Goal: Information Seeking & Learning: Find specific fact

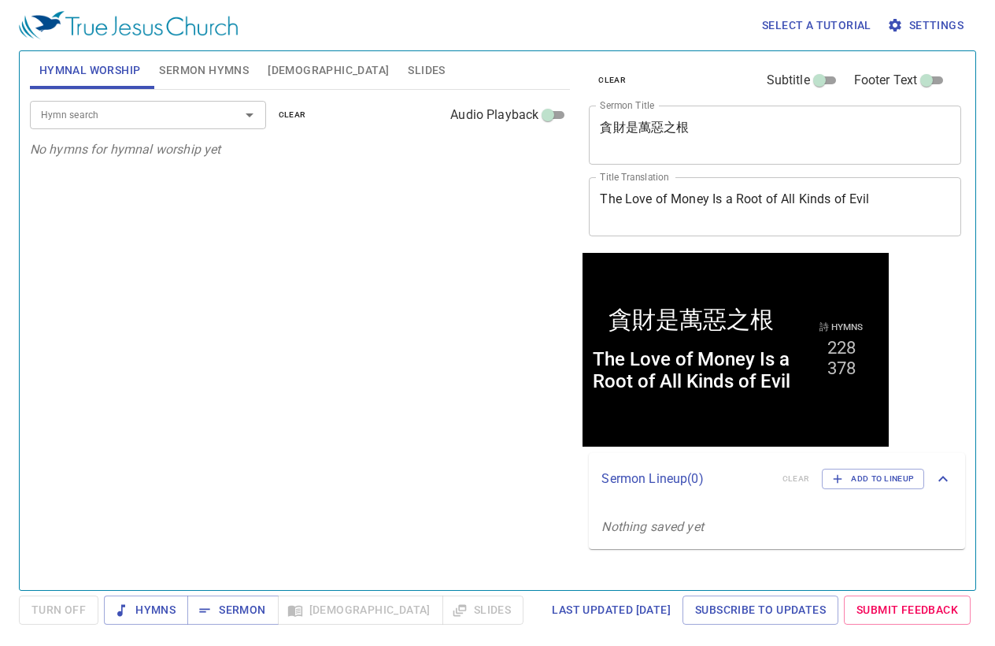
click at [458, 257] on div "Hymn search Hymn search clear Audio Playback No hymns for hymnal worship yet" at bounding box center [300, 333] width 541 height 487
click at [115, 79] on span "Hymnal Worship" at bounding box center [90, 71] width 102 height 20
click at [124, 108] on input "Hymn search" at bounding box center [125, 115] width 180 height 18
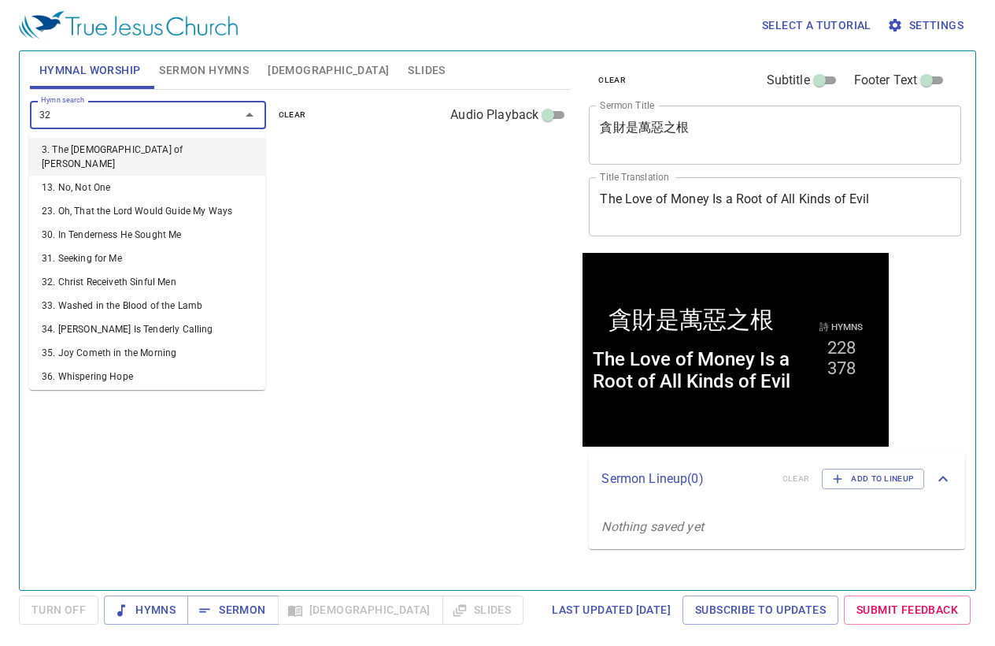
type input "322"
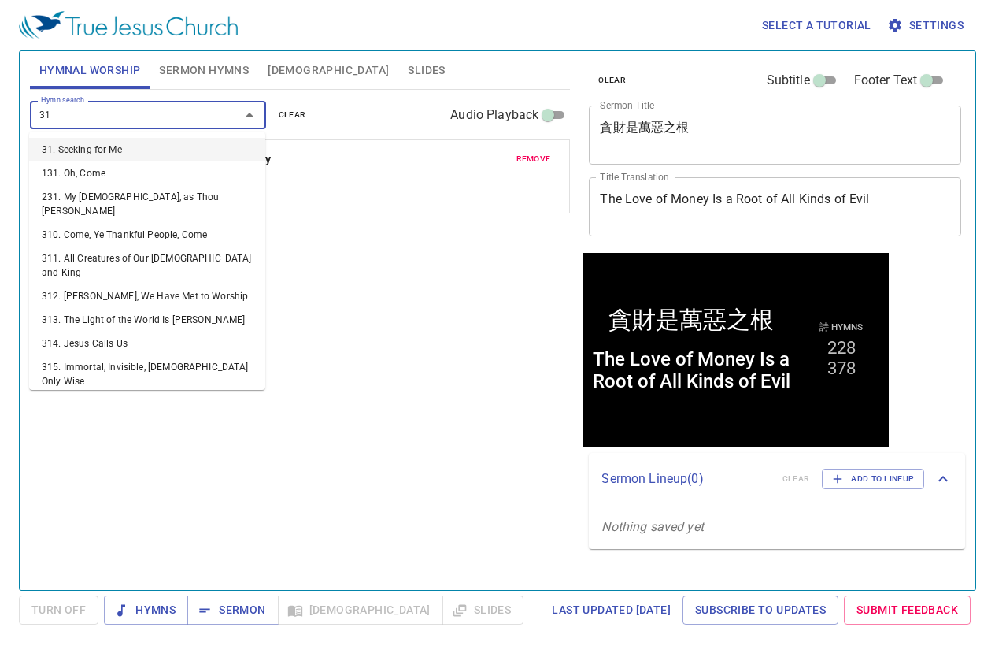
type input "315"
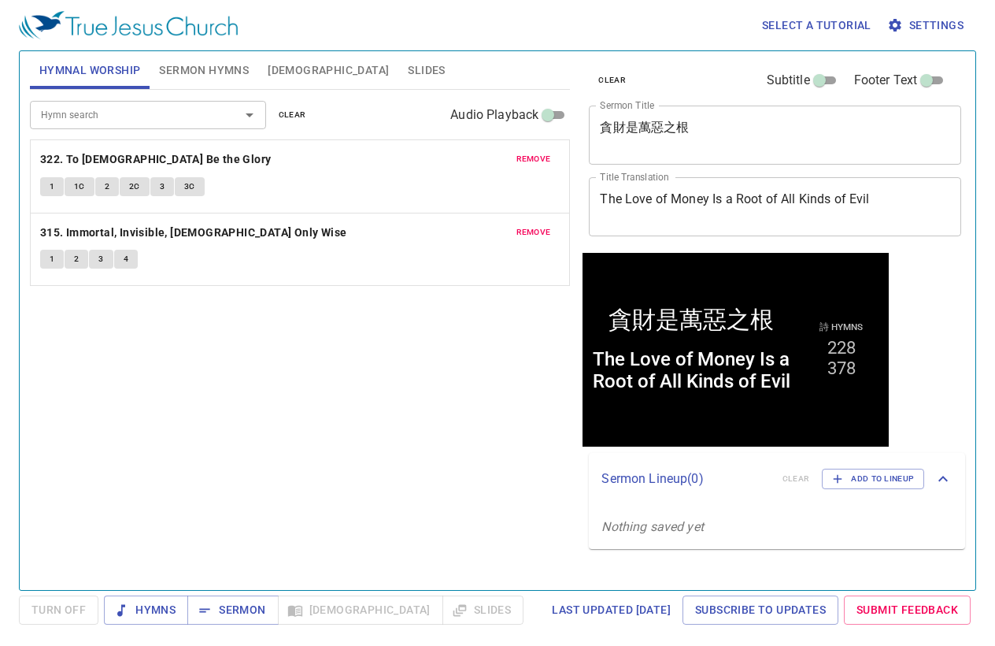
click at [306, 357] on div "Hymn search Hymn search clear Audio Playback remove 322. To God Be the Glory 1 …" at bounding box center [300, 333] width 541 height 487
click at [200, 114] on input "Hymn search" at bounding box center [125, 115] width 180 height 18
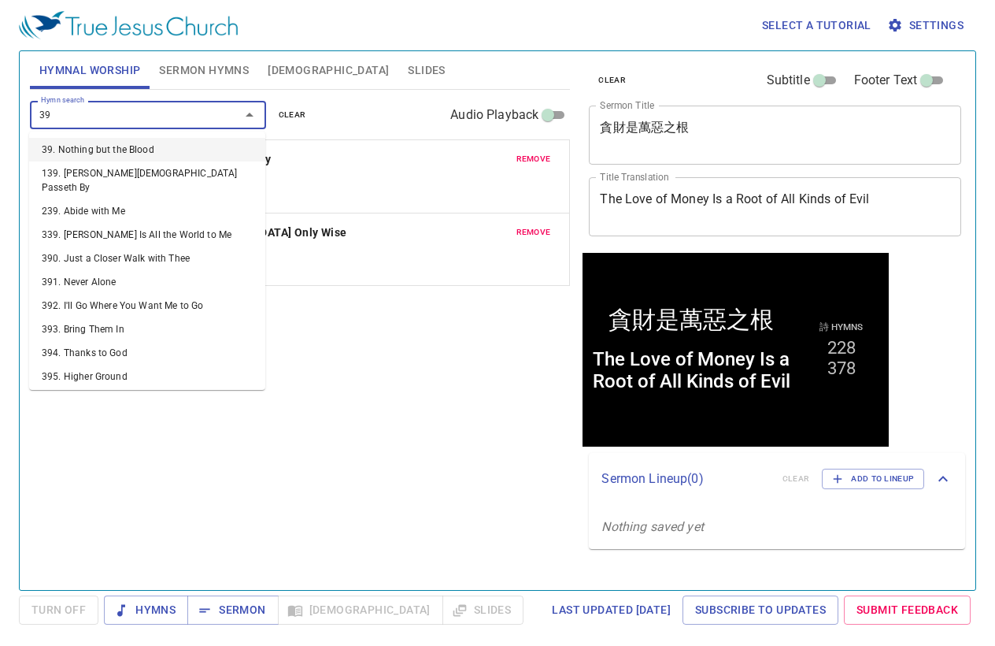
type input "397"
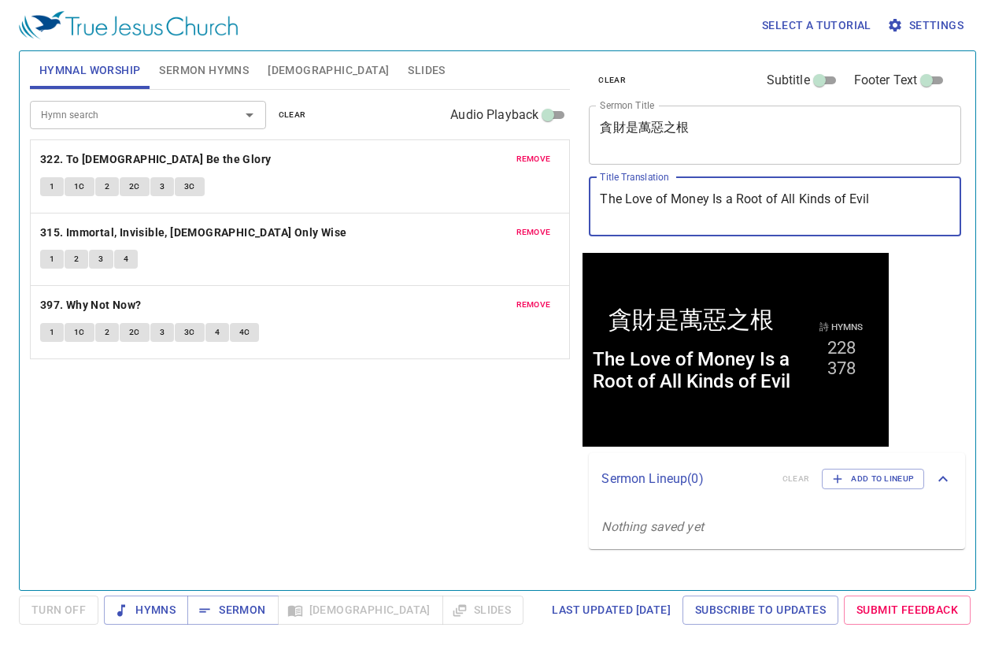
drag, startPoint x: 882, startPoint y: 204, endPoint x: 523, endPoint y: 173, distance: 360.4
click at [523, 173] on div "Hymnal Worship Sermon Hymns Bible Slides Hymn search Hymn search clear Audio Pl…" at bounding box center [498, 314] width 948 height 539
paste textarea "Be Content Always"
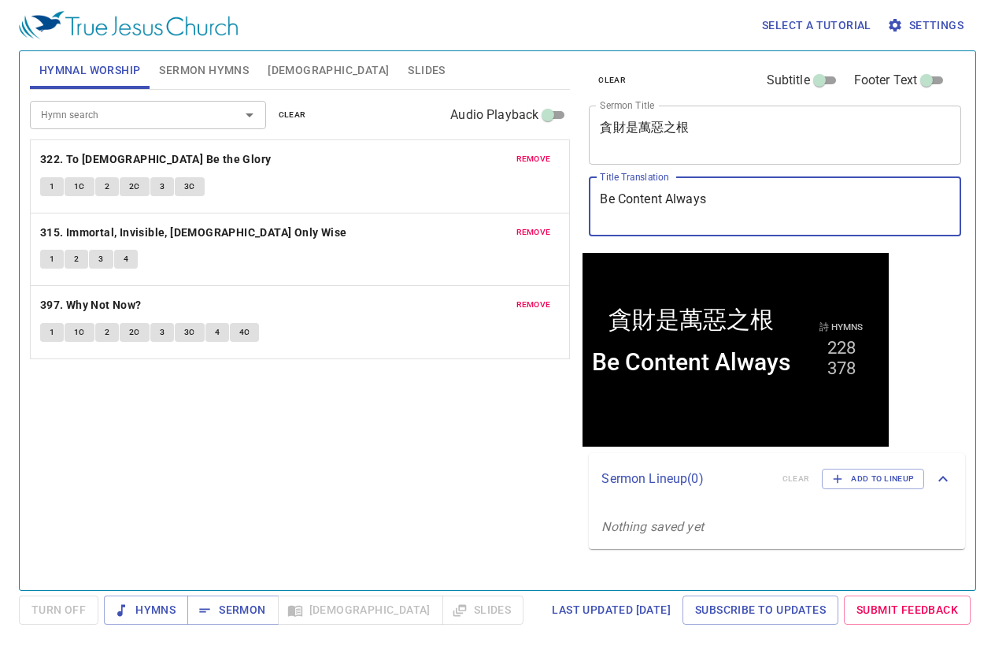
type textarea "Be Content Always"
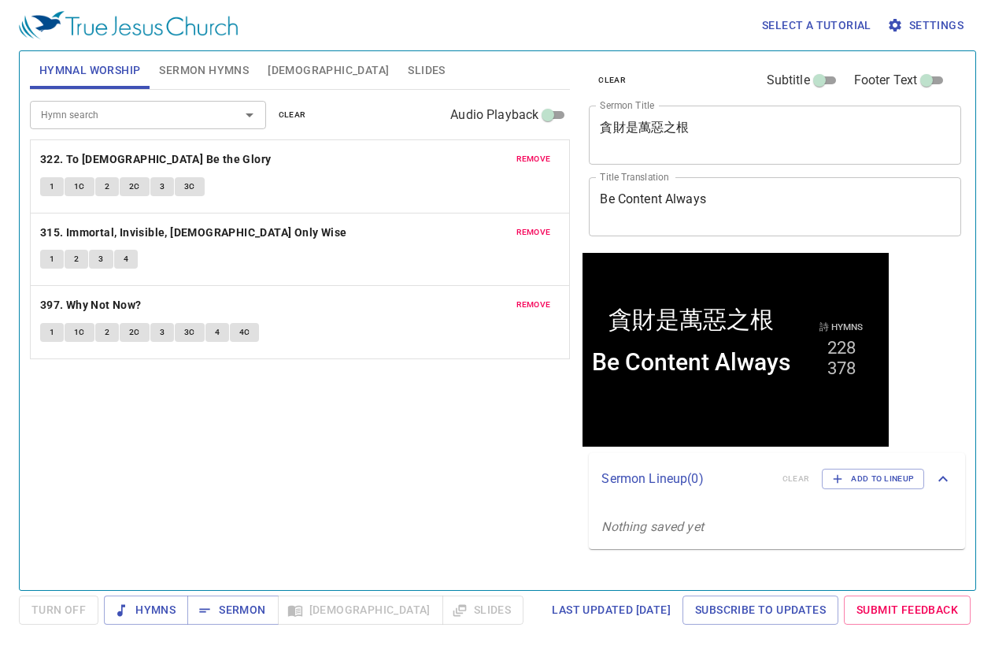
click at [699, 139] on textarea "貪財是萬惡之根" at bounding box center [775, 135] width 350 height 30
paste textarea "恆久知足"
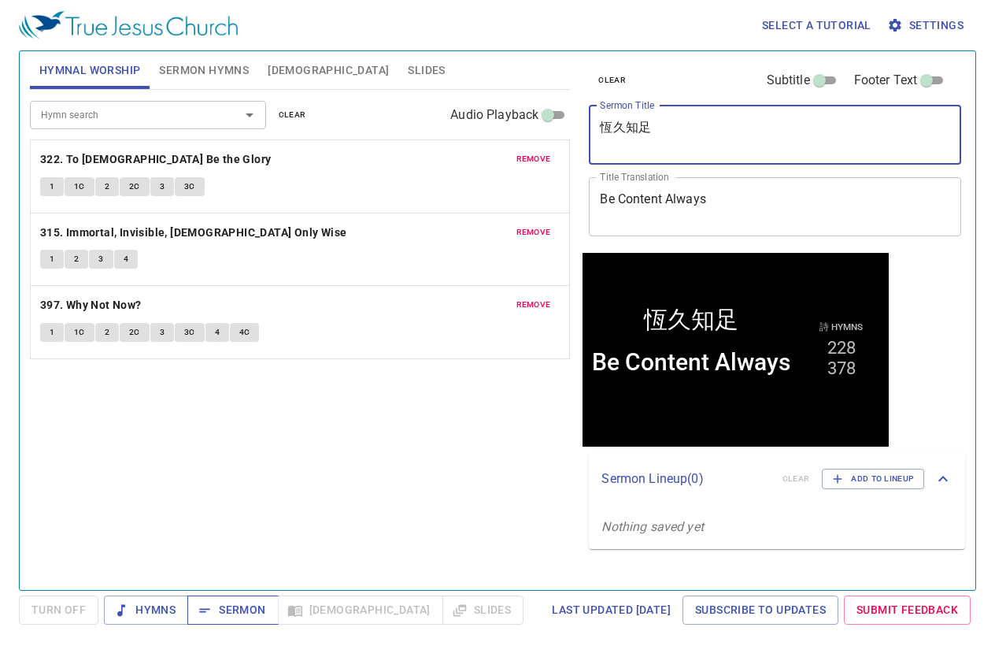
type textarea "恆久知足"
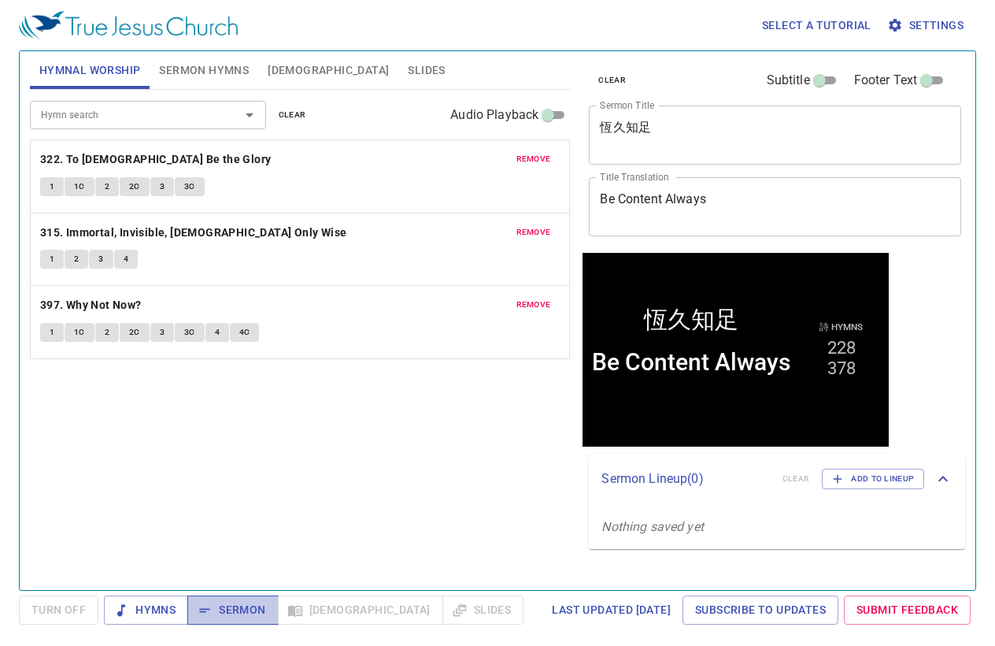
click at [213, 608] on span "Sermon" at bounding box center [232, 610] width 65 height 20
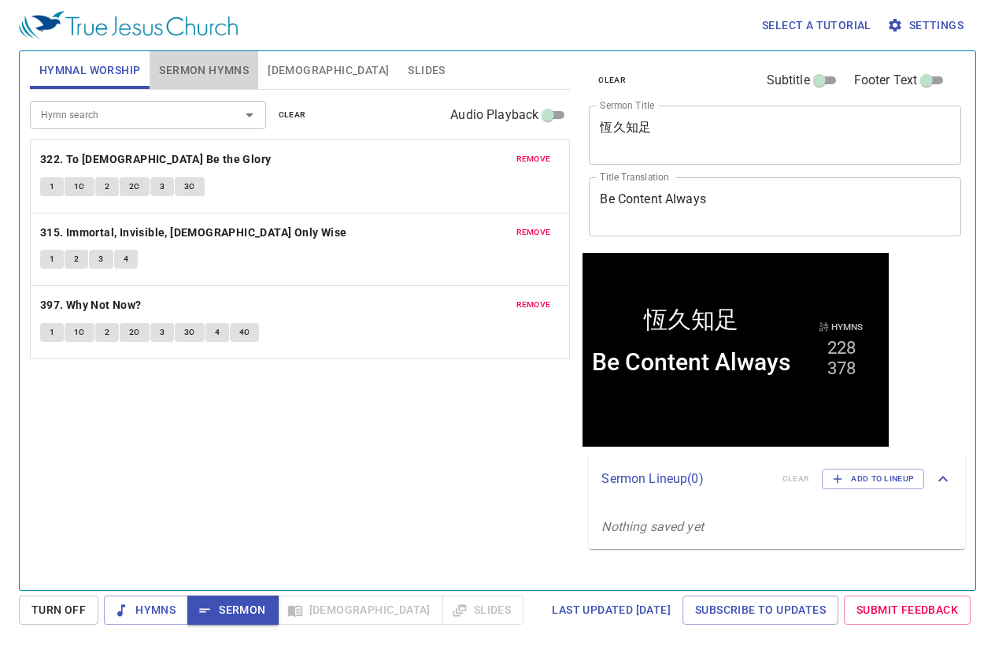
drag, startPoint x: 166, startPoint y: 57, endPoint x: 244, endPoint y: 80, distance: 81.2
click at [166, 57] on button "Sermon Hymns" at bounding box center [204, 70] width 109 height 38
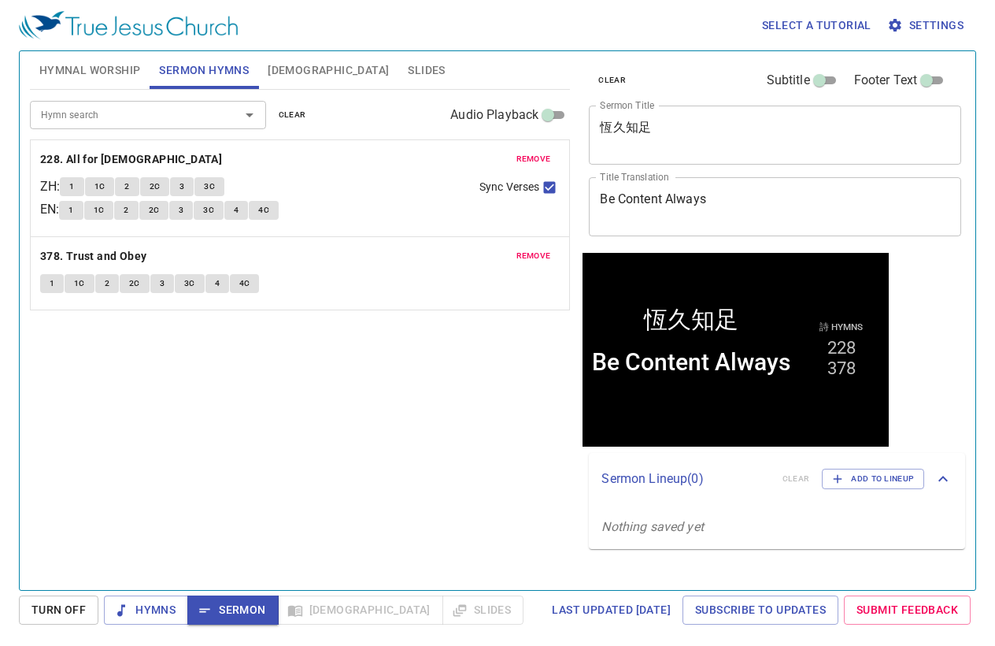
click at [298, 111] on span "clear" at bounding box center [293, 115] width 28 height 14
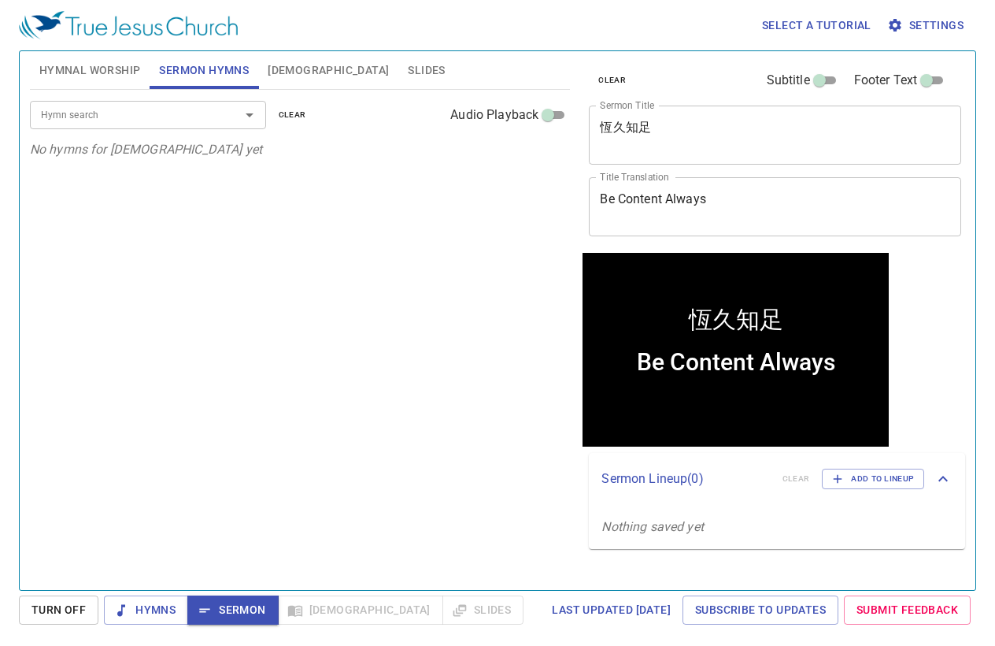
click at [194, 98] on div "Hymn search Hymn search clear Audio Playback" at bounding box center [300, 115] width 541 height 50
click at [194, 118] on input "Hymn search" at bounding box center [125, 115] width 180 height 18
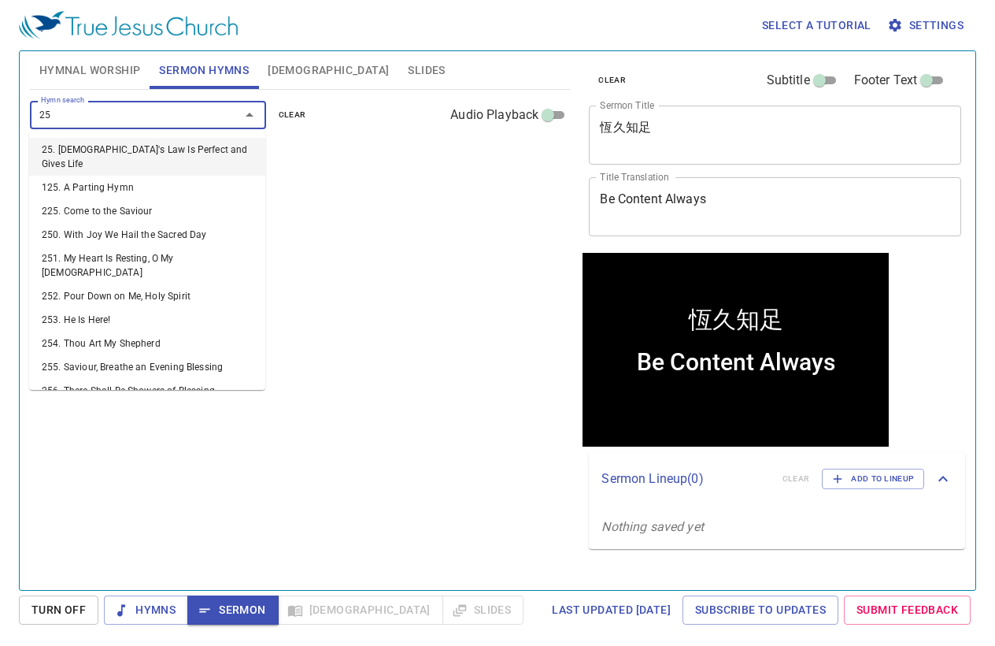
type input "259"
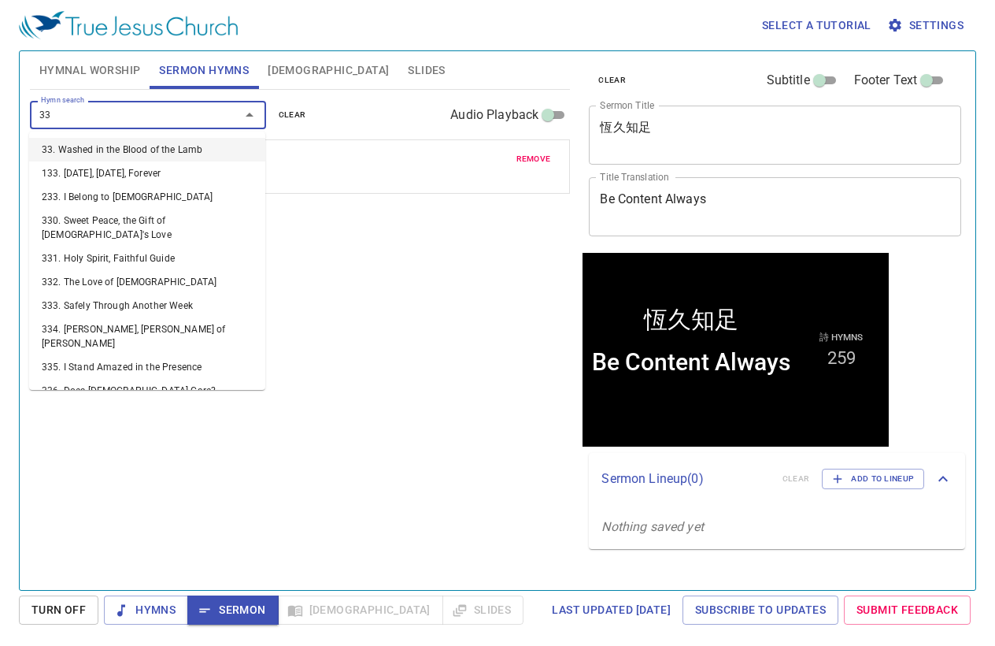
type input "339"
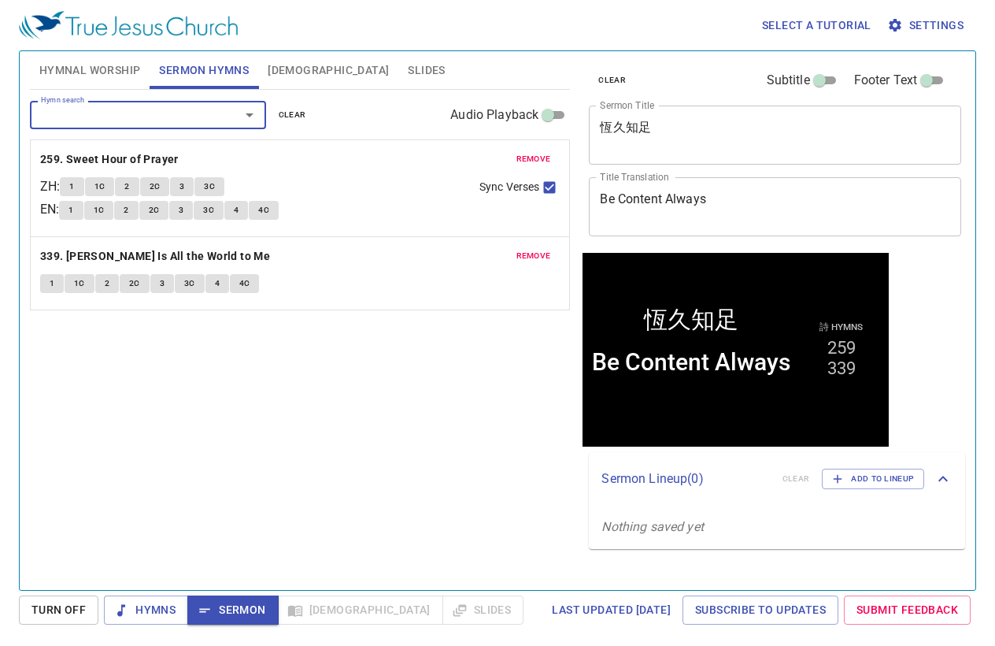
click at [359, 444] on div "Hymn search Hymn search clear Audio Playback remove 259. Sweet Hour of Prayer Z…" at bounding box center [300, 333] width 541 height 487
click at [95, 73] on span "Hymnal Worship" at bounding box center [90, 71] width 102 height 20
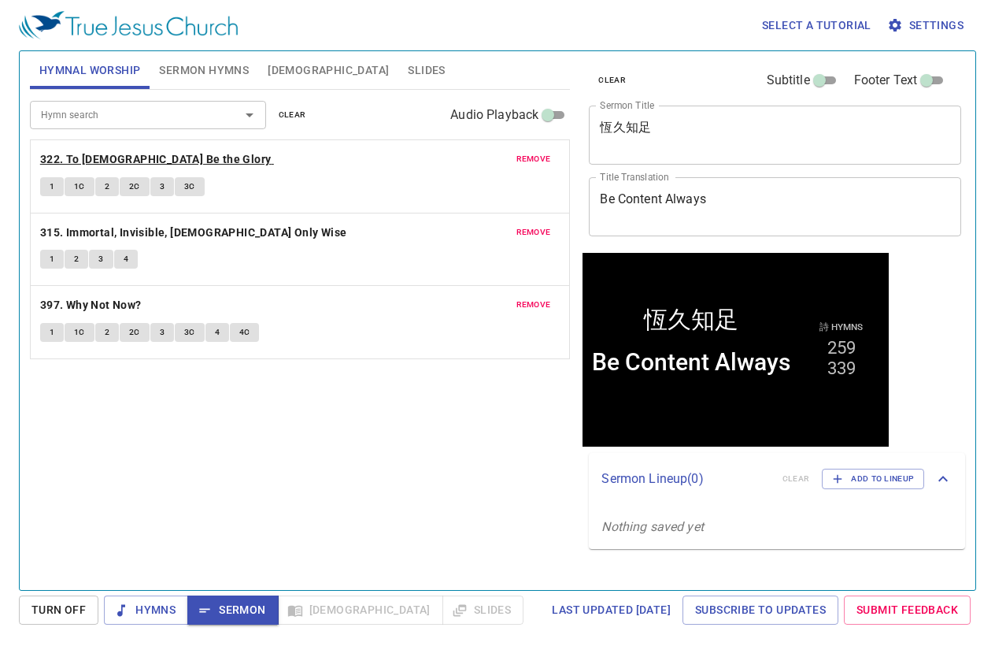
click at [115, 154] on b "322. To God Be the Glory" at bounding box center [155, 160] width 231 height 20
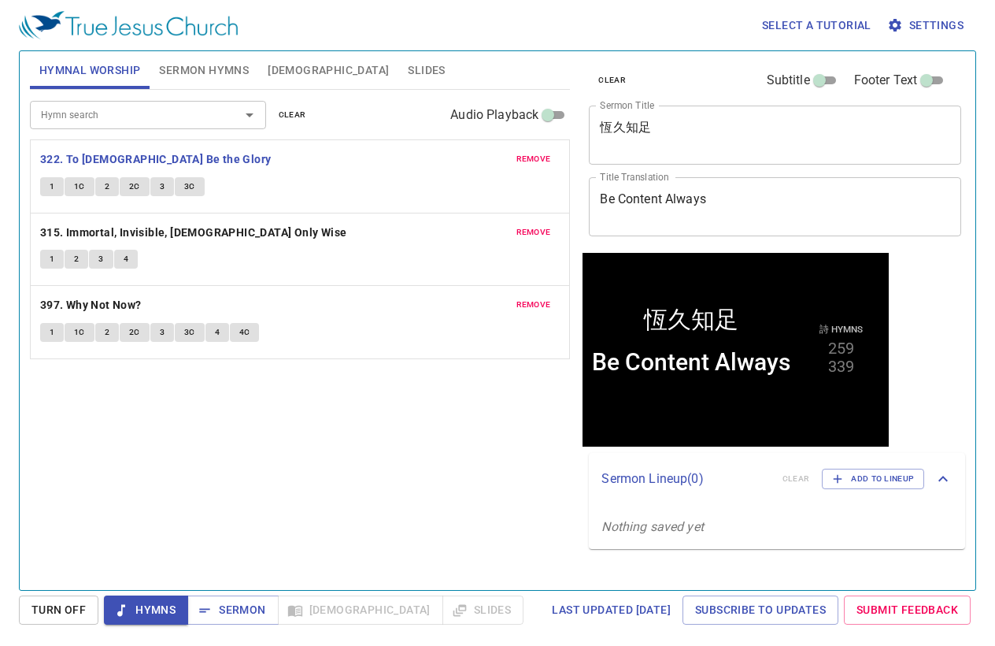
click at [309, 472] on div "Hymn search Hymn search clear Audio Playback remove 322. To God Be the Glory 1 …" at bounding box center [300, 333] width 541 height 487
click at [698, 126] on textarea "恆久知足" at bounding box center [775, 135] width 350 height 30
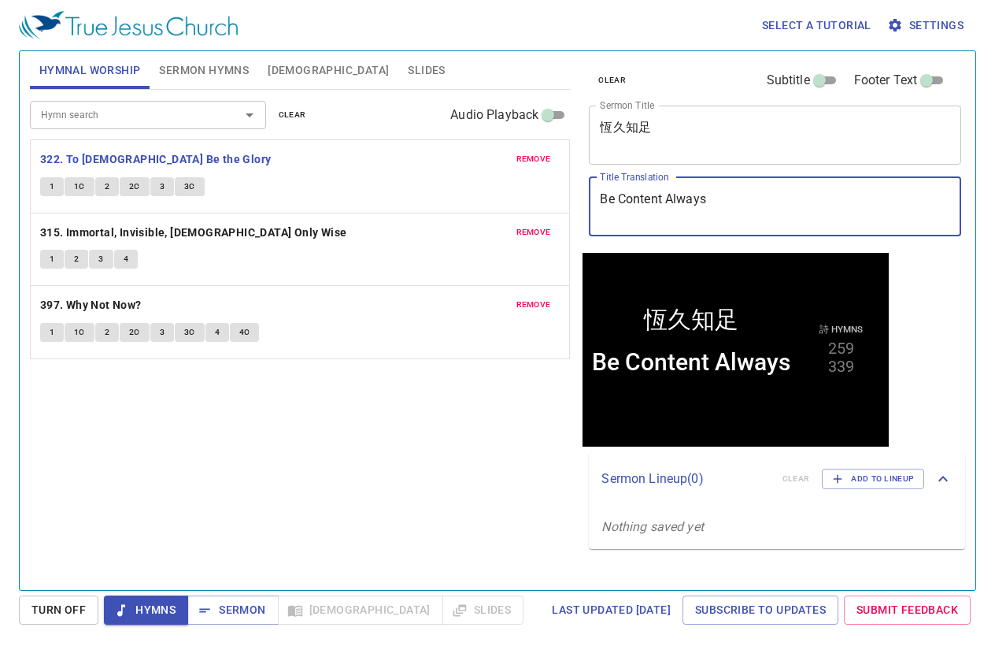
click at [764, 201] on textarea "Be Content Always" at bounding box center [775, 206] width 350 height 30
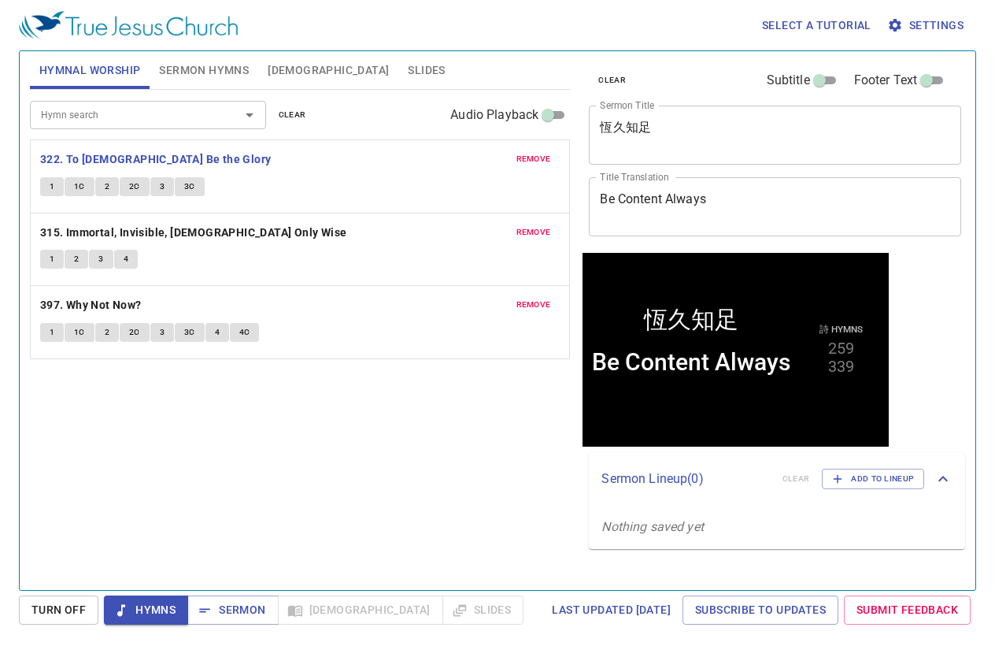
click at [740, 135] on textarea "恆久知足" at bounding box center [775, 135] width 350 height 30
click at [260, 428] on div "Hymn search Hymn search clear Audio Playback remove 322. To God Be the Glory 1 …" at bounding box center [300, 333] width 541 height 487
drag, startPoint x: 710, startPoint y: 124, endPoint x: 543, endPoint y: 102, distance: 168.5
click at [543, 102] on div "Hymnal Worship Sermon Hymns Bible Slides Hymn search Hymn search clear Audio Pl…" at bounding box center [498, 314] width 948 height 539
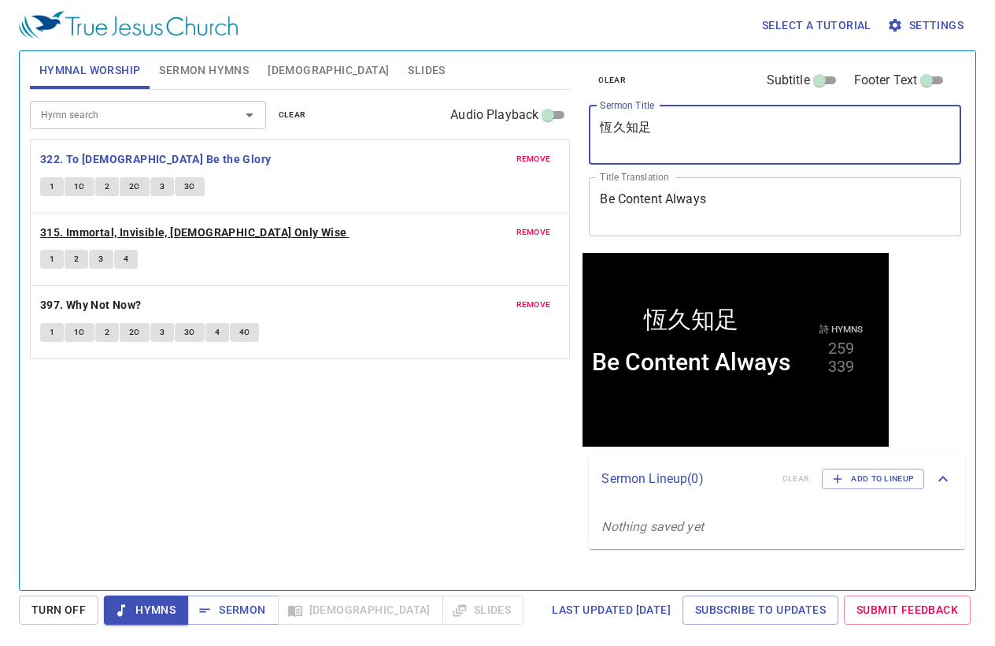
click at [209, 233] on b "315. Immortal, Invisible, God Only Wise" at bounding box center [193, 233] width 307 height 20
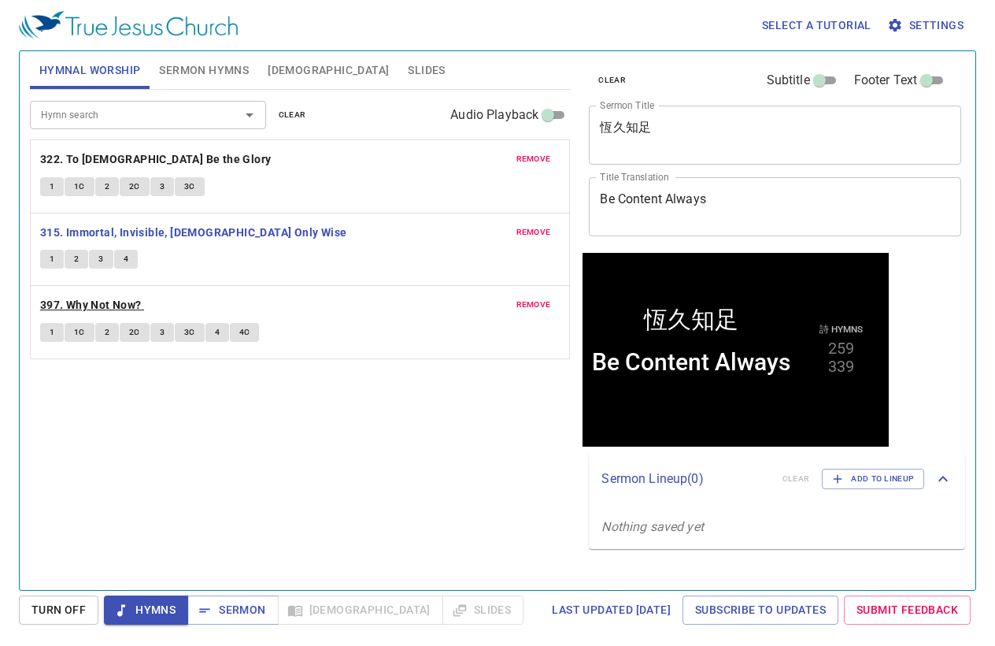
click at [94, 296] on b "397. Why Not Now?" at bounding box center [91, 305] width 102 height 20
click at [275, 527] on div "Hymn search Hymn search clear Audio Playback remove 322. To God Be the Glory 1 …" at bounding box center [300, 333] width 541 height 487
click at [318, 483] on div "Hymn search Hymn search clear Audio Playback remove 322. To God Be the Glory 1 …" at bounding box center [300, 333] width 541 height 487
click at [283, 484] on div "Hymn search Hymn search clear Audio Playback remove 322. To God Be the Glory 1 …" at bounding box center [300, 333] width 541 height 487
click at [208, 605] on icon "button" at bounding box center [205, 610] width 16 height 16
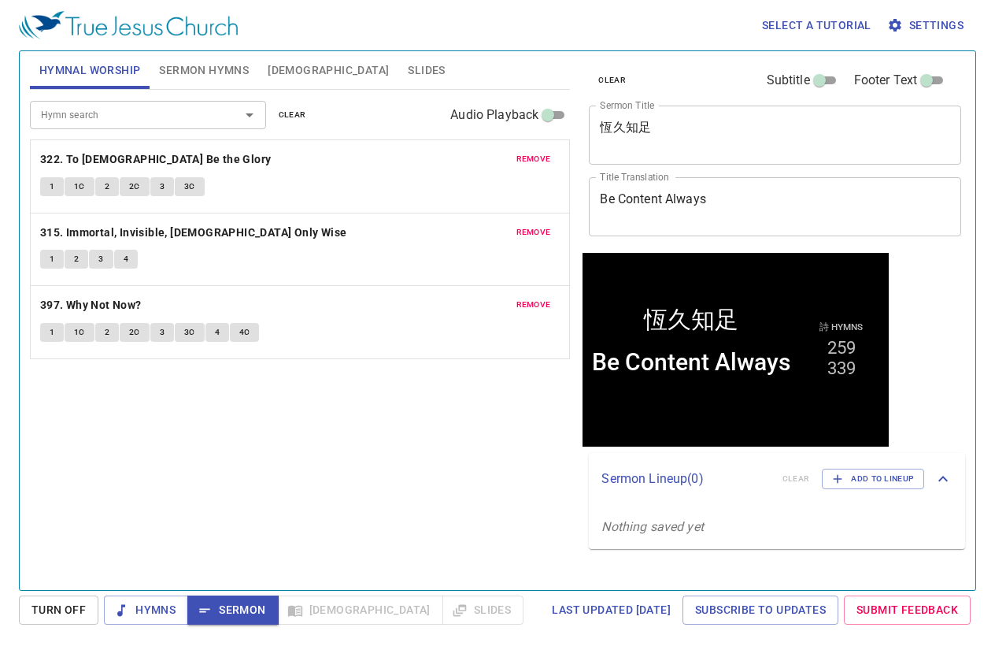
click at [379, 502] on div "Hymn search Hymn search clear Audio Playback remove 322. To God Be the Glory 1 …" at bounding box center [300, 333] width 541 height 487
click at [408, 65] on span "Slides" at bounding box center [426, 71] width 37 height 20
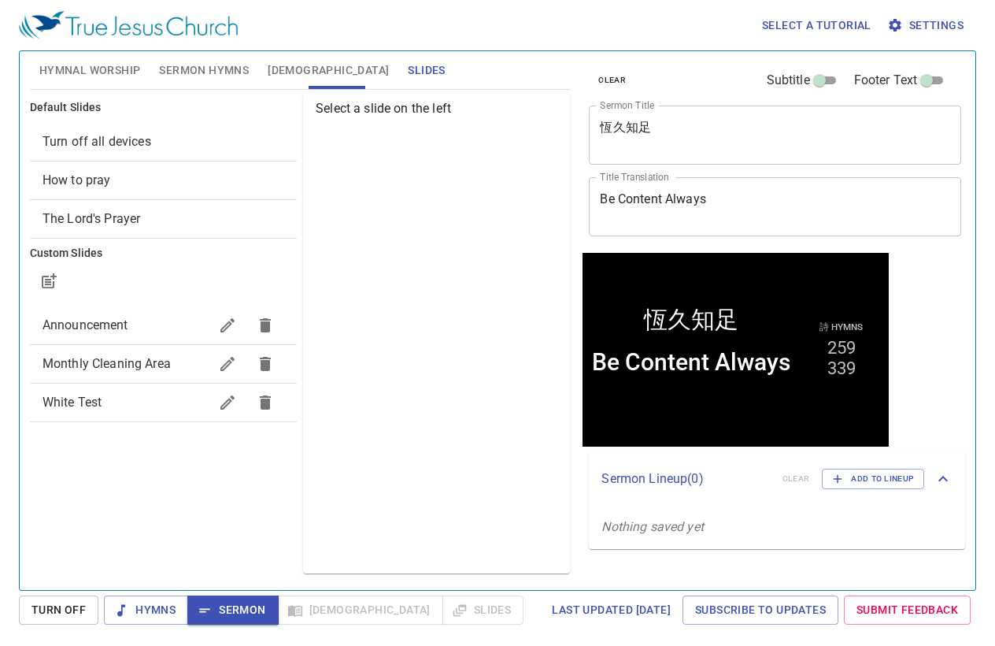
click at [175, 187] on span "How to pray" at bounding box center [164, 180] width 242 height 19
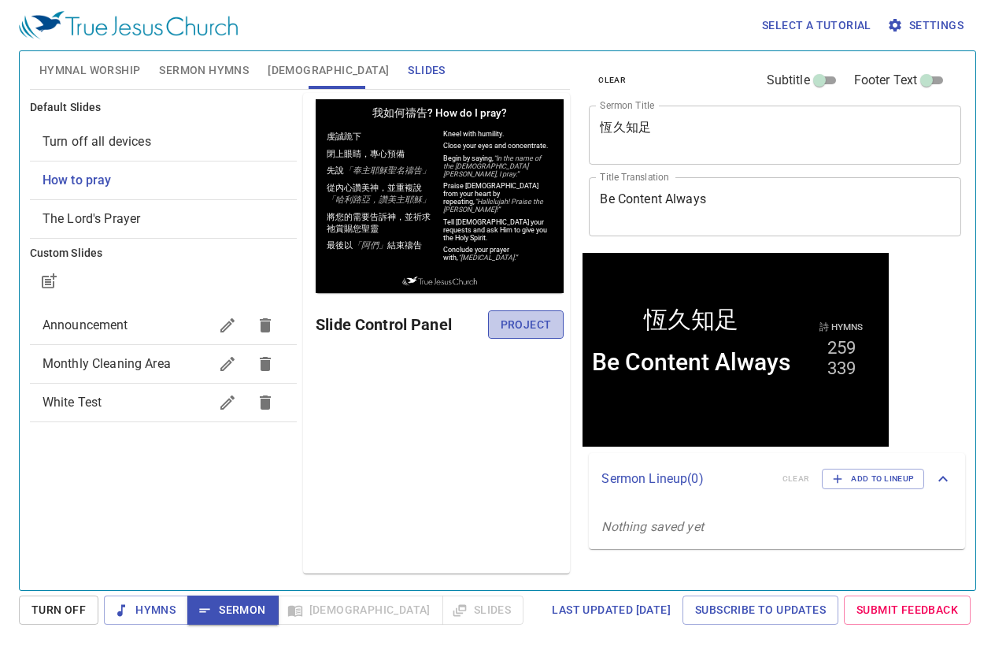
click at [541, 328] on span "Project" at bounding box center [526, 325] width 51 height 20
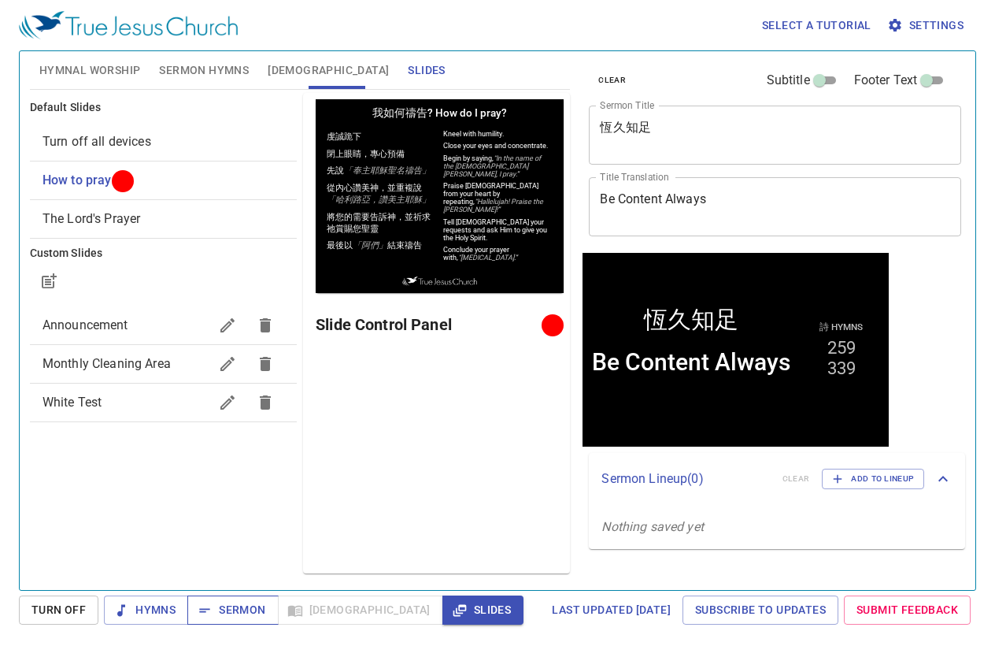
click at [235, 610] on span "Sermon" at bounding box center [232, 610] width 65 height 20
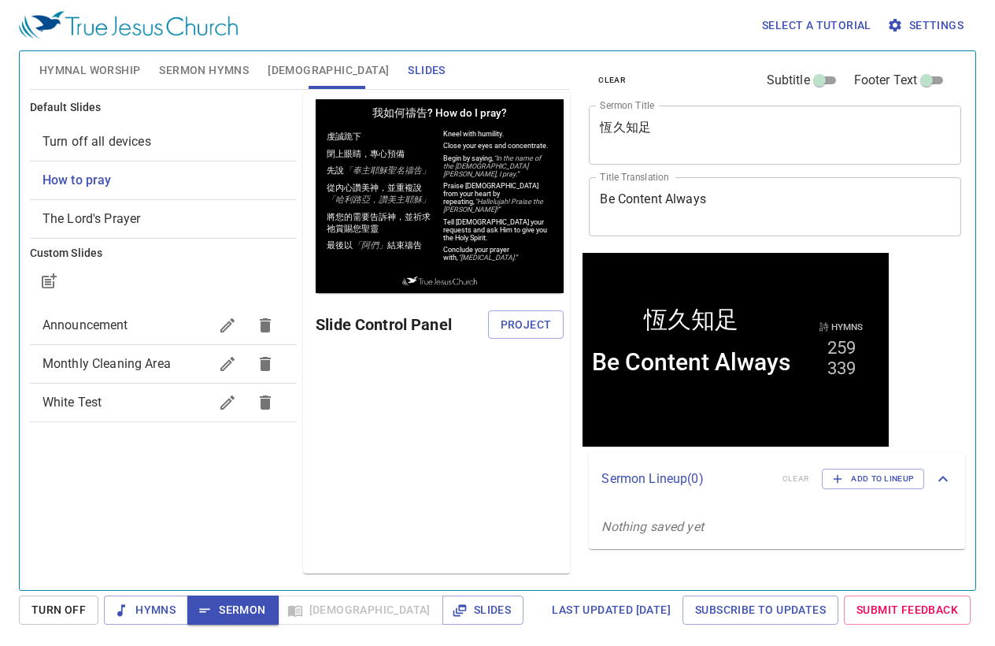
click at [180, 73] on span "Sermon Hymns" at bounding box center [204, 71] width 90 height 20
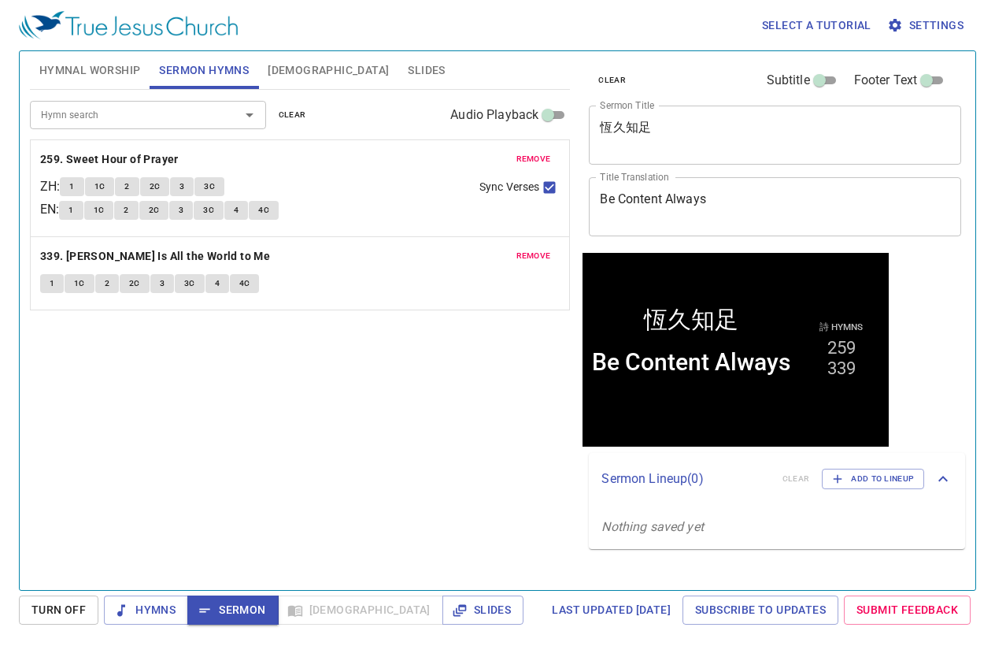
click at [274, 69] on span "[DEMOGRAPHIC_DATA]" at bounding box center [328, 71] width 121 height 20
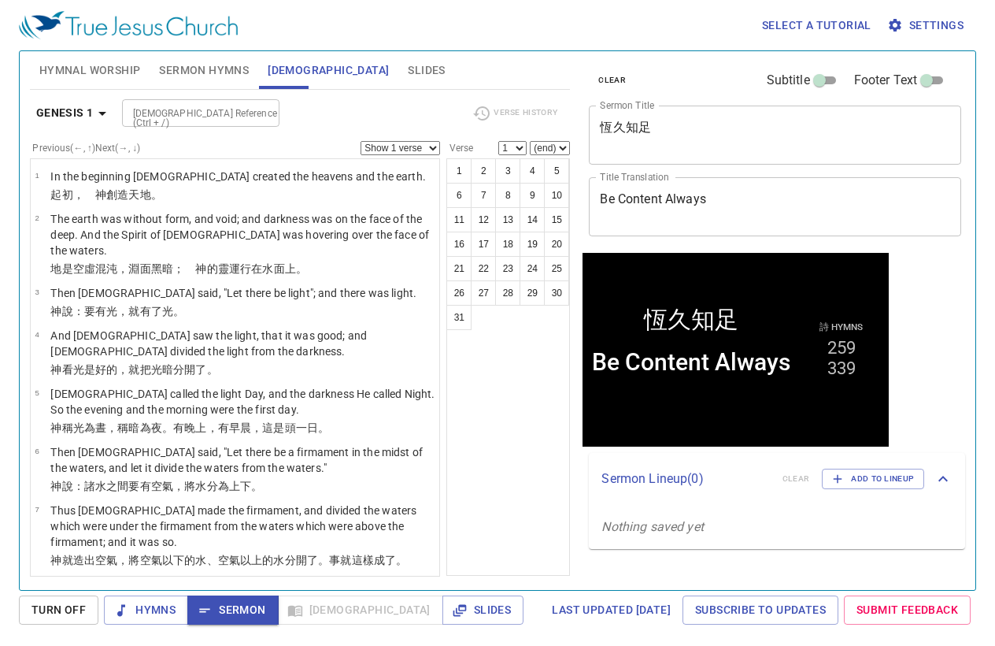
click at [214, 116] on input "[DEMOGRAPHIC_DATA] Reference (Ctrl + /)" at bounding box center [188, 113] width 122 height 18
type input "pr 19 23"
select select "23"
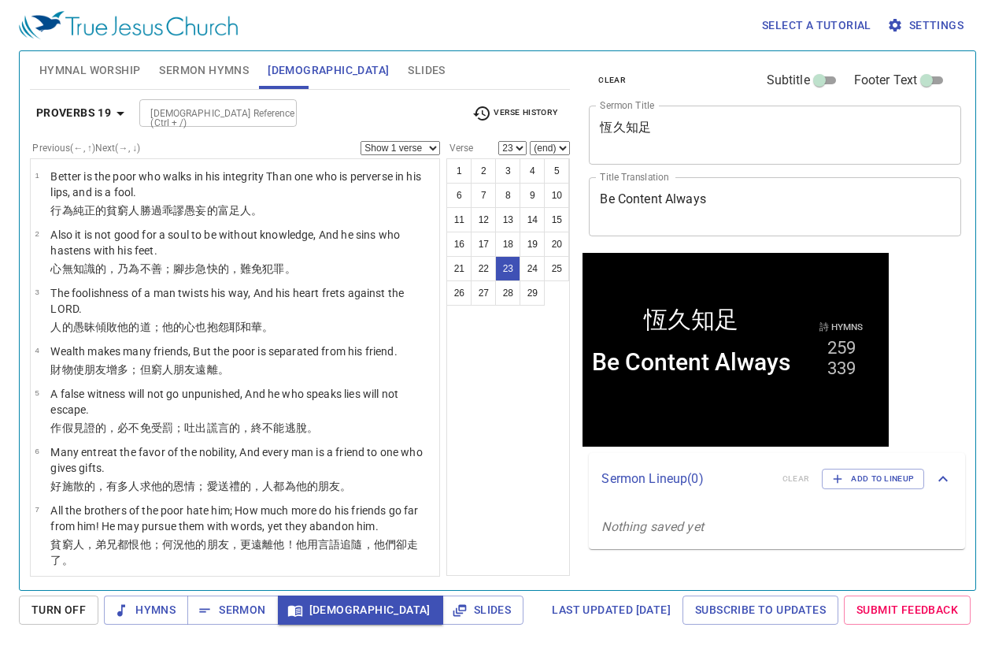
scroll to position [1077, 0]
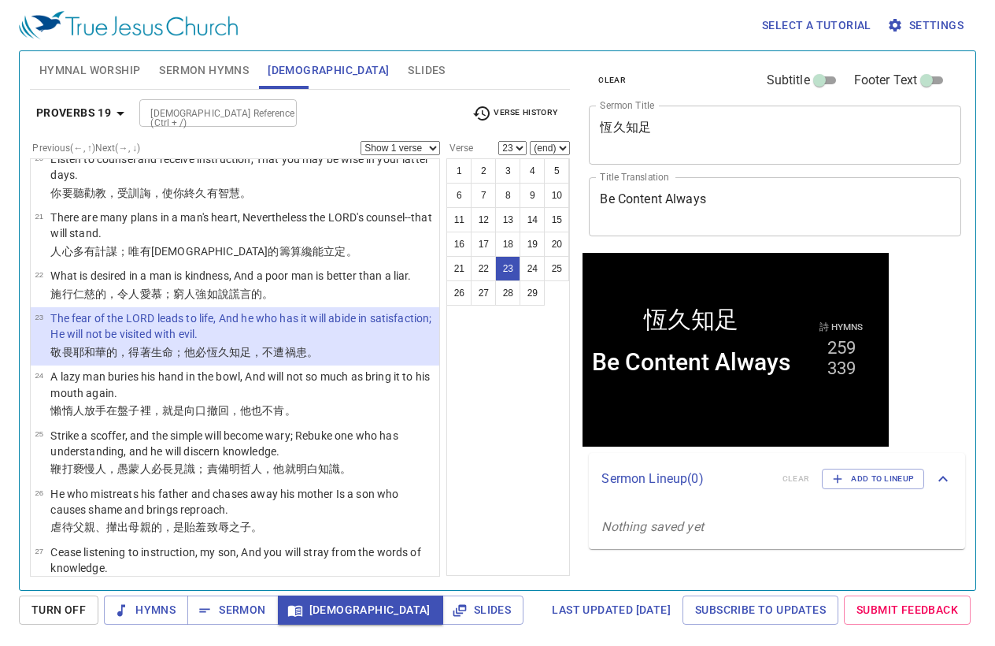
click at [913, 28] on span "Settings" at bounding box center [927, 26] width 73 height 20
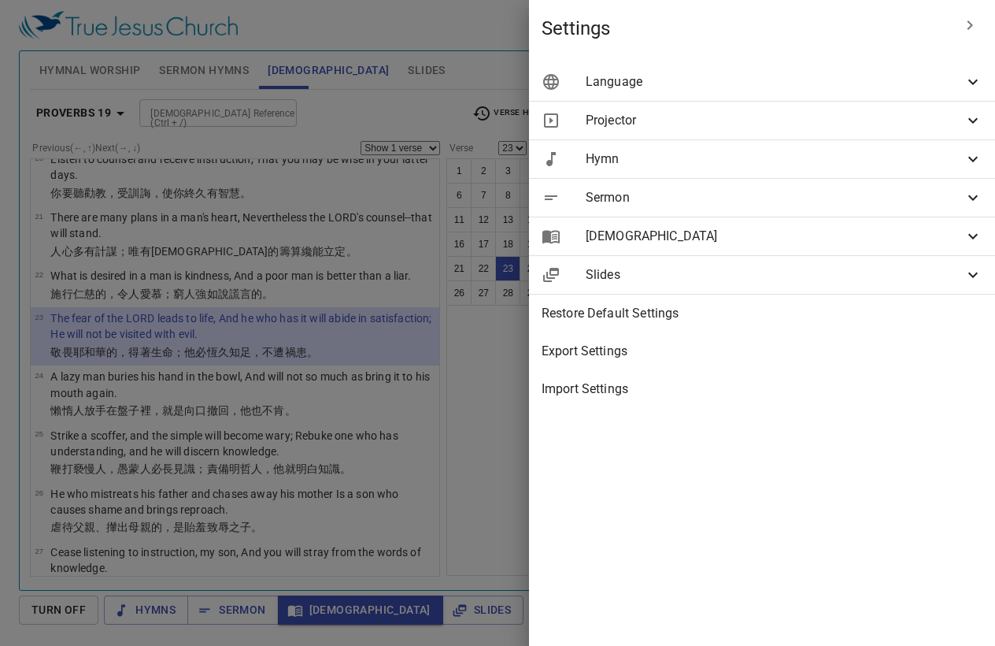
click at [794, 228] on span "[DEMOGRAPHIC_DATA]" at bounding box center [775, 236] width 378 height 19
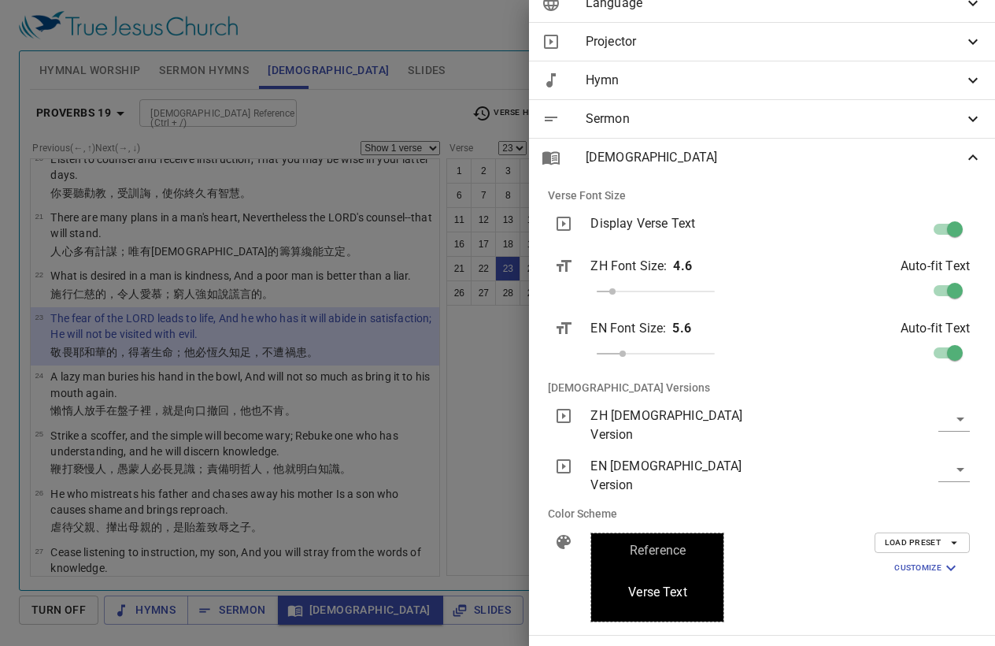
scroll to position [0, 0]
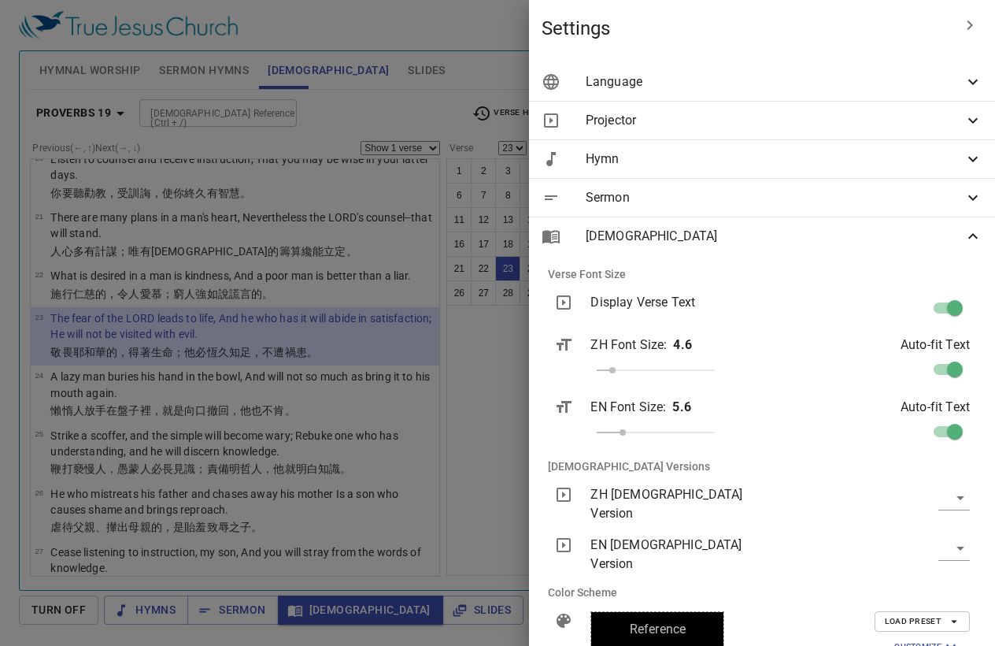
click at [965, 22] on icon "button" at bounding box center [970, 25] width 19 height 19
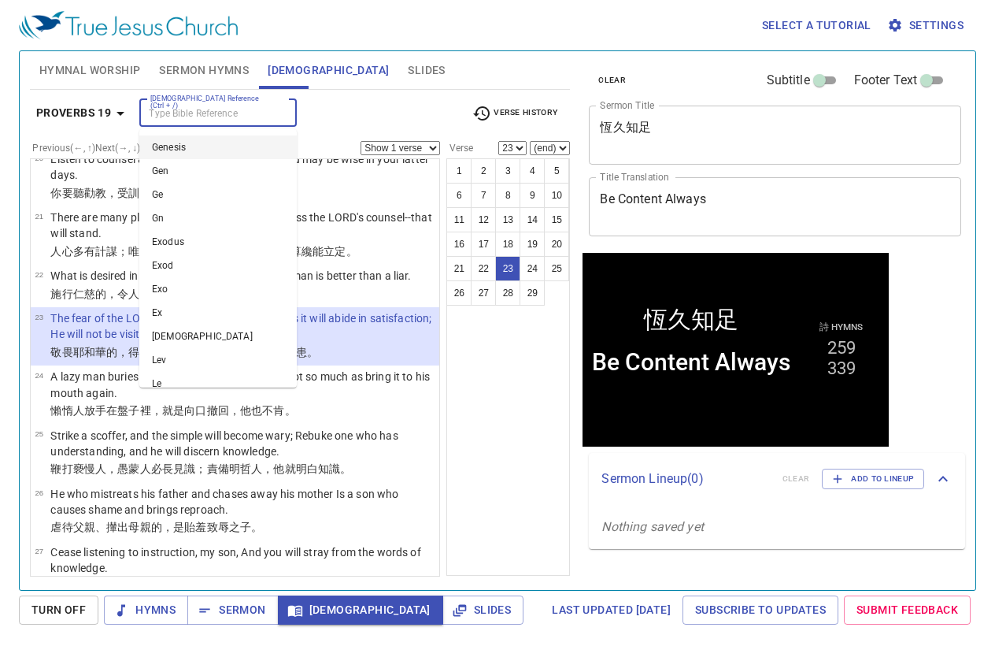
click at [219, 109] on input "[DEMOGRAPHIC_DATA] Reference (Ctrl + /)" at bounding box center [205, 113] width 122 height 18
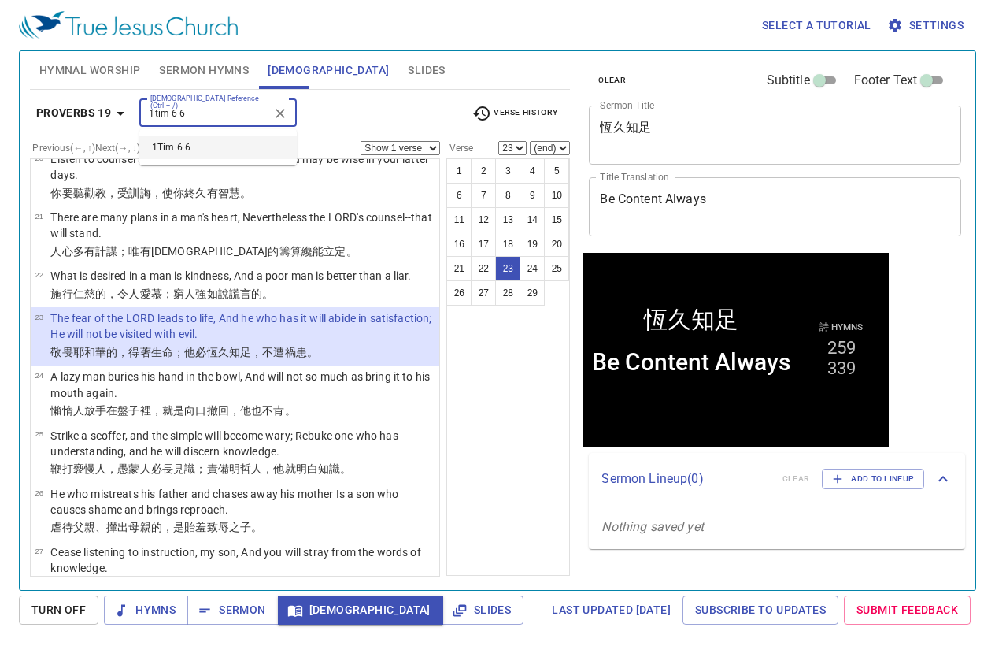
type input "1tim 6 6"
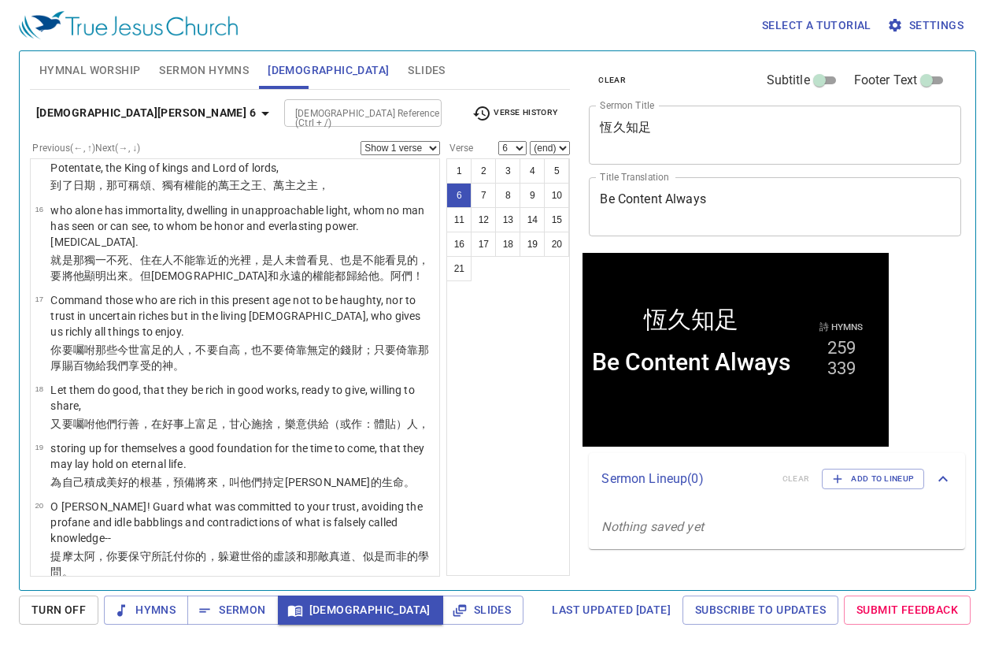
scroll to position [220, 0]
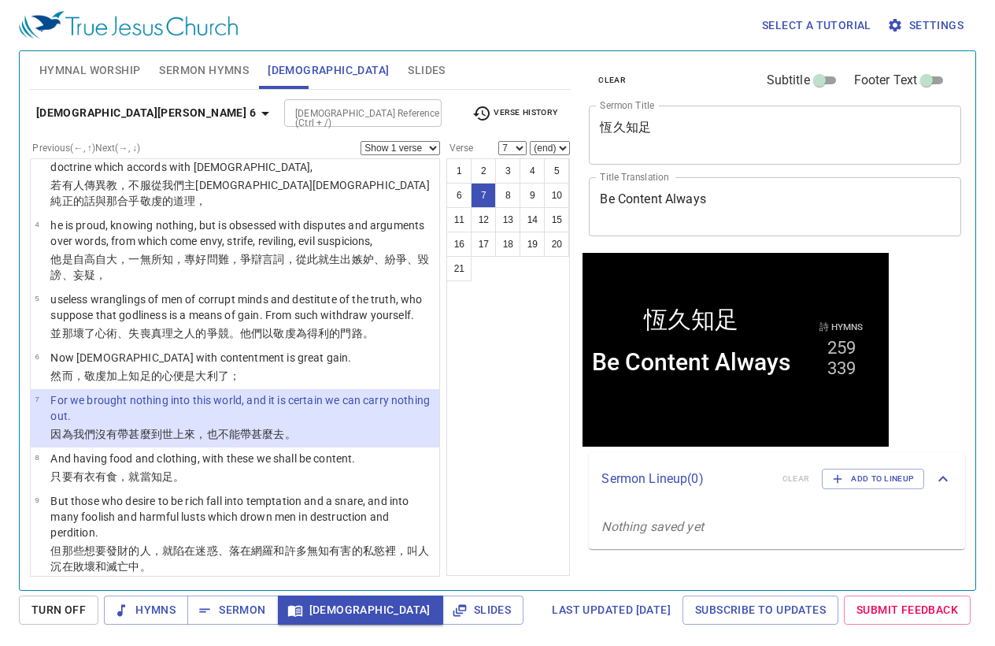
select select "8"
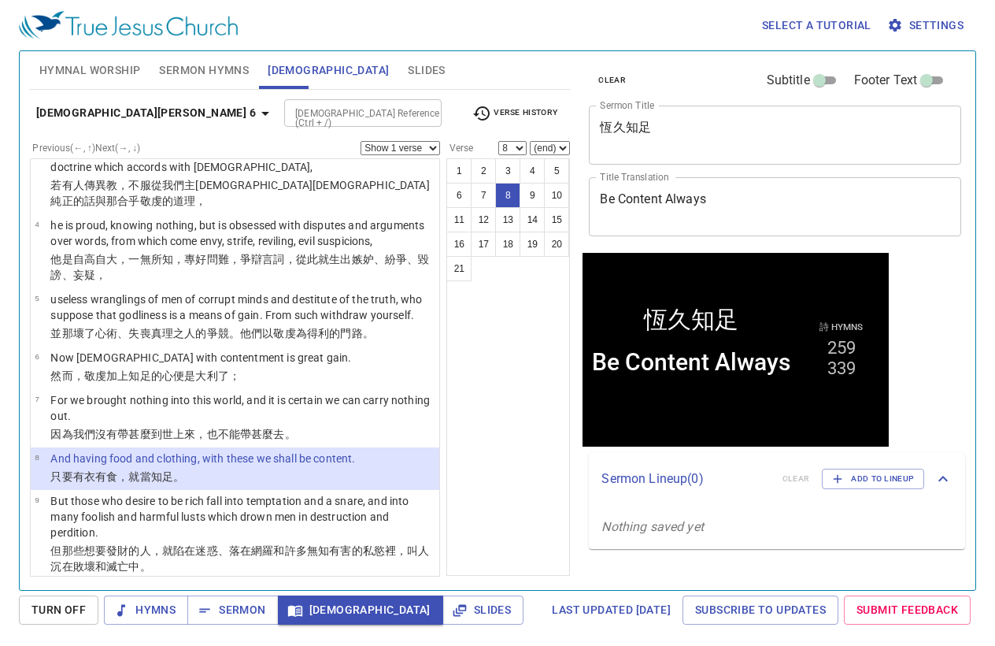
click at [289, 108] on input "[DEMOGRAPHIC_DATA] Reference (Ctrl + /)" at bounding box center [350, 113] width 122 height 18
type input "job 1 21"
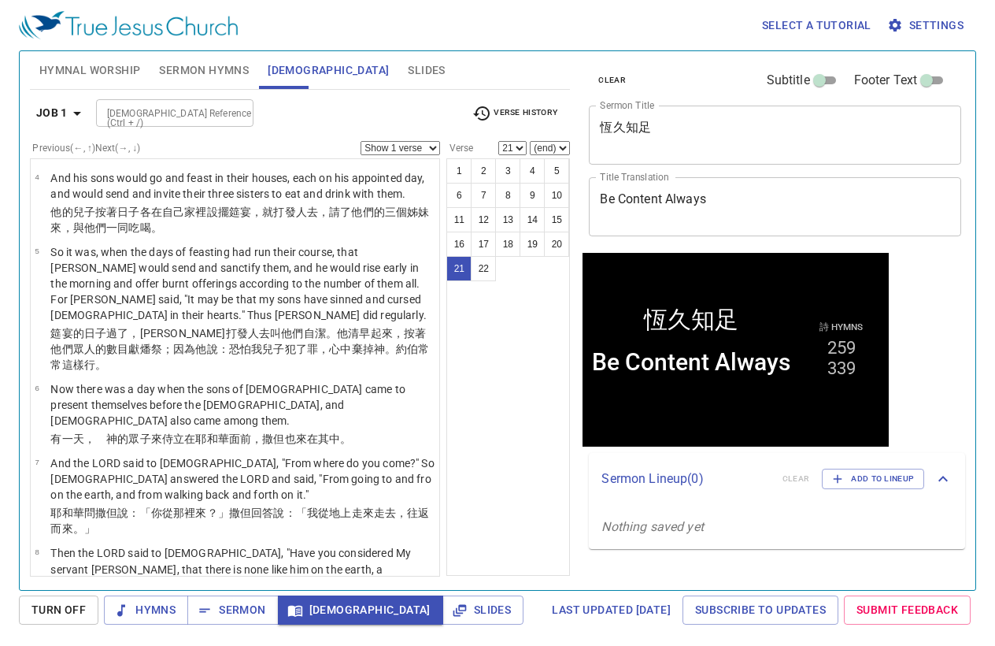
scroll to position [1287, 0]
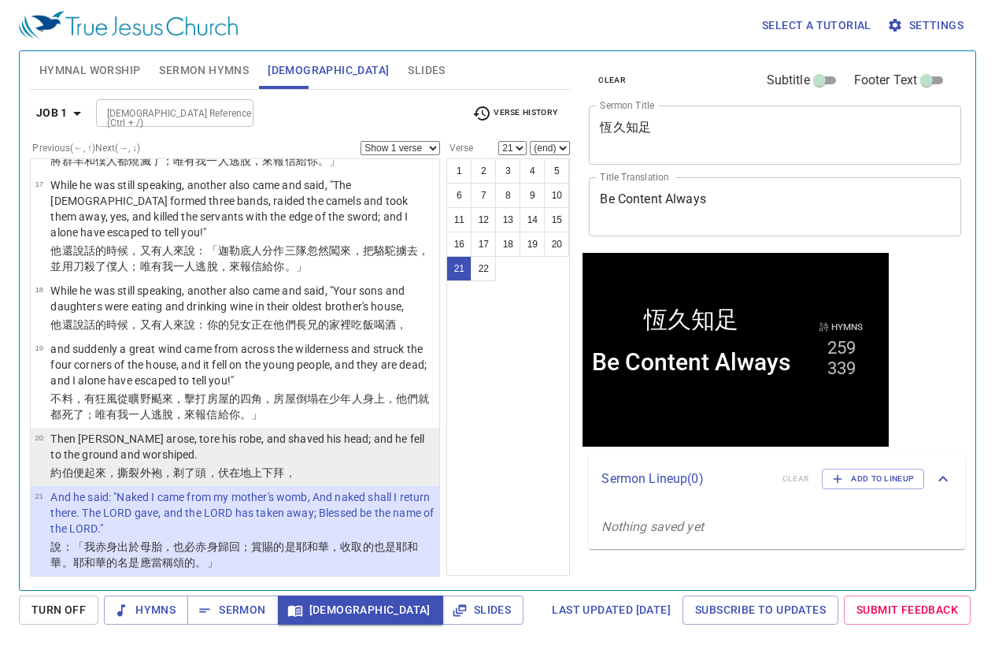
click at [156, 465] on p "約伯 便起來，撕裂 外袍 ，剃了 頭 ，伏在 地上 下拜 ，" at bounding box center [242, 473] width 384 height 16
select select "20"
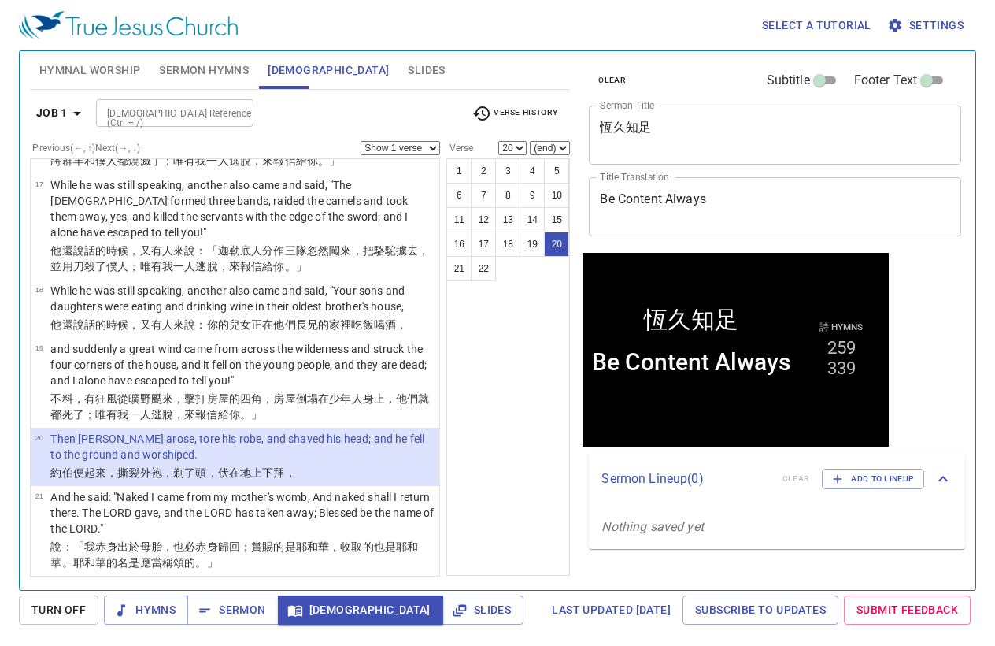
click at [409, 144] on select "Show 1 verse Show 2 verses Show 3 verses Show 4 verses Show 5 verses" at bounding box center [401, 148] width 80 height 14
select select "2"
click at [361, 141] on select "Show 1 verse Show 2 verses Show 3 verses Show 4 verses Show 5 verses" at bounding box center [401, 148] width 80 height 14
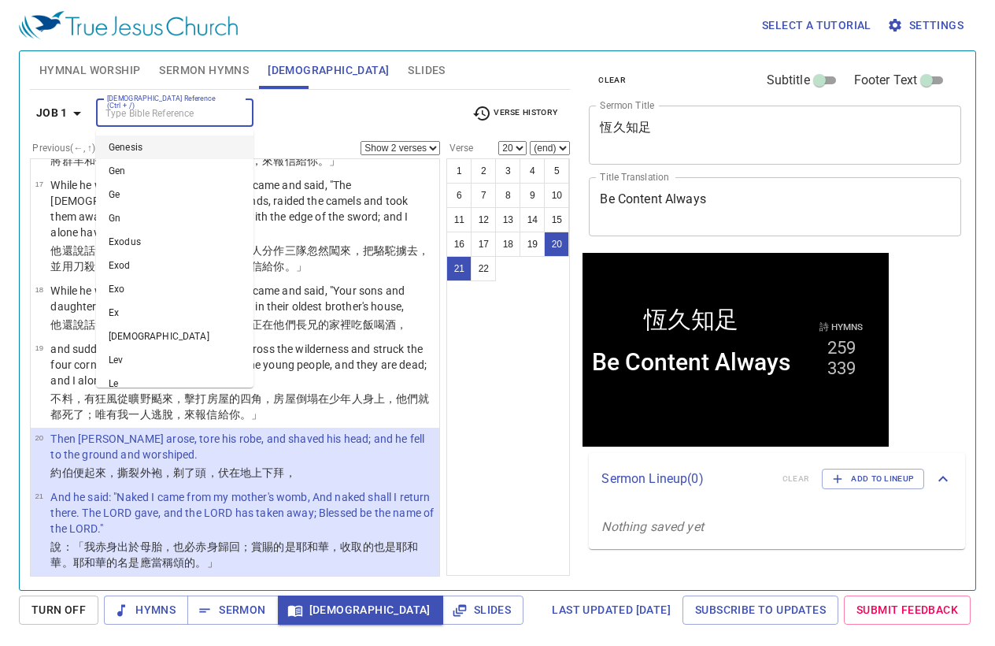
click at [165, 119] on input "[DEMOGRAPHIC_DATA] Reference (Ctrl + /)" at bounding box center [162, 113] width 122 height 18
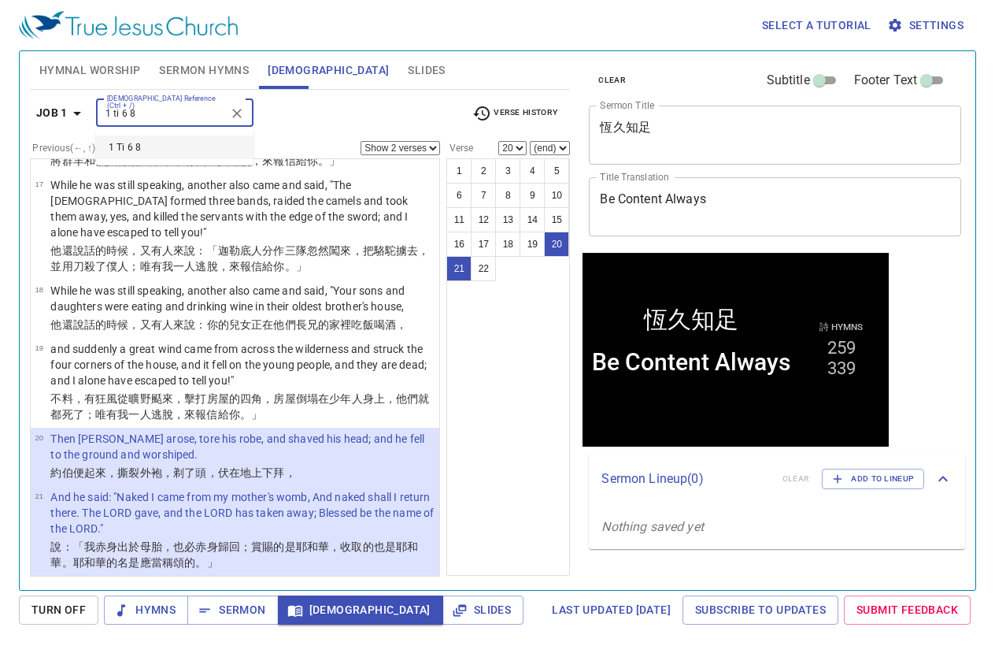
type input "1 ti 6 8"
select select "1"
select select "8"
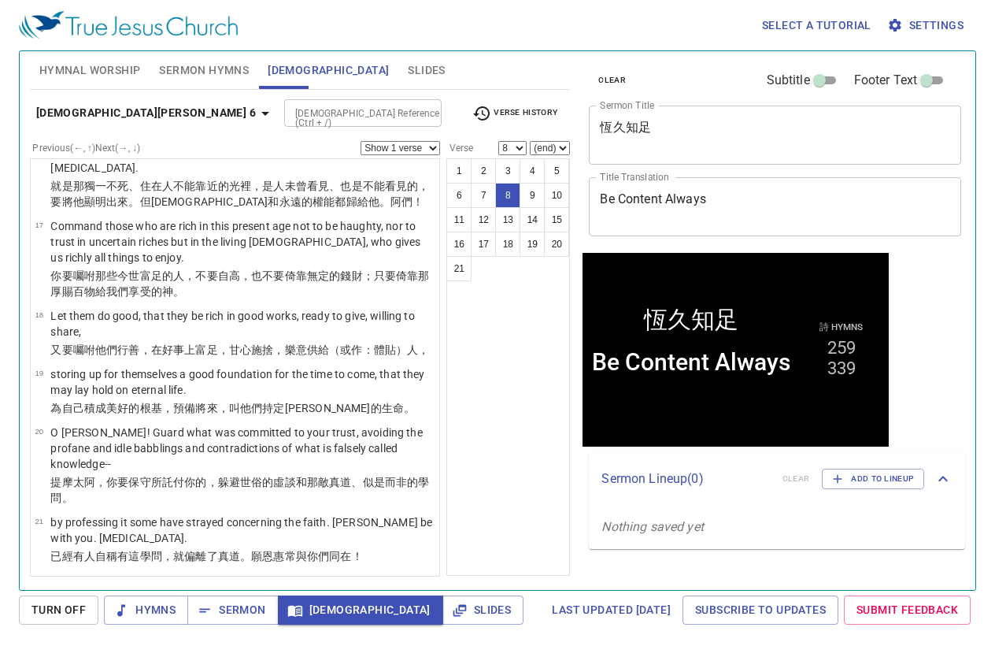
scroll to position [321, 0]
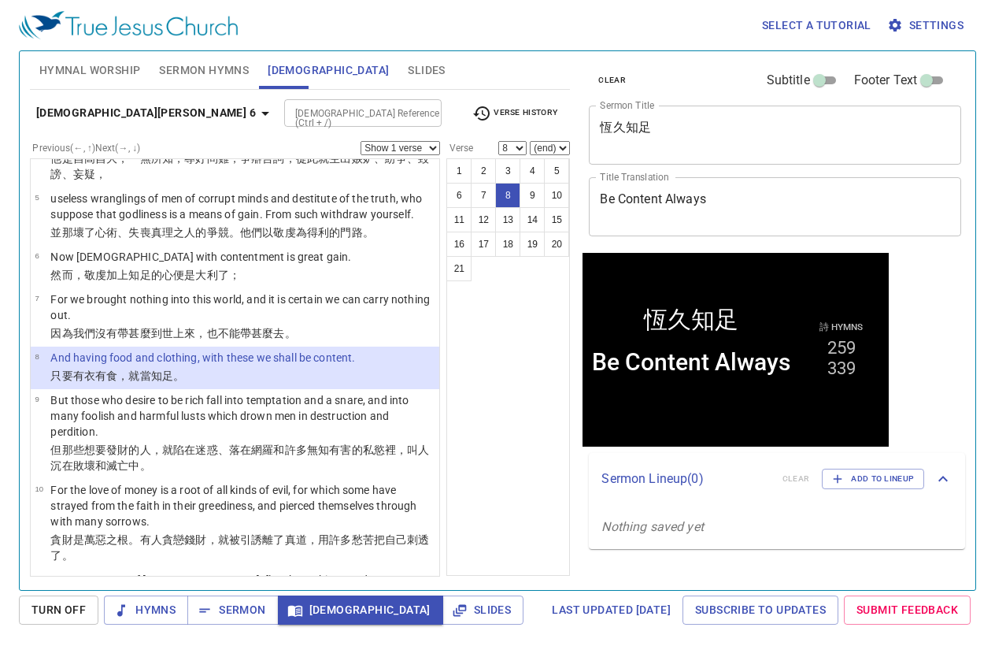
click at [289, 113] on input "[DEMOGRAPHIC_DATA] Reference (Ctrl + /)" at bounding box center [350, 113] width 122 height 18
type input "lk 3 14"
select select "14"
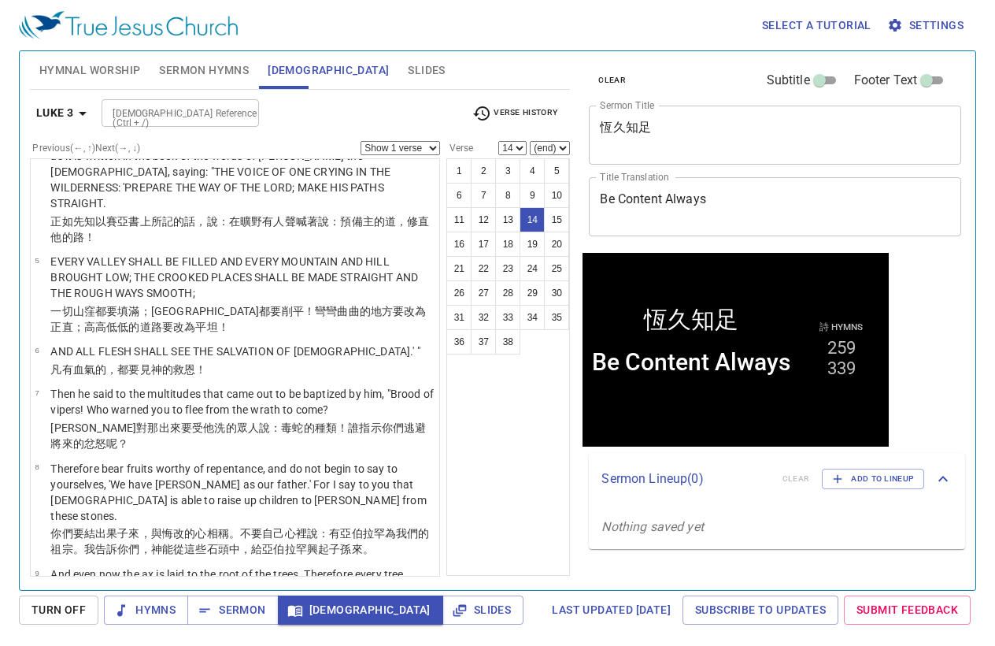
scroll to position [742, 0]
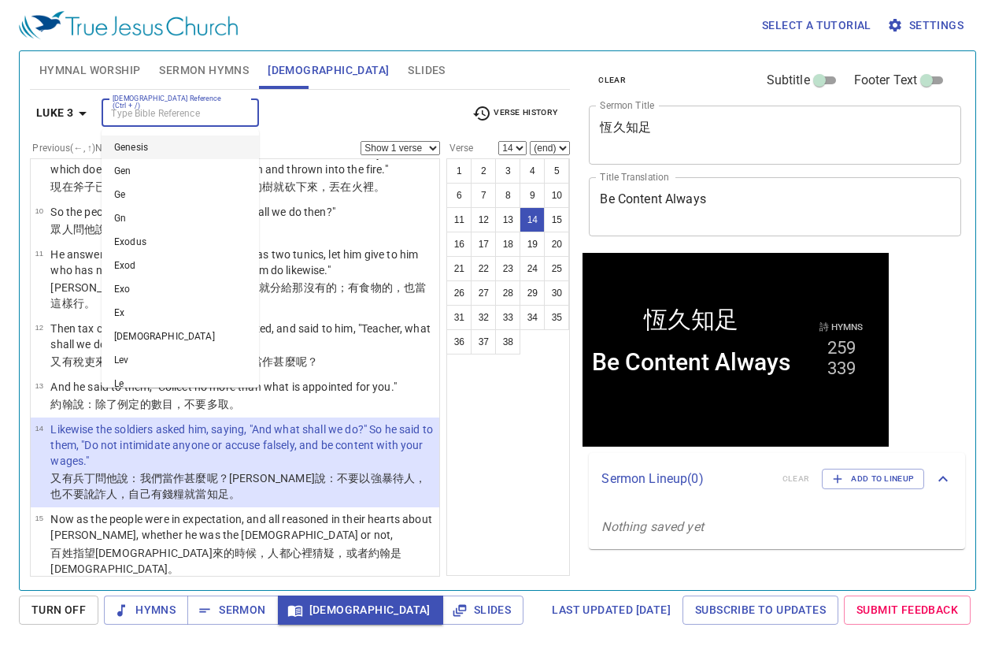
click at [176, 104] on input "[DEMOGRAPHIC_DATA] Reference (Ctrl + /)" at bounding box center [167, 113] width 122 height 18
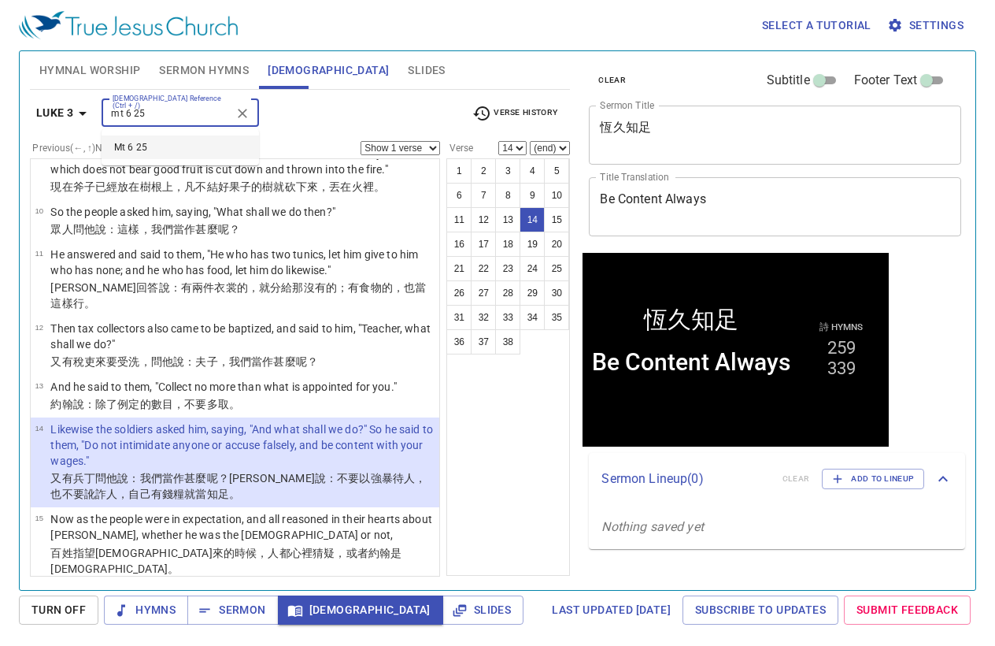
type input "mt 6 25"
select select "25"
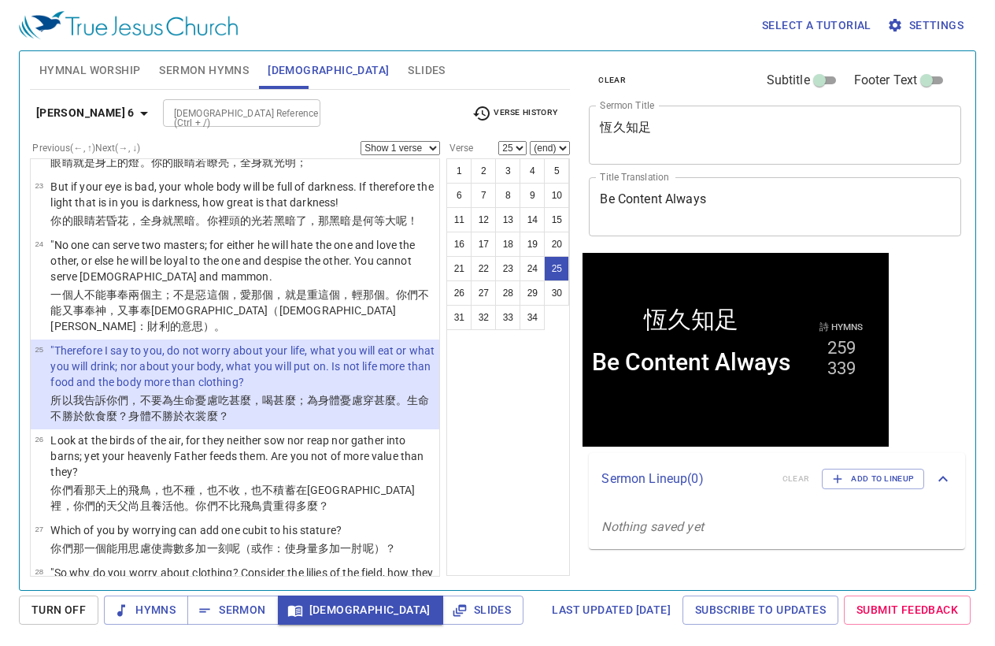
click at [168, 113] on input "[DEMOGRAPHIC_DATA] Reference (Ctrl + /)" at bounding box center [229, 113] width 122 height 18
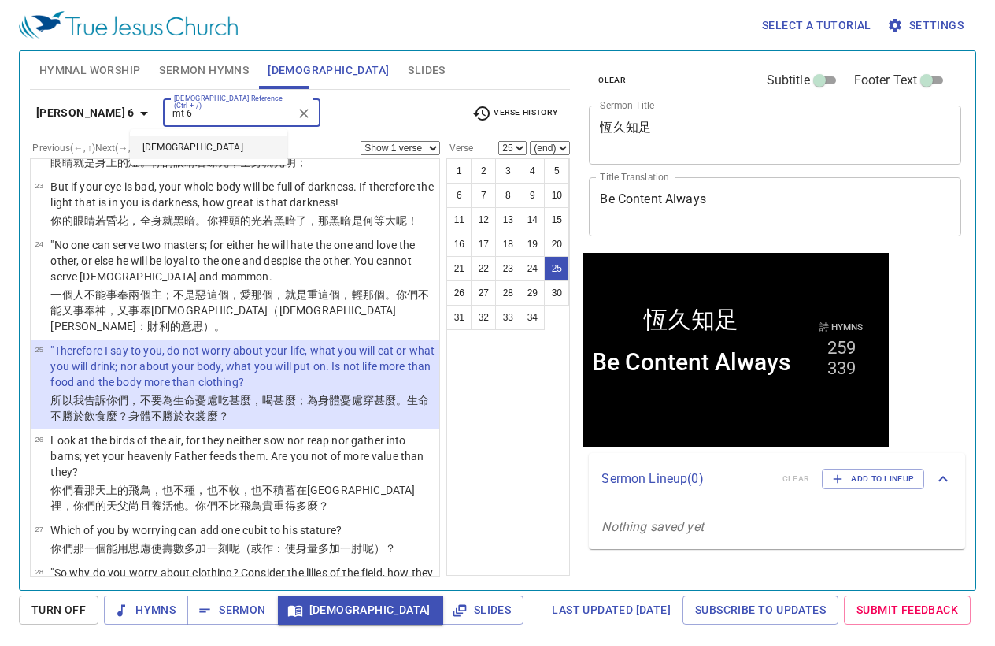
type input "mt 6"
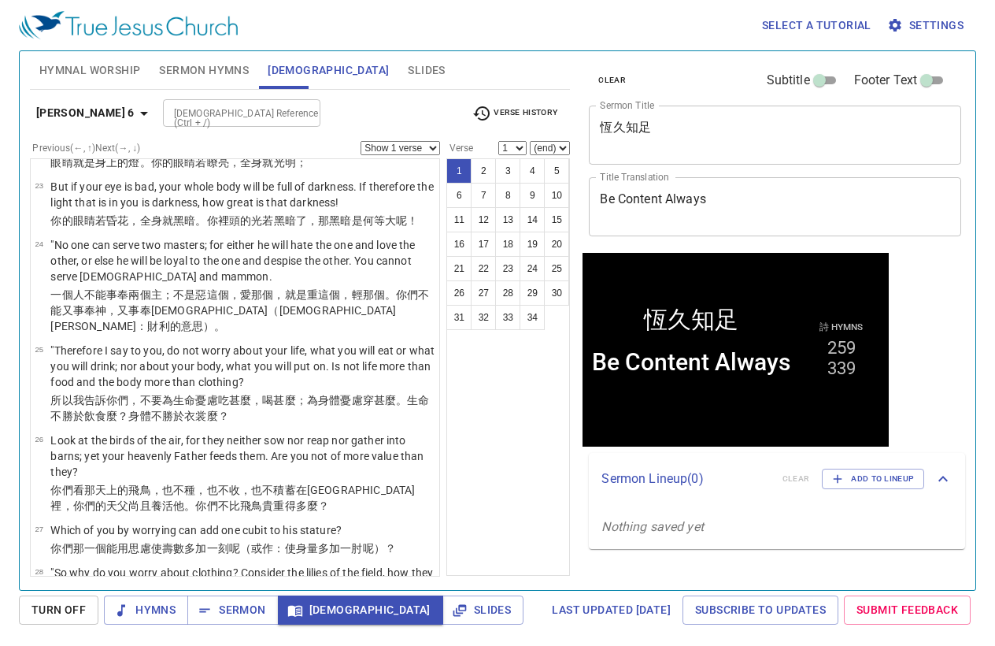
scroll to position [0, 0]
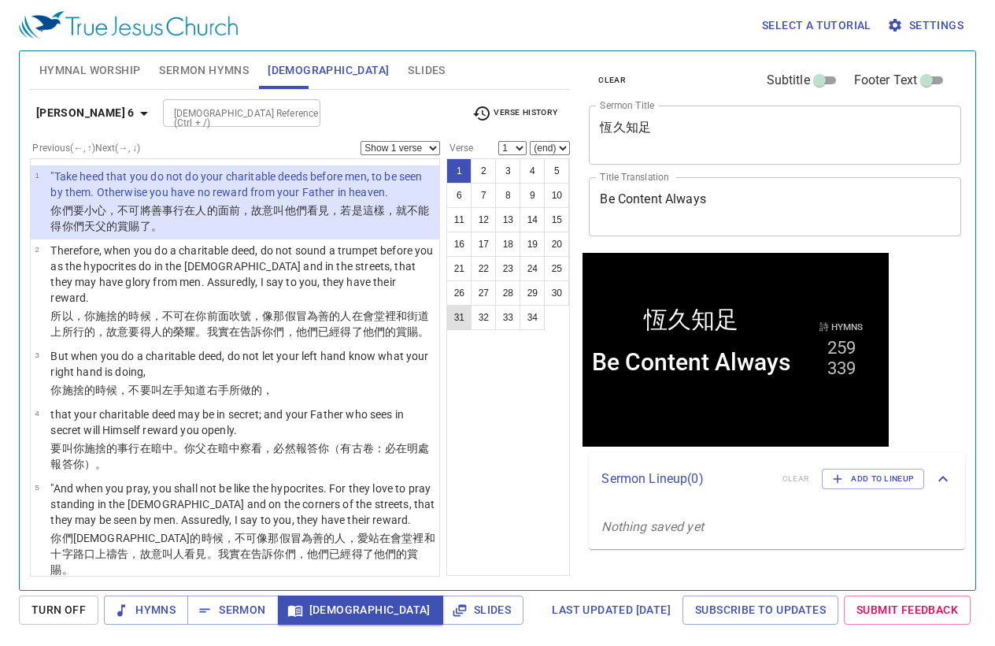
click at [462, 309] on button "31" at bounding box center [458, 317] width 25 height 25
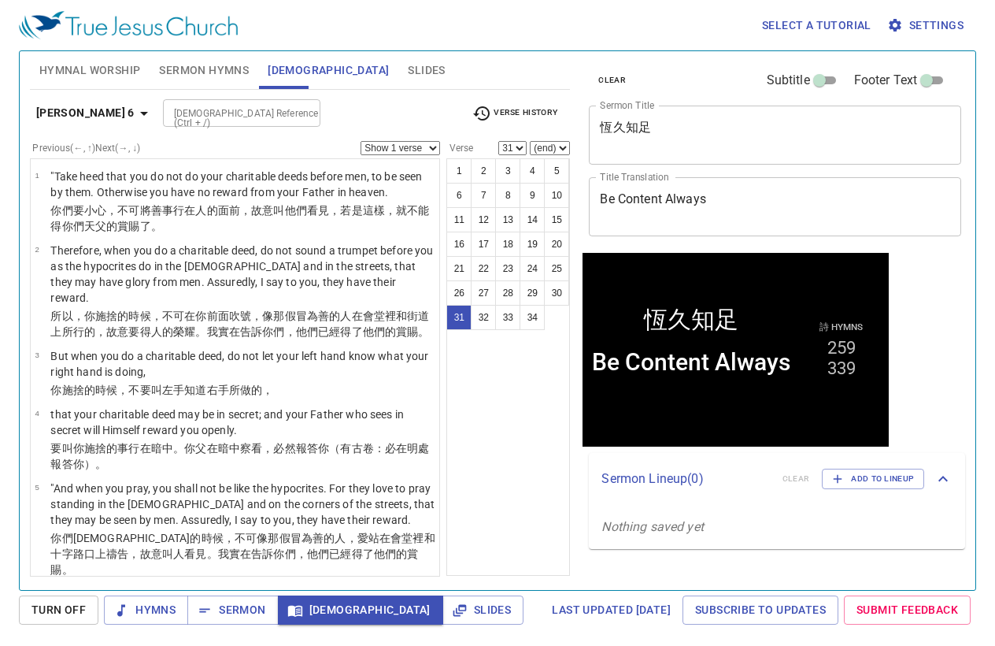
scroll to position [1890, 0]
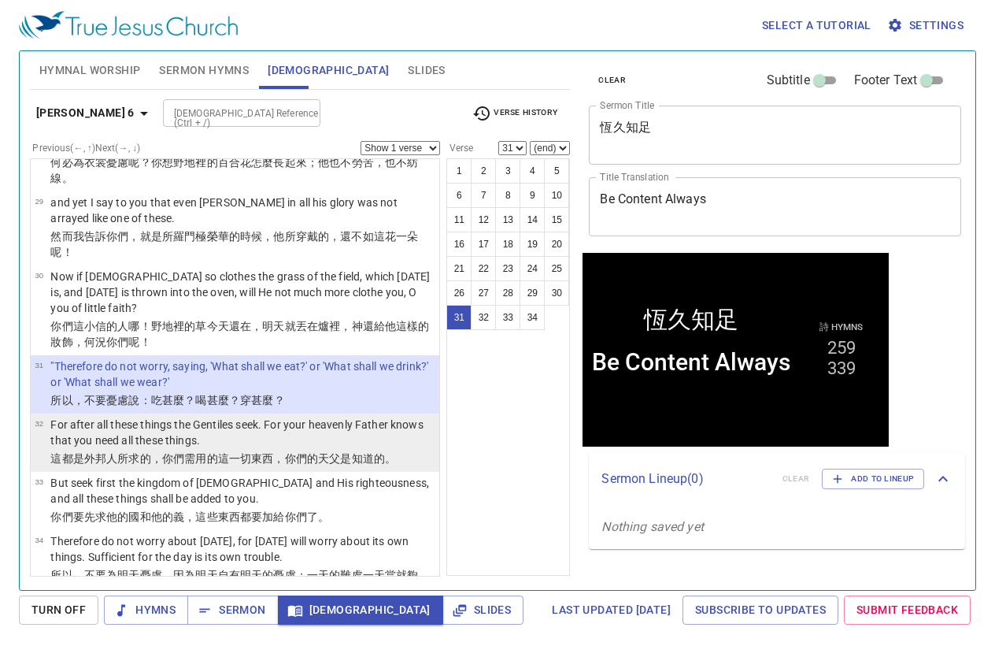
click at [233, 418] on p "For after all these things the Gentiles seek. For your heavenly Father knows th…" at bounding box center [242, 432] width 384 height 31
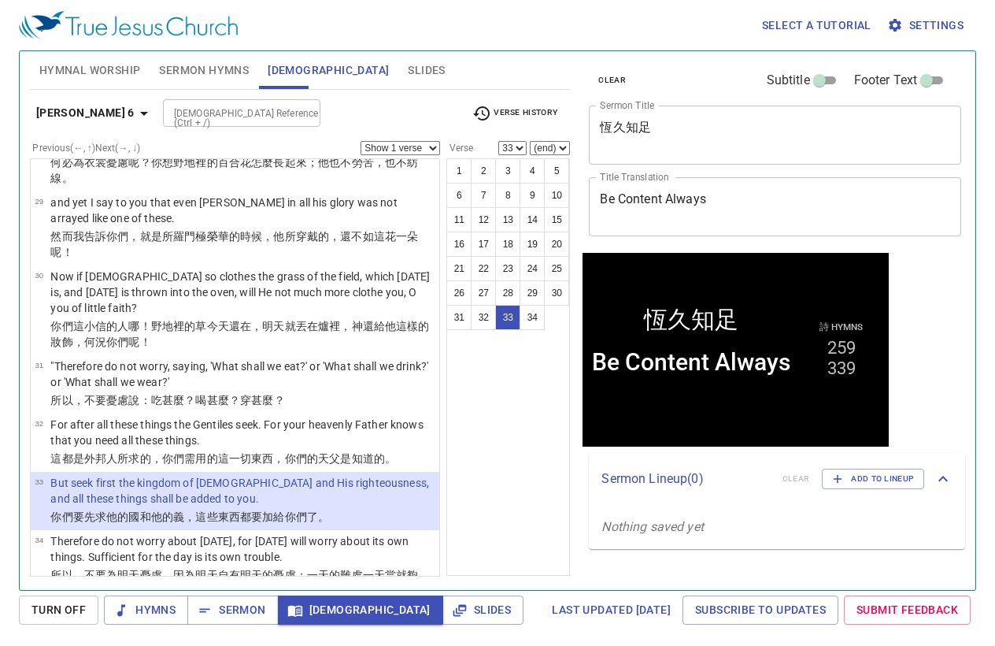
scroll to position [1907, 0]
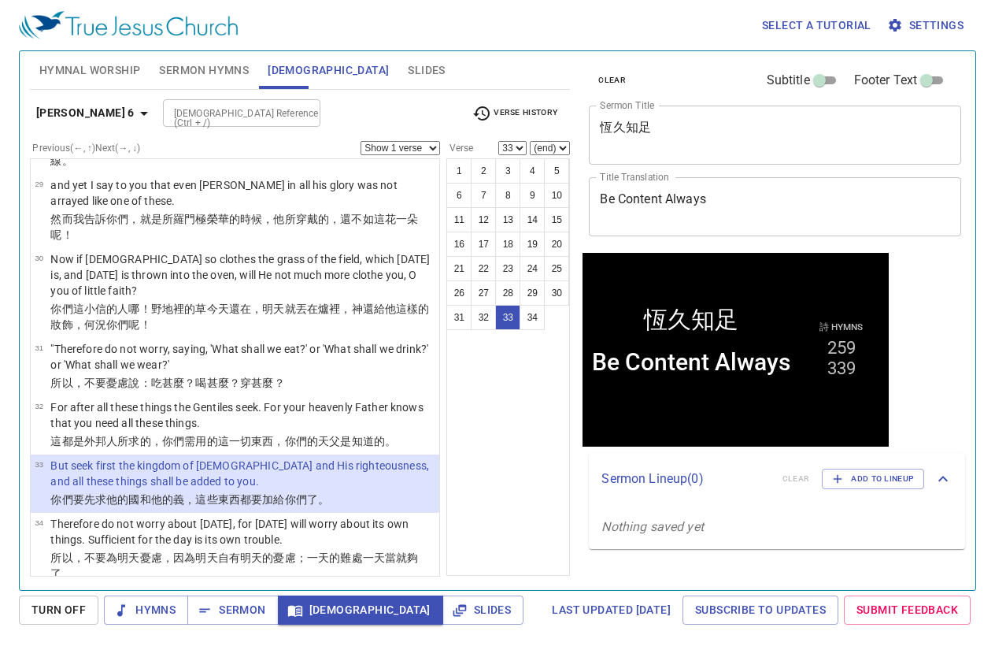
select select "34"
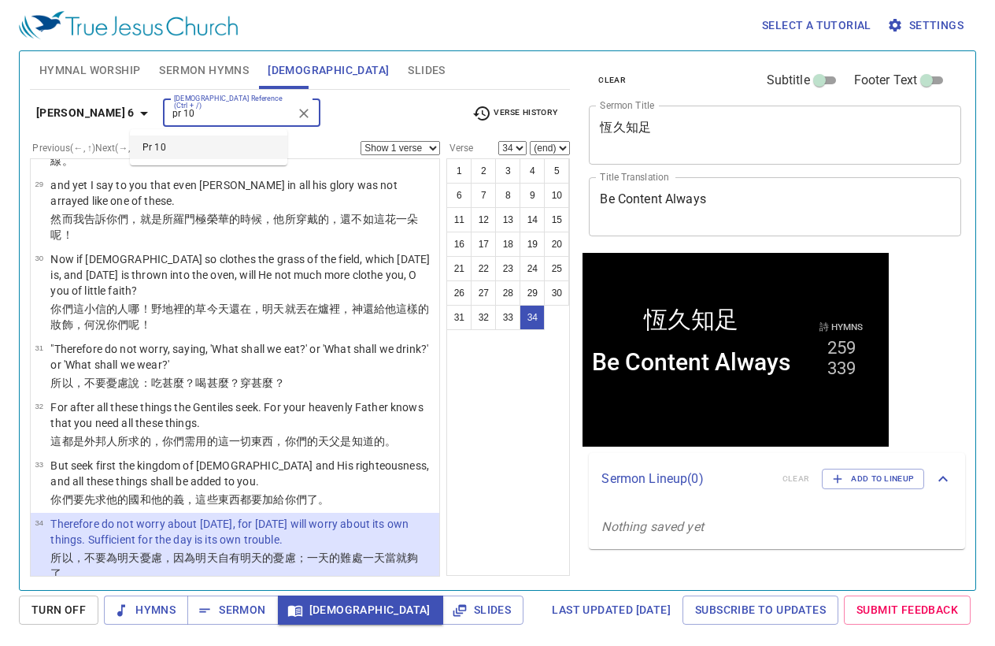
type input "pr 10"
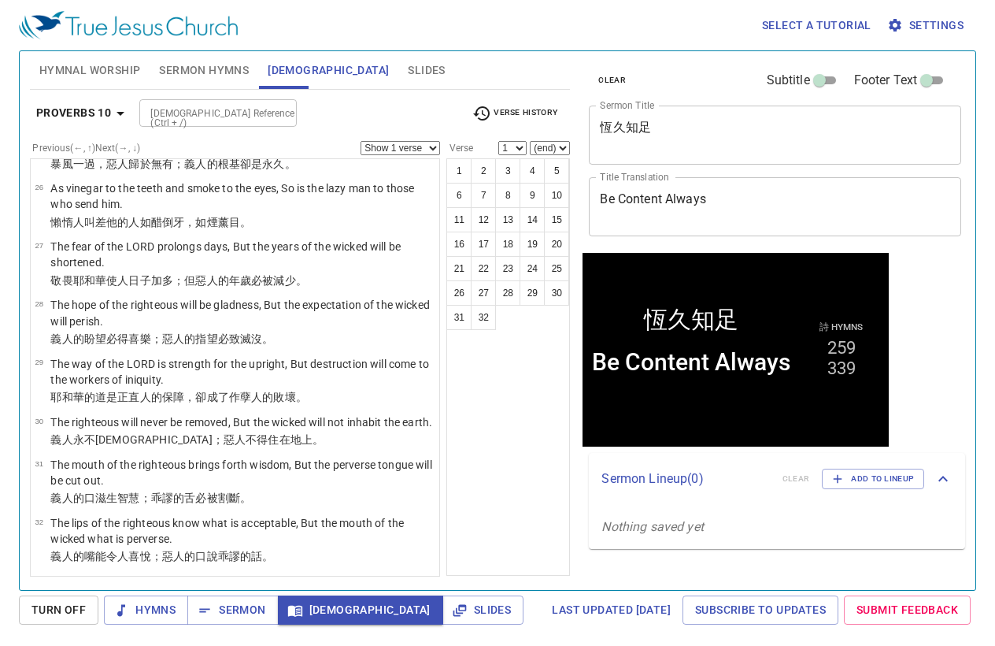
scroll to position [0, 0]
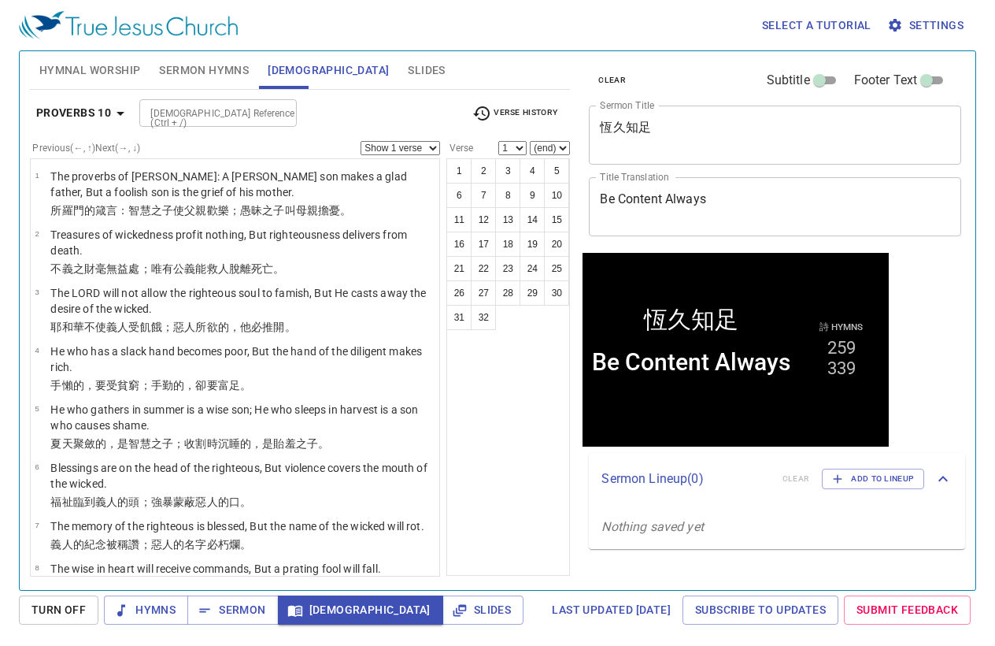
click at [542, 491] on div "1 2 3 4 5 6 7 8 9 10 11 12 13 14 15 16 17 18 19 20 21 22 23 24 25 26 27 28 29 3…" at bounding box center [508, 366] width 124 height 417
click at [483, 261] on button "22" at bounding box center [483, 268] width 25 height 25
select select "22"
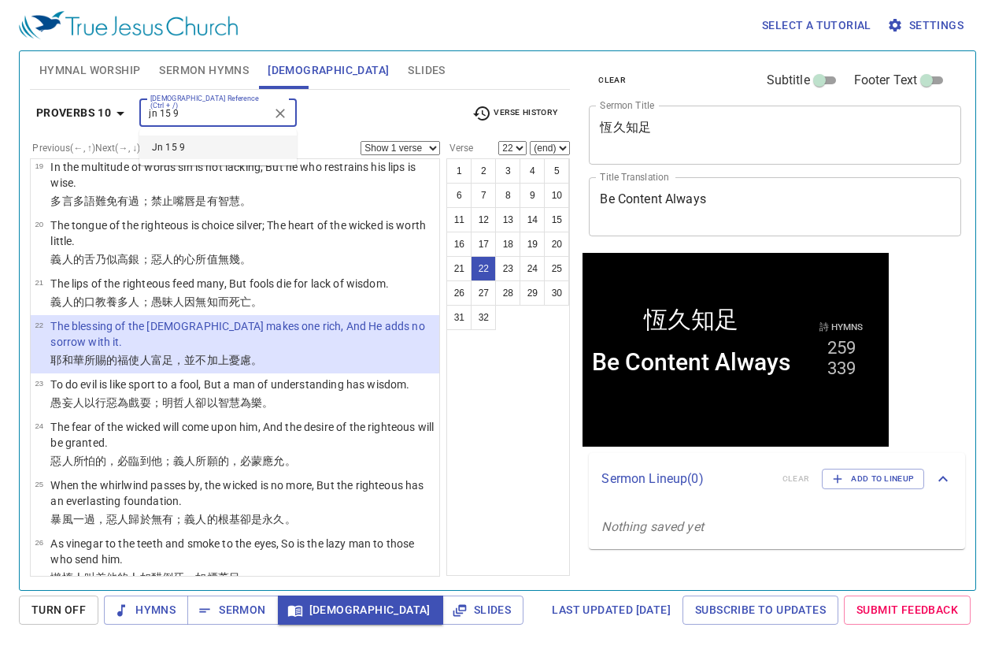
type input "jn 15 9"
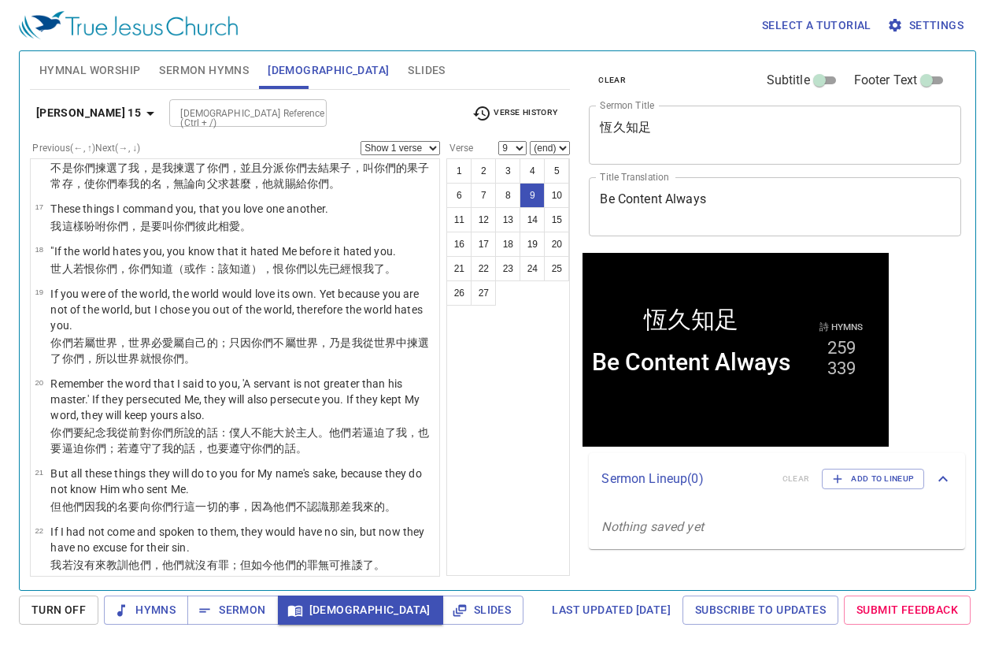
scroll to position [317, 0]
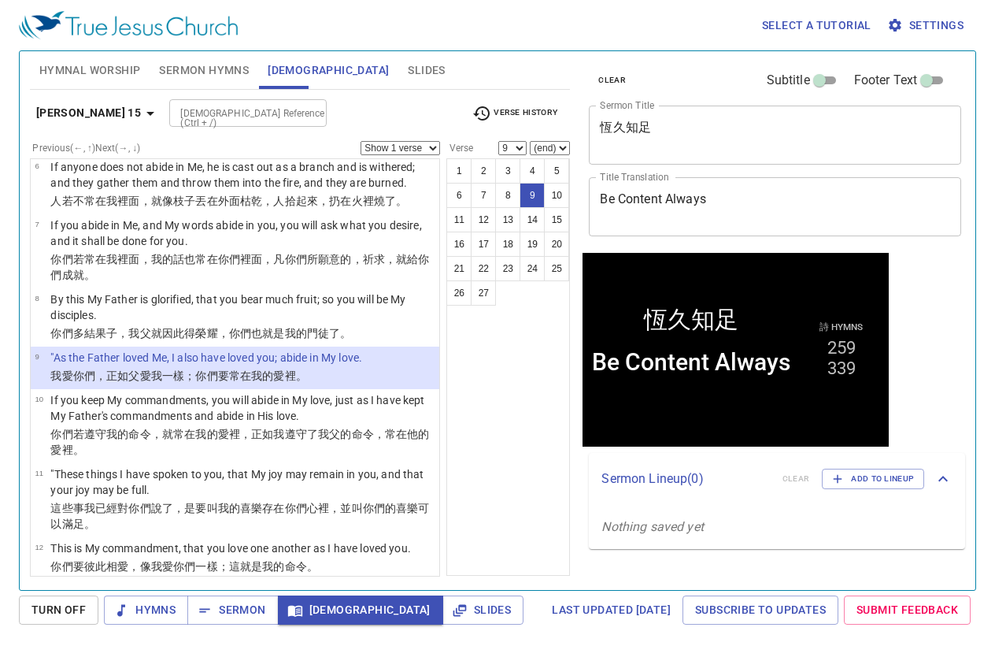
select select "10"
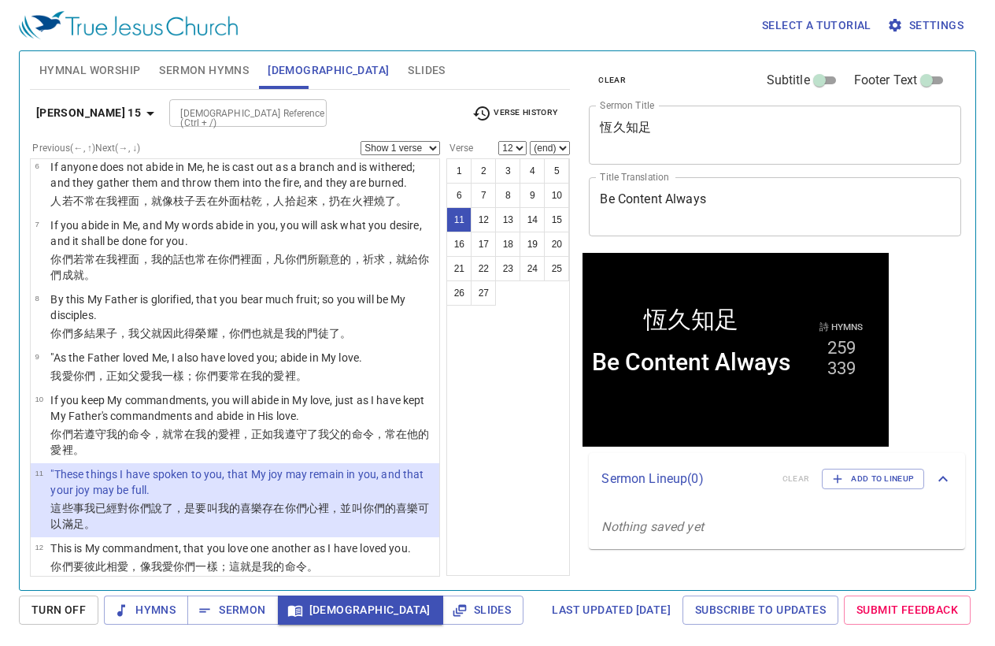
scroll to position [507, 0]
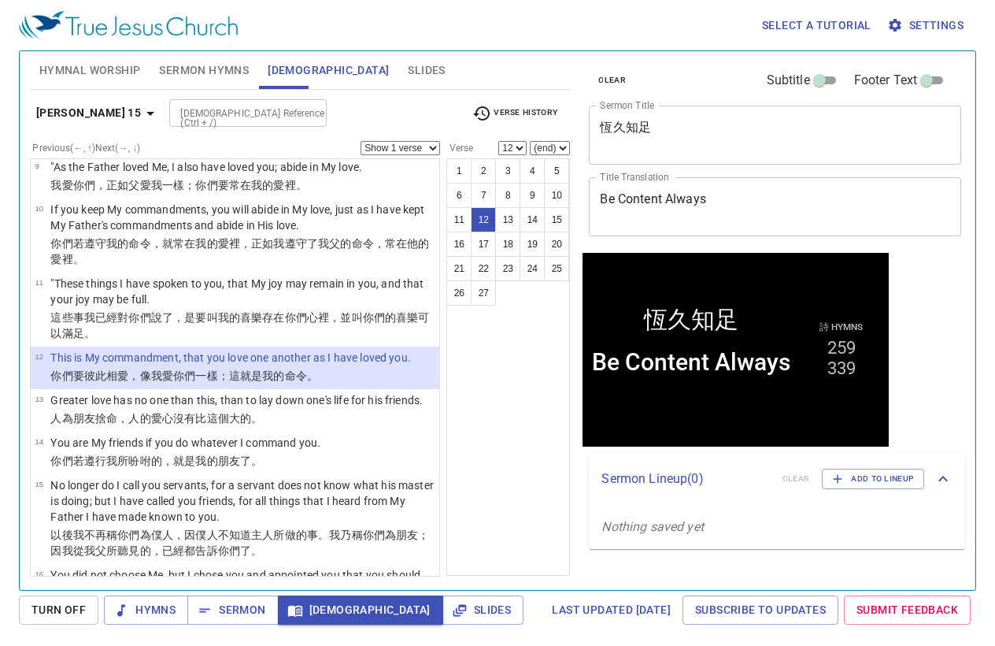
select select "13"
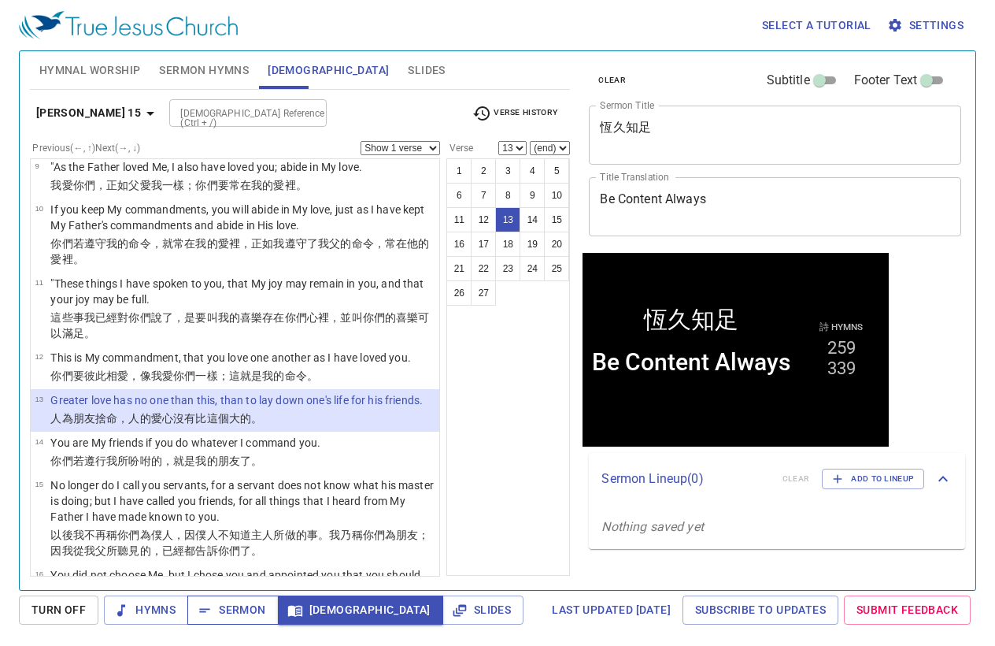
click at [233, 598] on button "Sermon" at bounding box center [232, 609] width 91 height 29
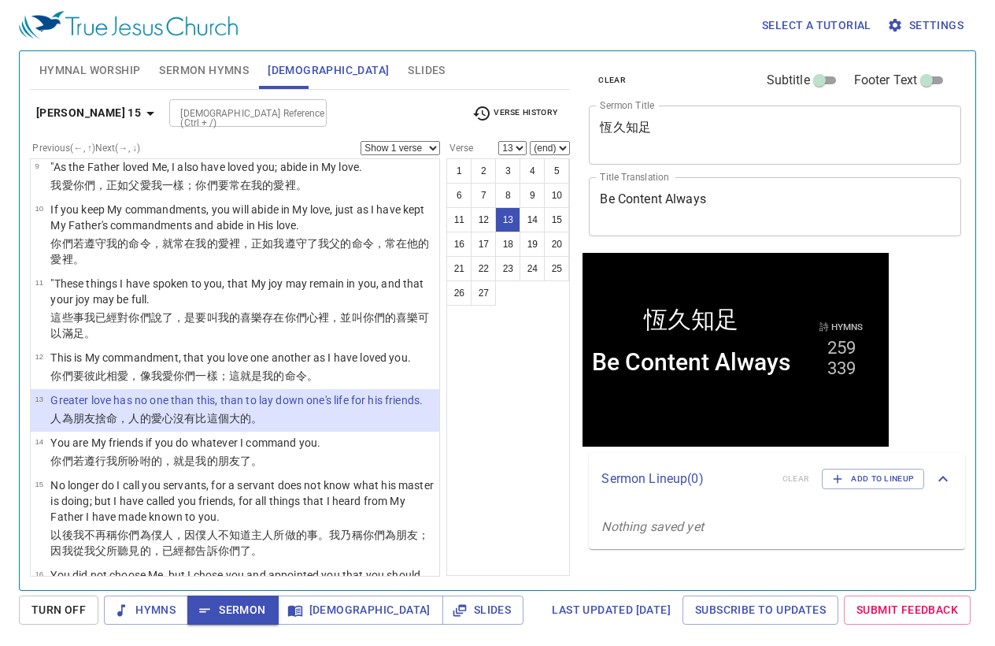
click at [408, 75] on span "Slides" at bounding box center [426, 71] width 37 height 20
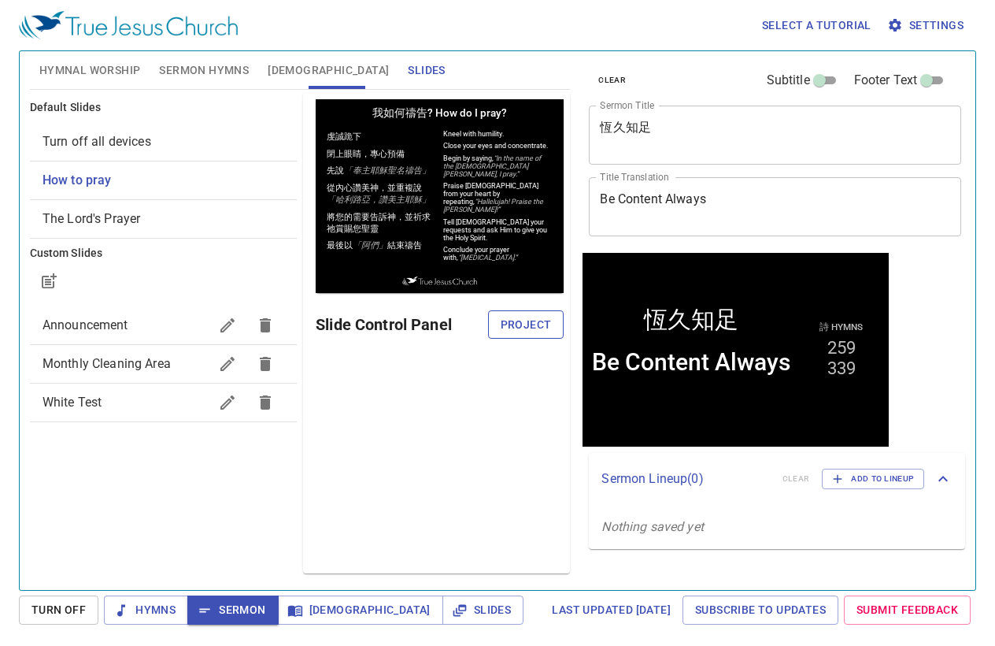
click at [509, 323] on span "Project" at bounding box center [526, 325] width 51 height 20
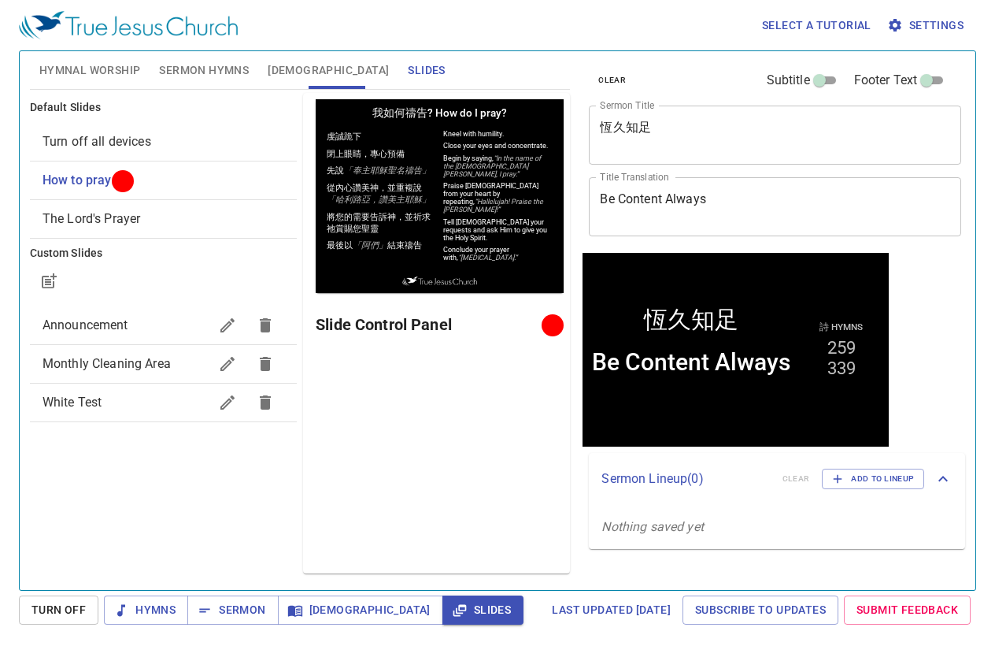
click at [416, 437] on div "Preview Only Slide Control Panel" at bounding box center [436, 333] width 267 height 480
click at [408, 484] on div "Preview Only Slide Control Panel" at bounding box center [436, 333] width 267 height 480
click at [0, 0] on span "Sermon" at bounding box center [0, 0] width 0 height 0
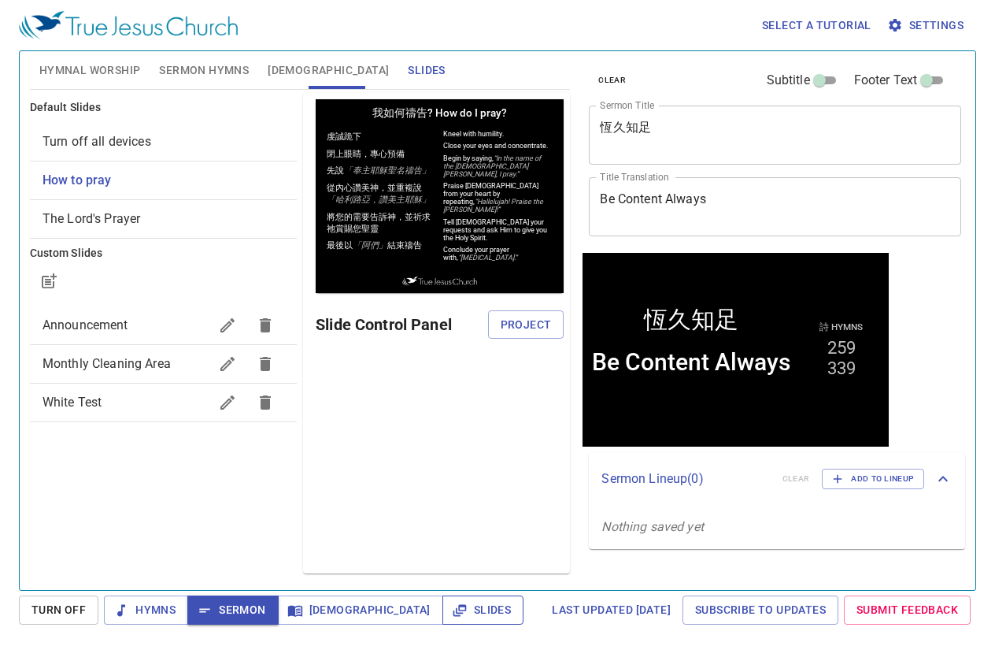
click at [452, 614] on icon "button" at bounding box center [460, 610] width 16 height 16
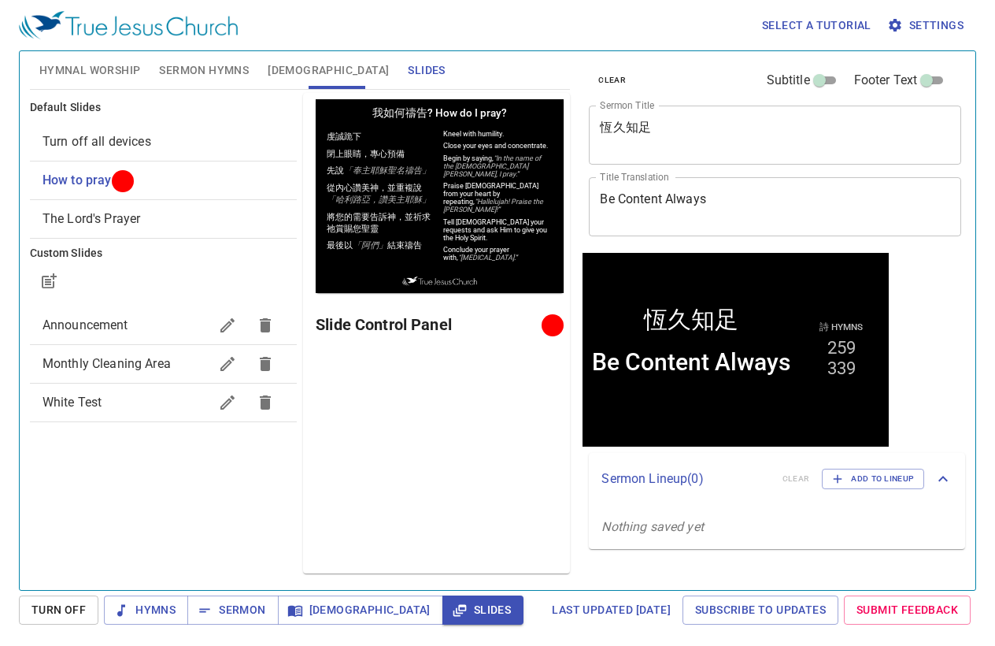
click at [106, 316] on span "Announcement" at bounding box center [126, 325] width 166 height 19
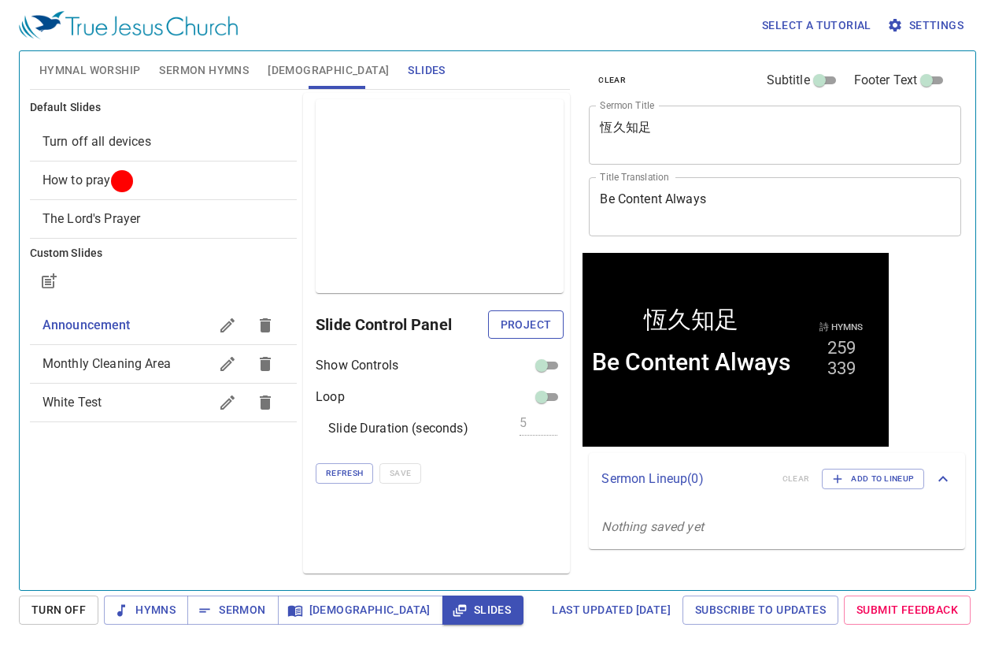
click at [538, 330] on span "Project" at bounding box center [526, 325] width 51 height 20
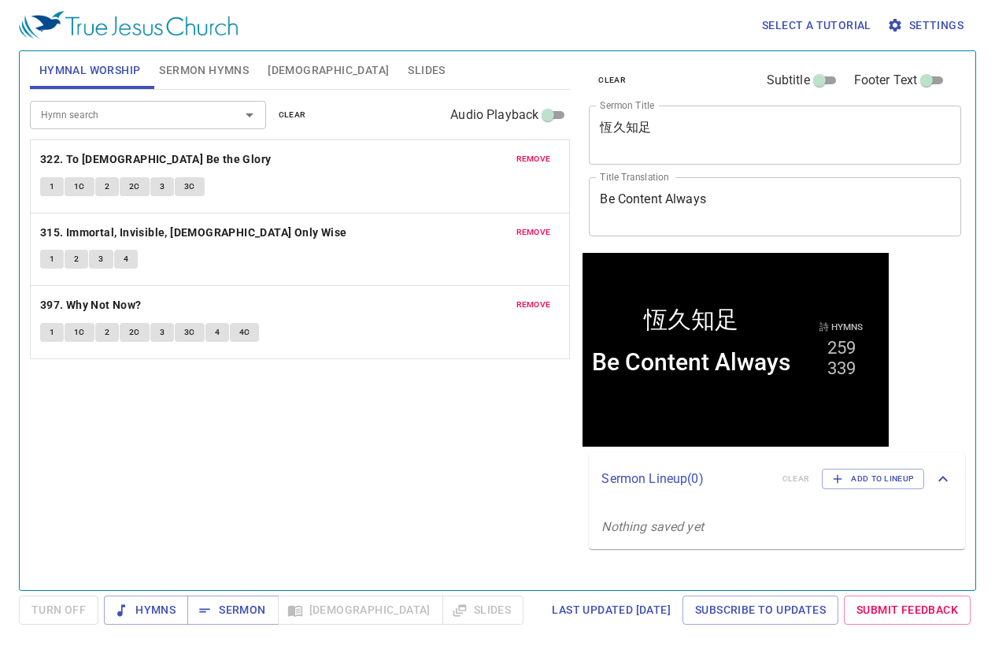
click at [408, 70] on span "Slides" at bounding box center [426, 71] width 37 height 20
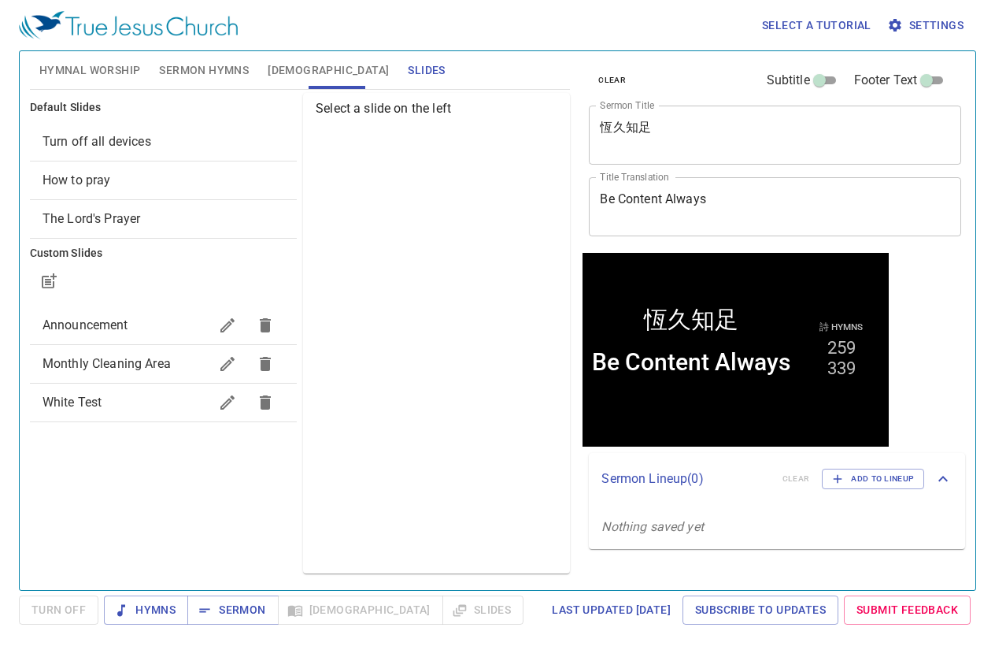
click at [121, 369] on span "Monthly Cleaning Area" at bounding box center [107, 363] width 128 height 15
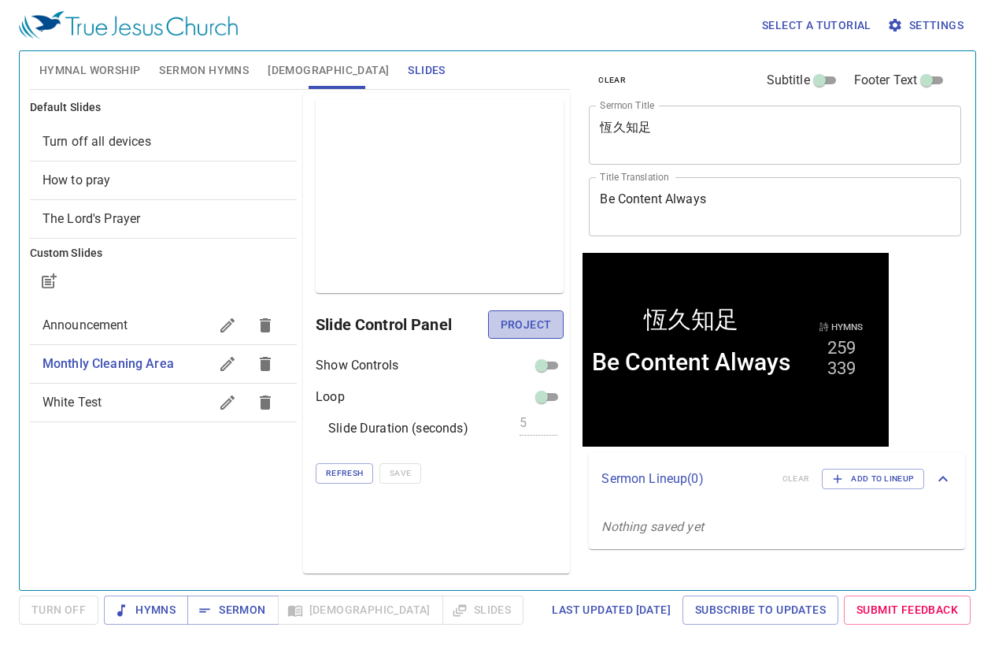
click at [518, 328] on span "Project" at bounding box center [526, 325] width 51 height 20
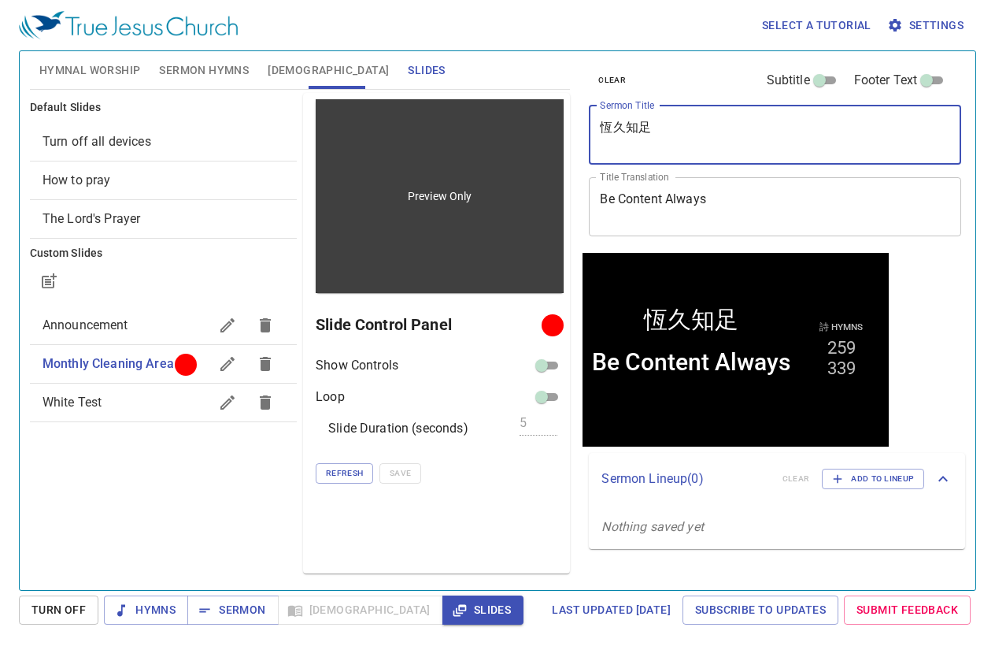
drag, startPoint x: 707, startPoint y: 135, endPoint x: 539, endPoint y: 137, distance: 168.5
click at [539, 137] on div "Hymnal Worship Sermon Hymns Bible Slides Hymn search Hymn search clear Audio Pl…" at bounding box center [498, 314] width 948 height 539
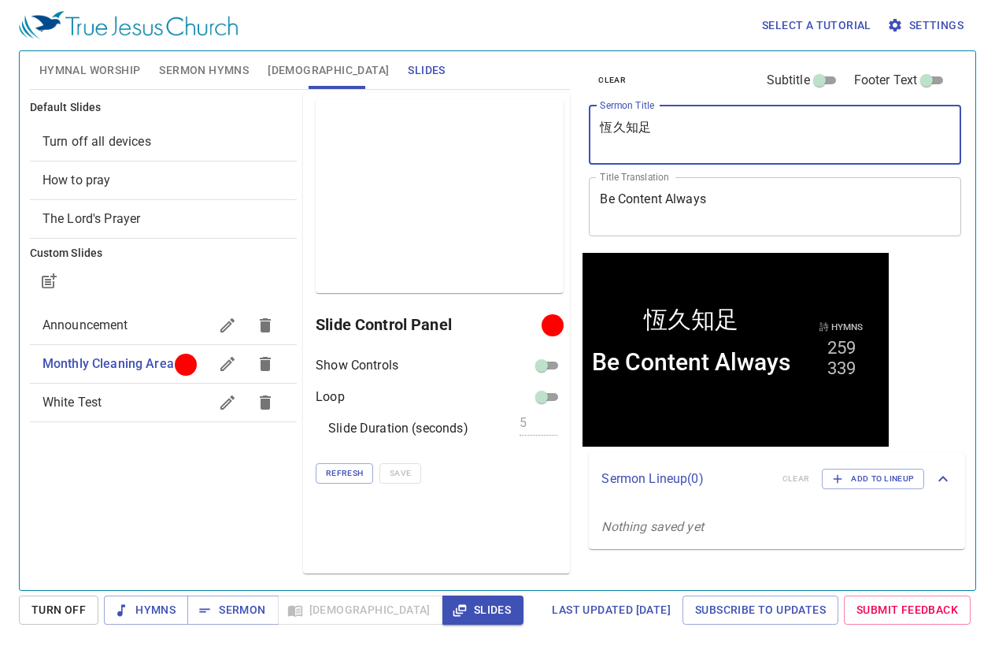
paste textarea "不怕災禍"
type textarea "不怕災禍"
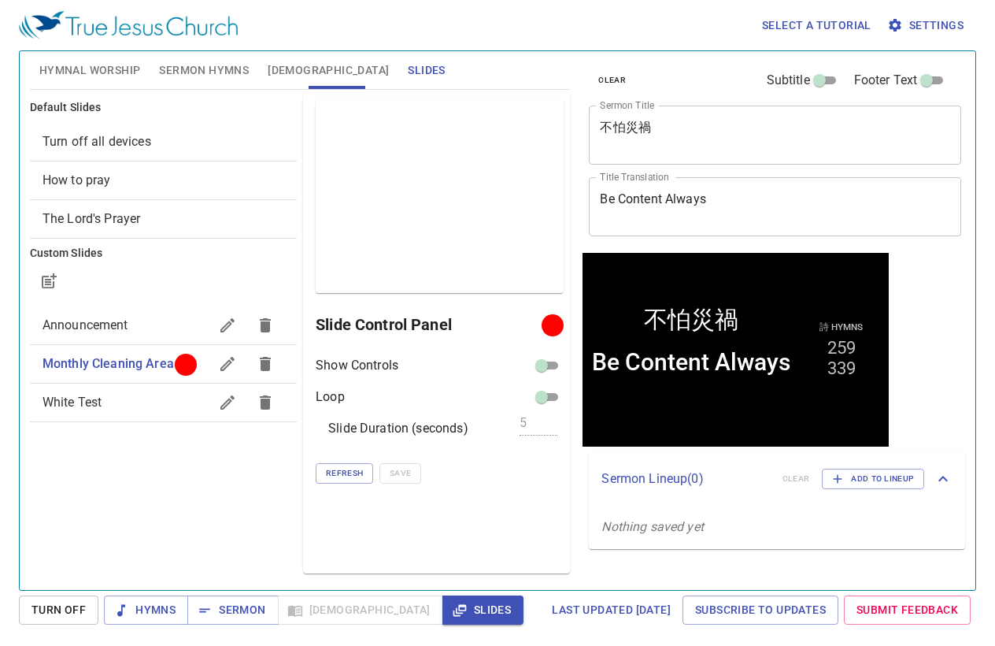
drag, startPoint x: 729, startPoint y: 186, endPoint x: 694, endPoint y: 187, distance: 34.7
click at [694, 187] on div "Be Content Always x Title Translation" at bounding box center [775, 206] width 372 height 59
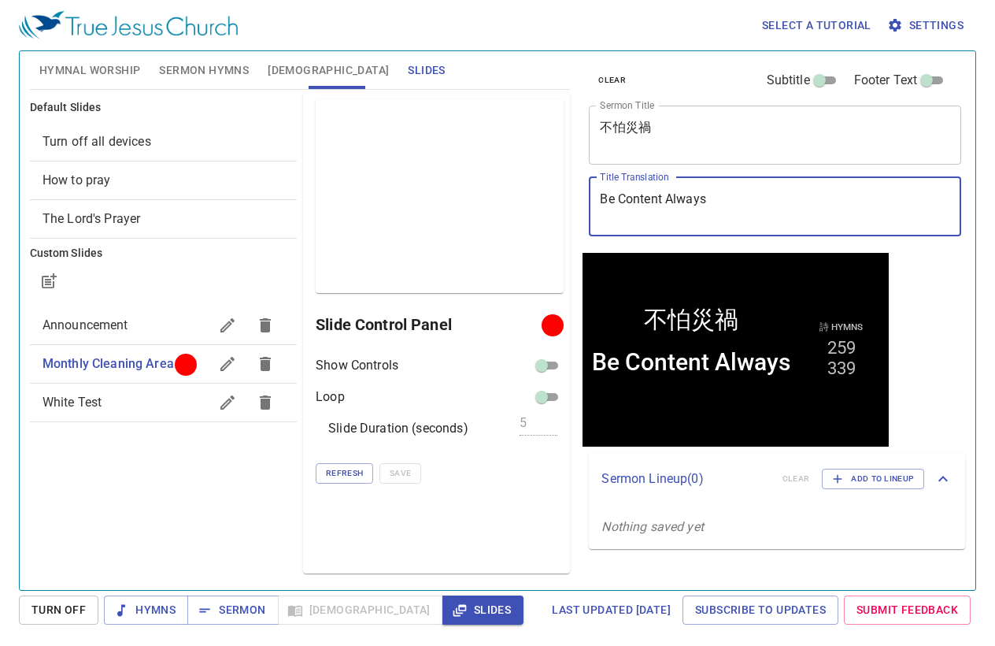
drag, startPoint x: 732, startPoint y: 194, endPoint x: 570, endPoint y: 195, distance: 162.2
click at [570, 195] on div "Hymnal Worship Sermon Hymns Bible Slides Hymn search Hymn search clear Audio Pl…" at bounding box center [498, 314] width 948 height 539
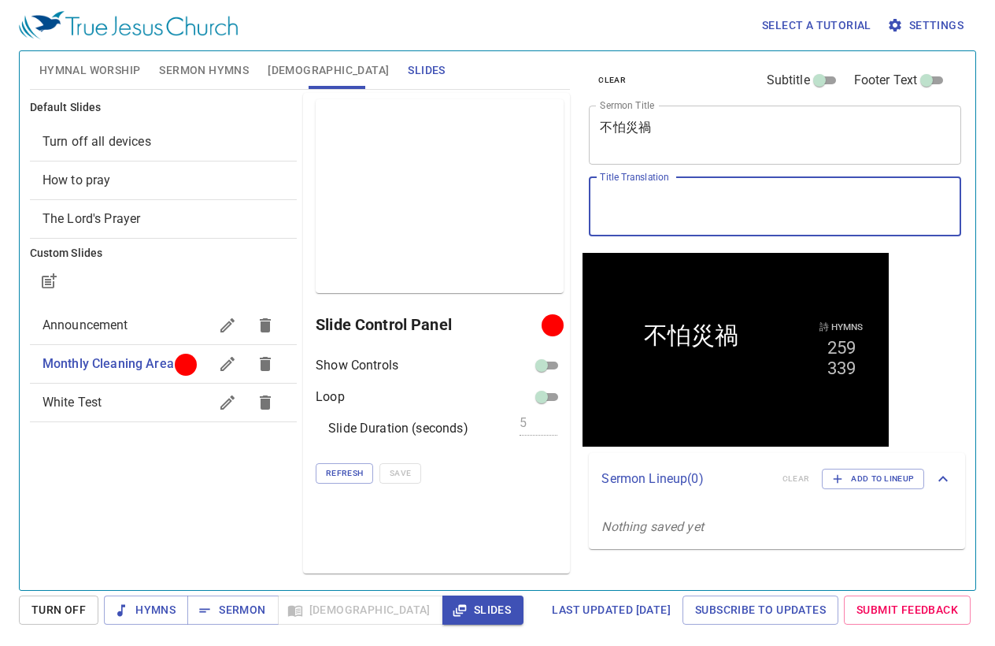
click at [192, 72] on span "Sermon Hymns" at bounding box center [204, 71] width 90 height 20
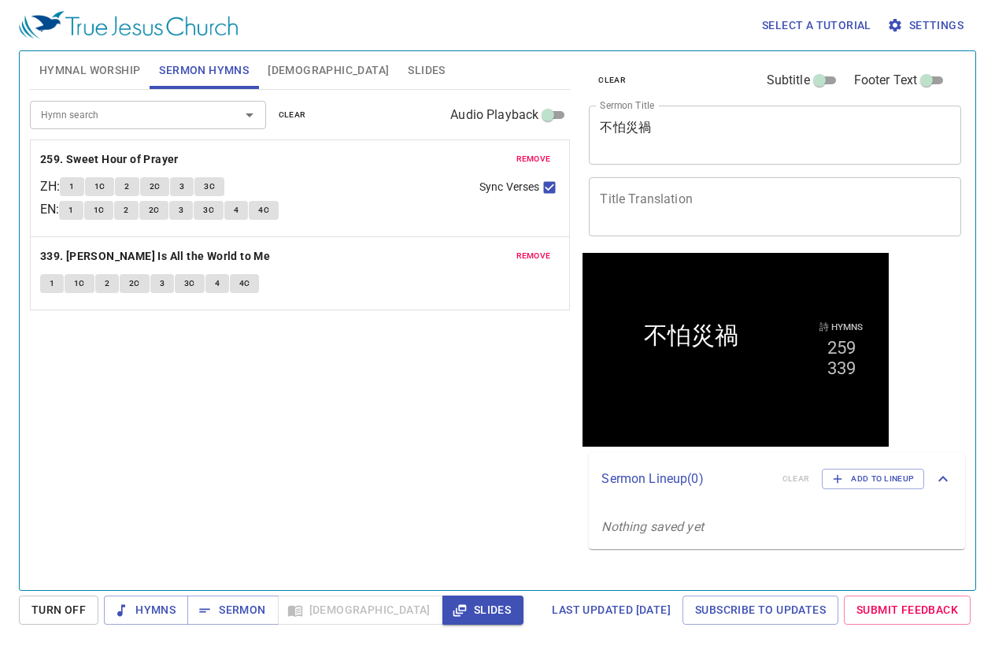
click at [288, 114] on span "clear" at bounding box center [293, 115] width 28 height 14
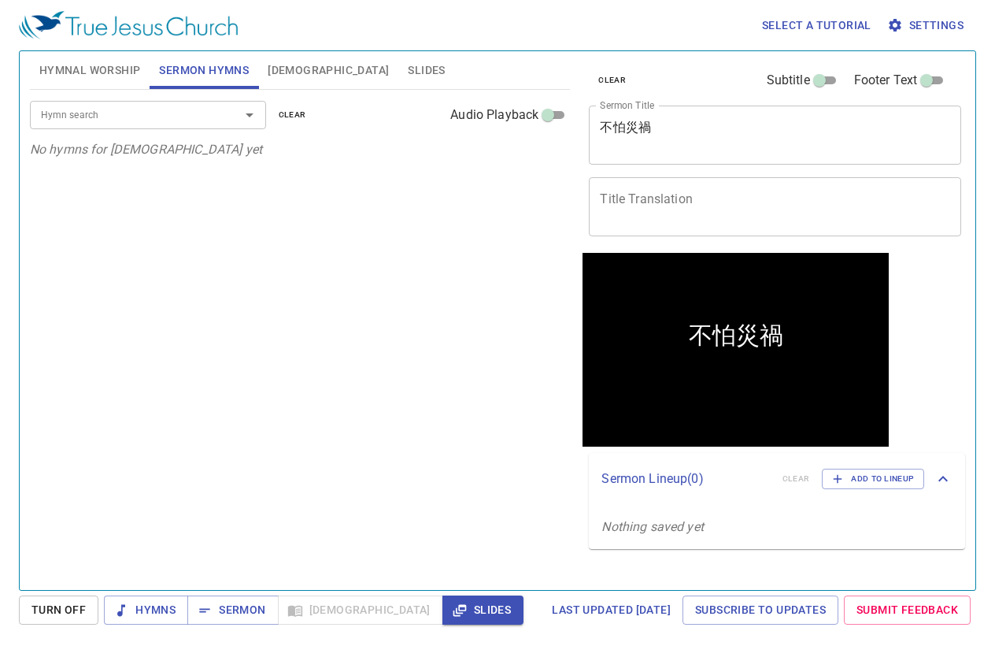
click at [227, 113] on div at bounding box center [238, 115] width 41 height 22
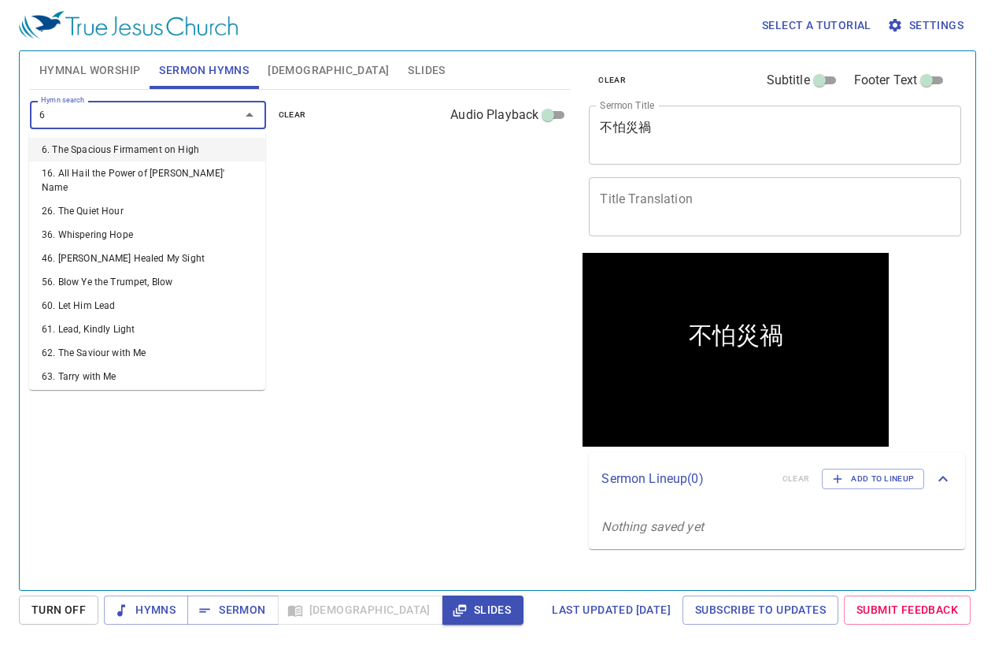
type input "62"
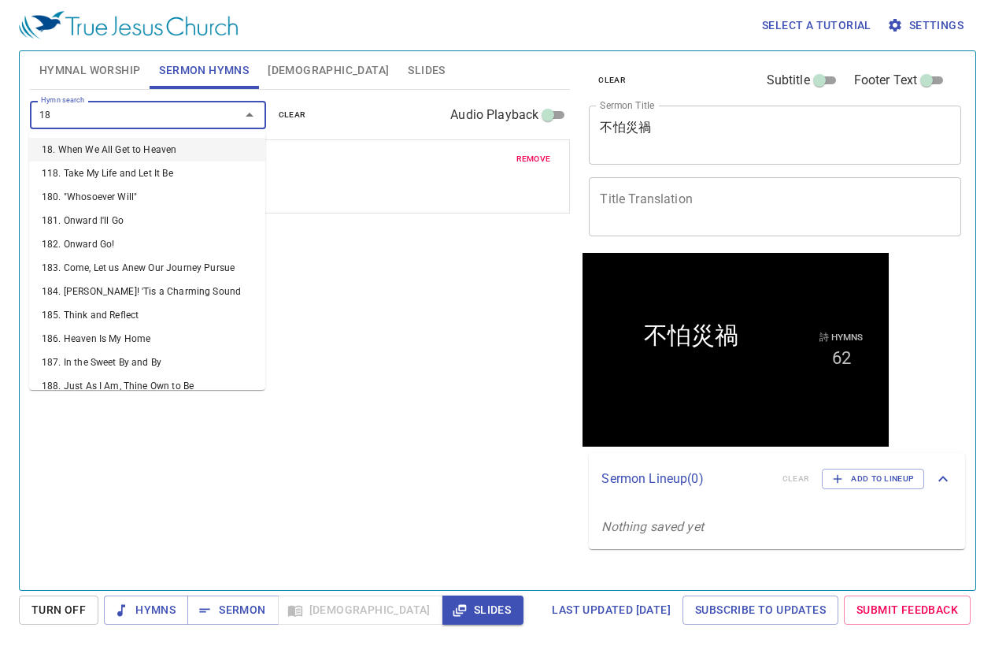
type input "182"
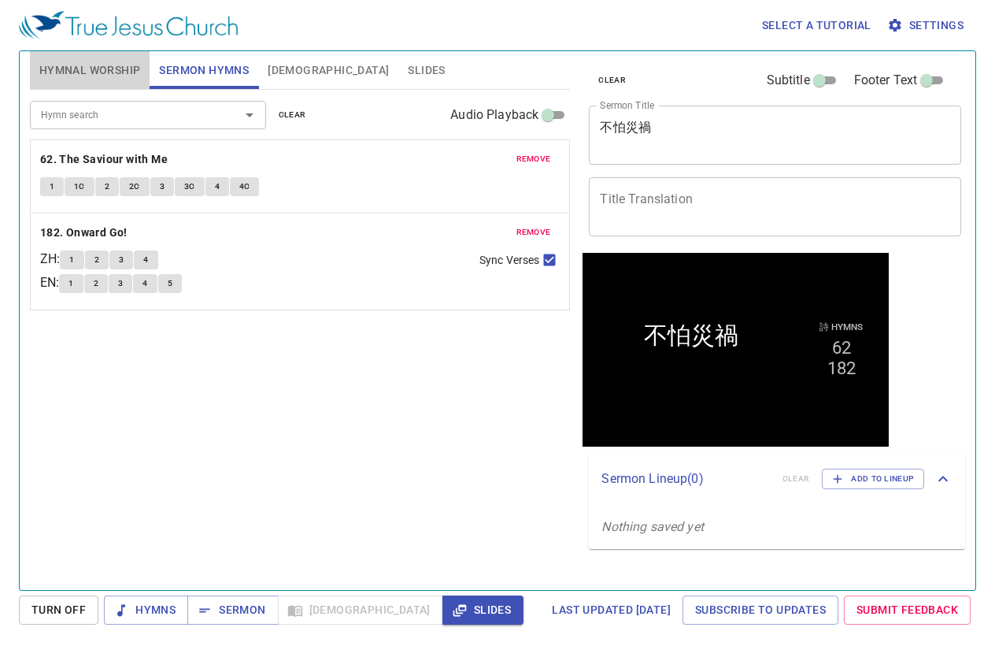
click at [117, 73] on span "Hymnal Worship" at bounding box center [90, 71] width 102 height 20
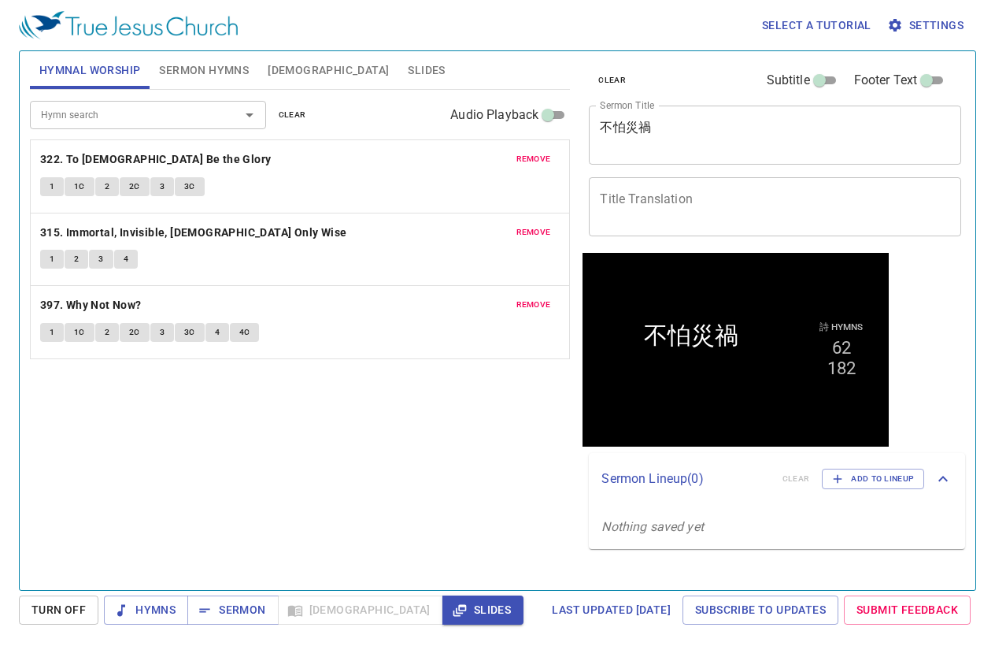
click at [280, 117] on span "clear" at bounding box center [293, 115] width 28 height 14
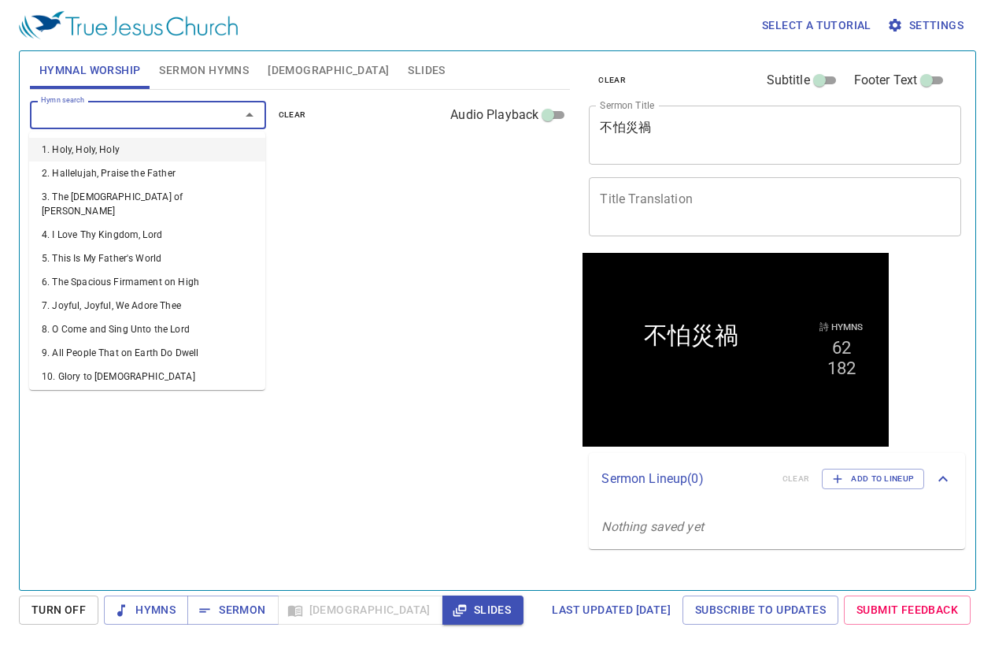
click at [154, 116] on input "Hymn search" at bounding box center [125, 115] width 180 height 18
click at [420, 77] on div "Hymnal Worship Sermon Hymns Bible Slides" at bounding box center [300, 70] width 541 height 38
click at [164, 110] on input "Hymn search" at bounding box center [125, 115] width 180 height 18
click at [232, 69] on span "Sermon Hymns" at bounding box center [204, 71] width 90 height 20
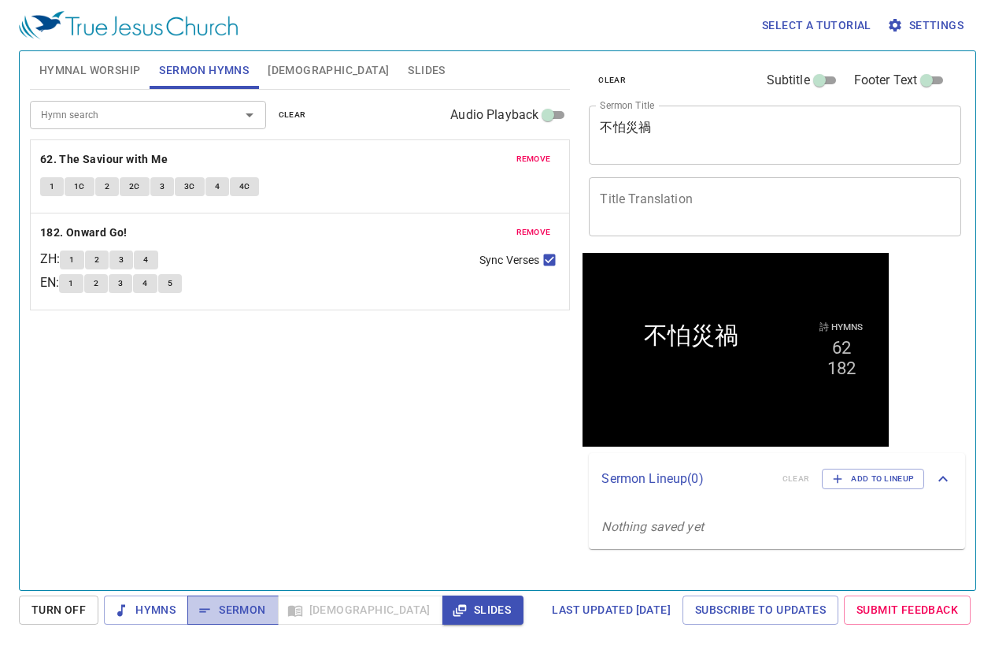
click at [227, 616] on span "Sermon" at bounding box center [232, 610] width 65 height 20
click at [90, 67] on span "Hymnal Worship" at bounding box center [90, 71] width 102 height 20
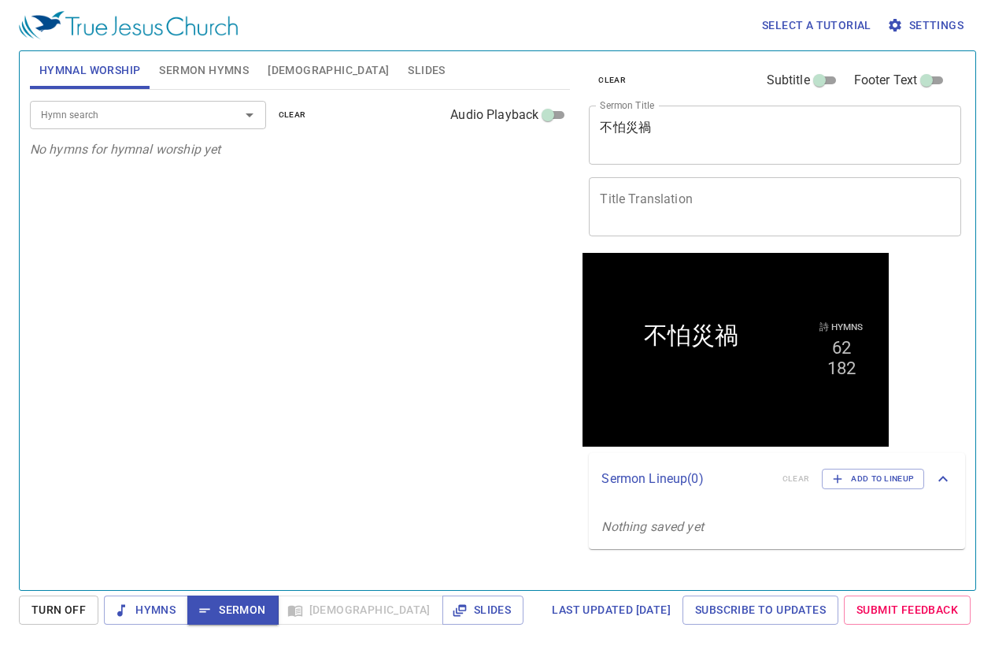
click at [191, 113] on input "Hymn search" at bounding box center [125, 115] width 180 height 18
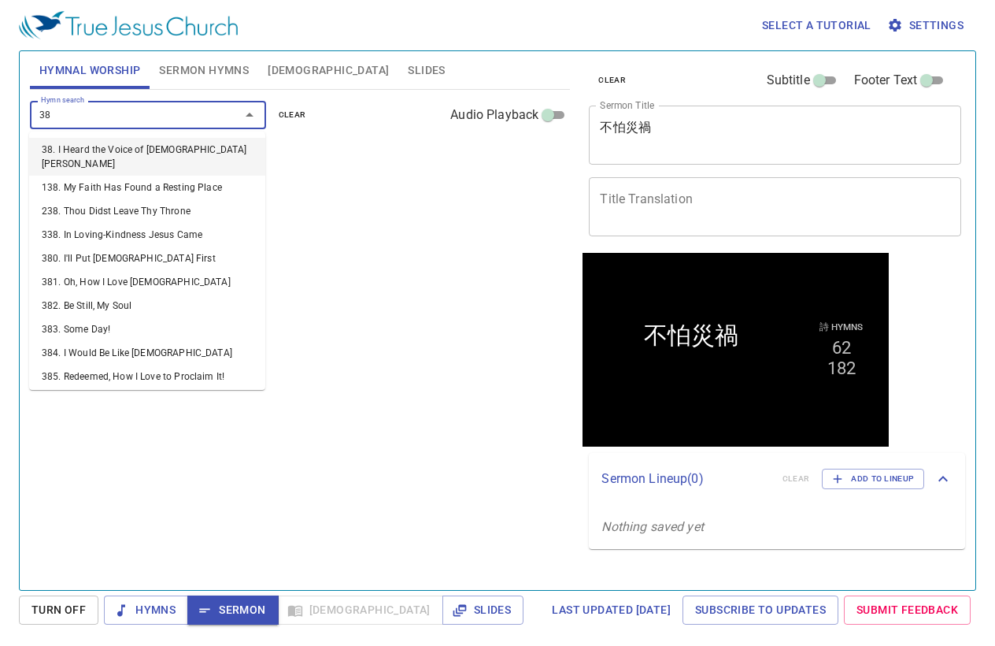
type input "380"
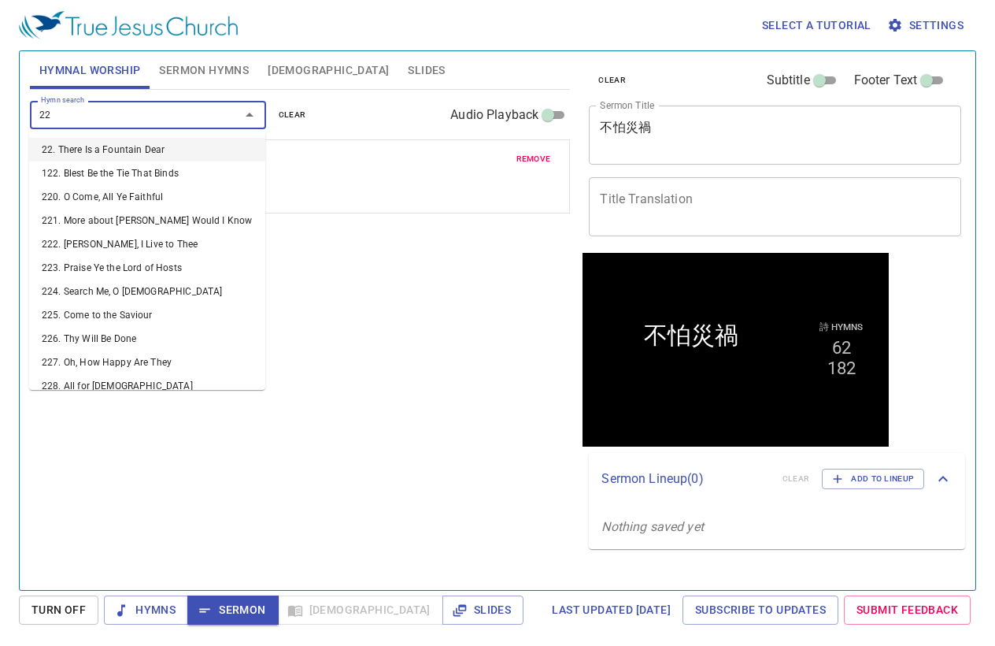
type input "225"
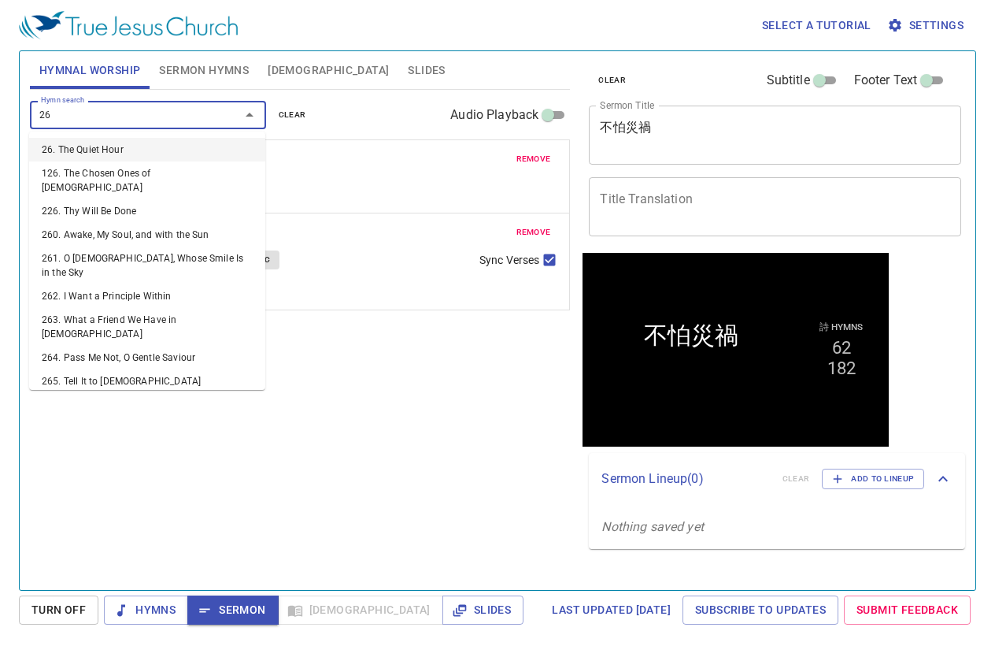
type input "263"
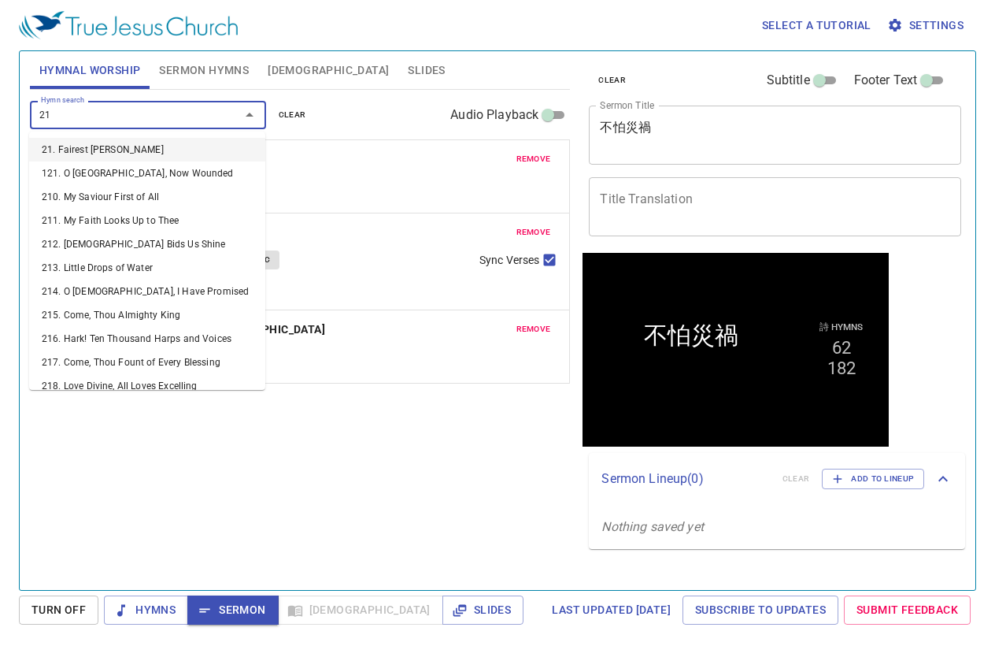
type input "212"
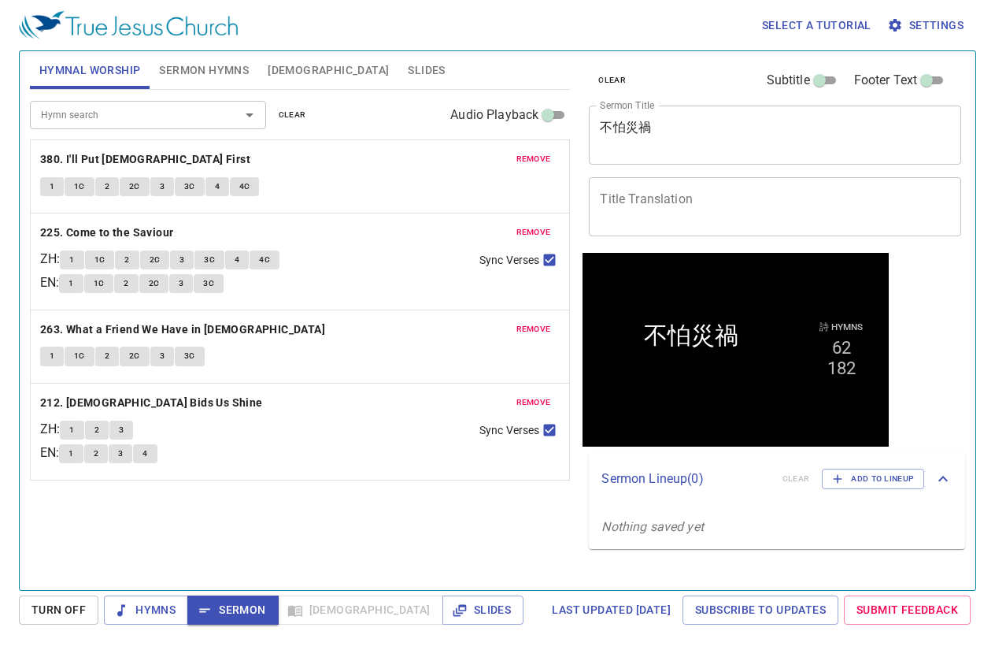
click at [232, 538] on div "Hymn search Hymn search clear Audio Playback remove 380. I'll Put Jesus First 1…" at bounding box center [300, 333] width 541 height 487
click at [0, 0] on span "Hymns" at bounding box center [0, 0] width 0 height 0
click at [121, 147] on div "remove 380. I'll Put Jesus First 1 1C 2 2C 3 3C 4 4C" at bounding box center [300, 176] width 539 height 72
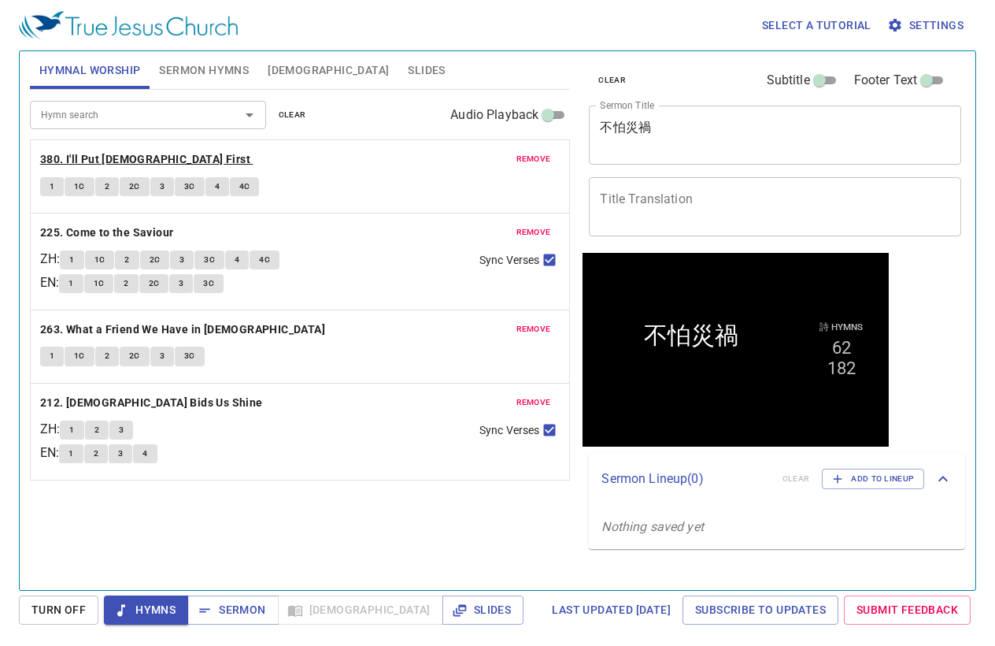
click at [121, 155] on b "380. I'll Put [DEMOGRAPHIC_DATA] First" at bounding box center [145, 160] width 210 height 20
click at [263, 555] on div "Hymn search Hymn search clear Audio Playback remove 380. I'll Put Jesus First 1…" at bounding box center [300, 333] width 541 height 487
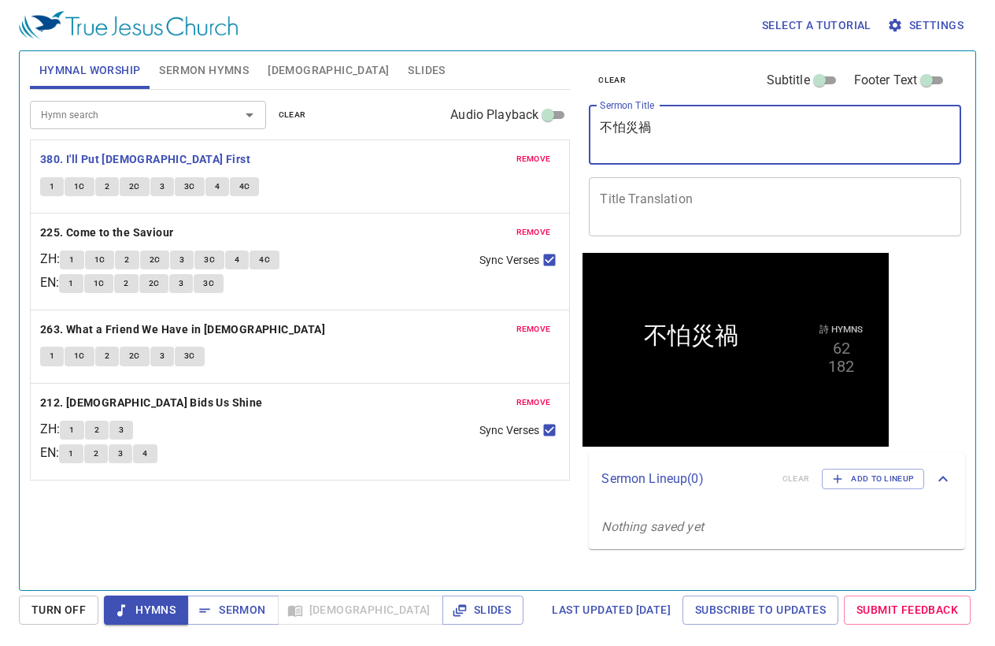
drag, startPoint x: 697, startPoint y: 143, endPoint x: 590, endPoint y: 131, distance: 107.7
click at [590, 131] on div "不怕災禍 x Sermon Title" at bounding box center [775, 135] width 372 height 59
click at [707, 141] on textarea "不怕災禍" at bounding box center [775, 135] width 350 height 30
click at [679, 205] on textarea "Title Translation" at bounding box center [775, 206] width 350 height 30
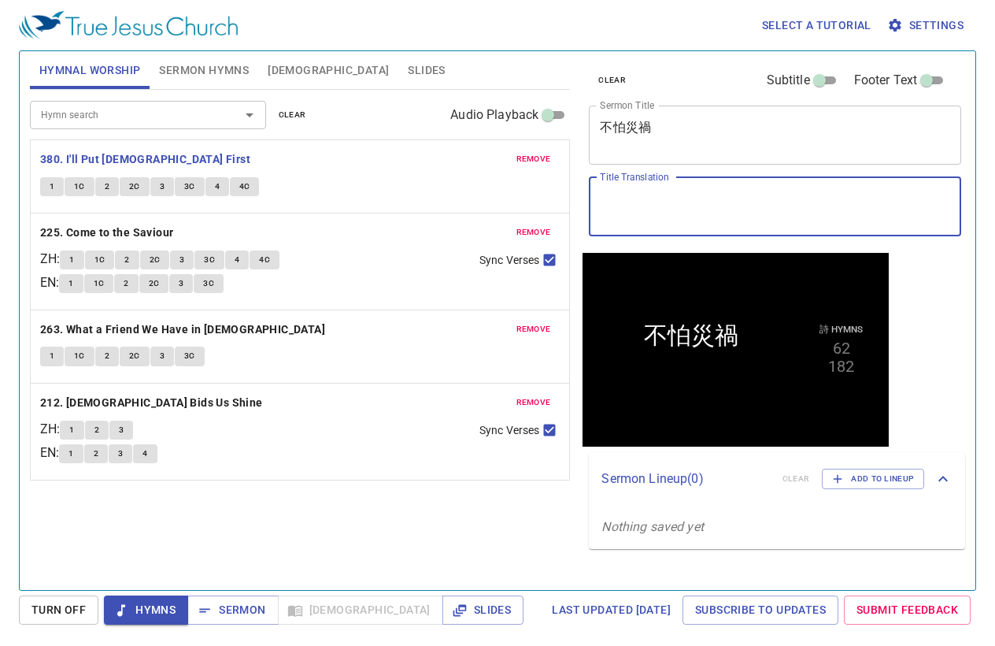
click at [646, 208] on textarea "Title Translation" at bounding box center [775, 206] width 350 height 30
paste textarea "Not afraid of disaster"
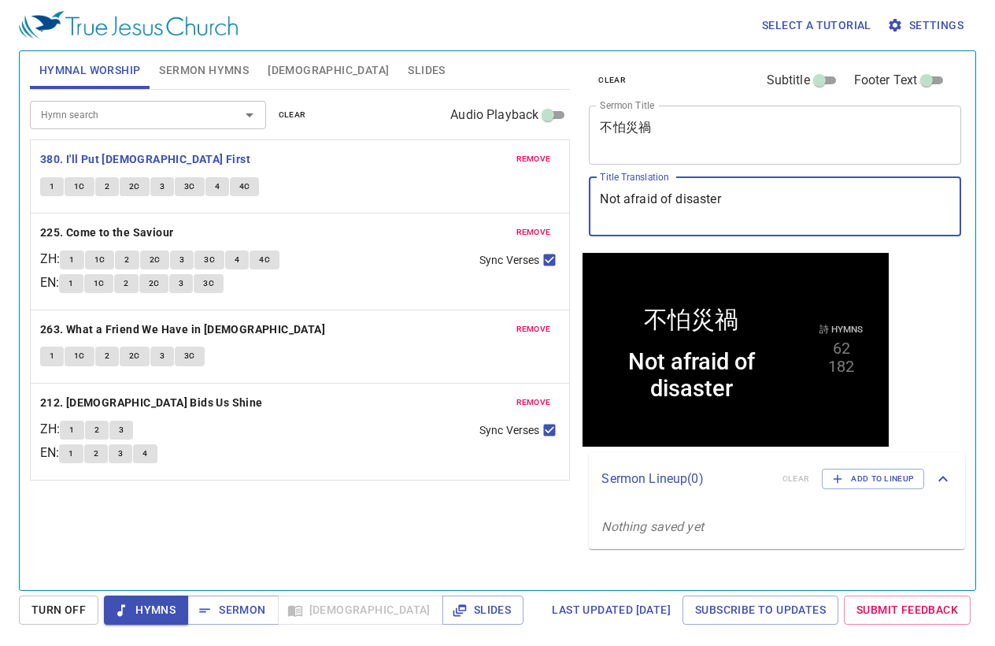
drag, startPoint x: 625, startPoint y: 200, endPoint x: 578, endPoint y: 195, distance: 47.5
click at [578, 195] on div "clear Subtitle Footer Text Sermon Title 不怕災禍 x Sermon Title Title Translation N…" at bounding box center [773, 314] width 395 height 539
drag, startPoint x: 611, startPoint y: 199, endPoint x: 579, endPoint y: 199, distance: 32.3
click at [579, 199] on div "clear Subtitle Footer Text Sermon Title 不怕災禍 x Sermon Title Title Translation U…" at bounding box center [773, 314] width 395 height 539
drag, startPoint x: 617, startPoint y: 197, endPoint x: 581, endPoint y: 191, distance: 36.0
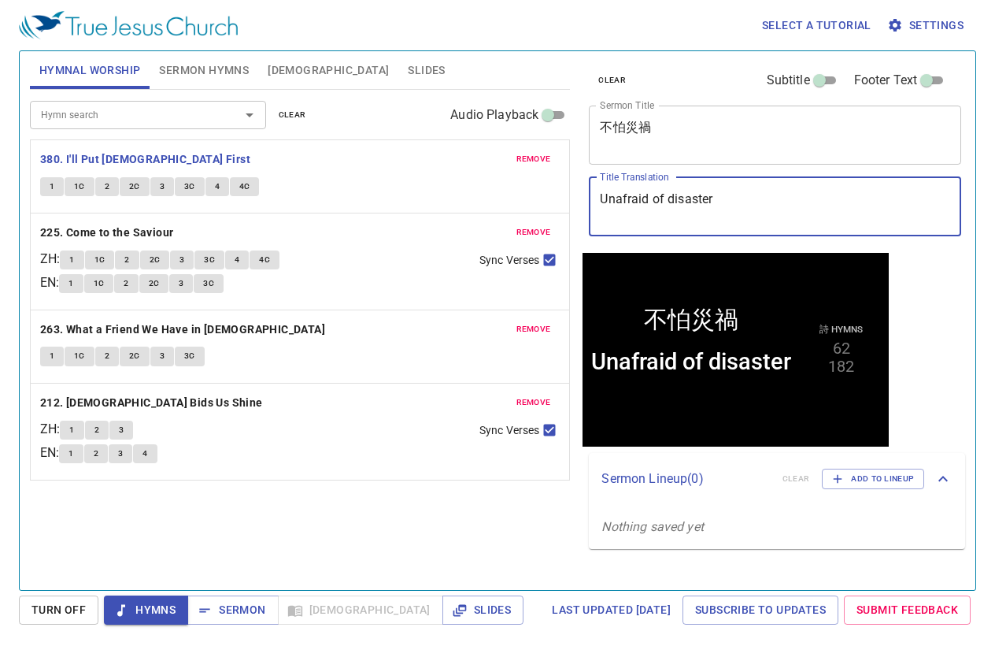
click at [581, 191] on div "clear Subtitle Footer Text Sermon Title 不怕災禍 x Sermon Title Title Translation U…" at bounding box center [773, 314] width 395 height 539
drag, startPoint x: 761, startPoint y: 199, endPoint x: 583, endPoint y: 202, distance: 178.0
click at [583, 202] on div "clear Subtitle Footer Text Sermon Title 不怕災禍 x Sermon Title Title Translation B…" at bounding box center [774, 152] width 383 height 202
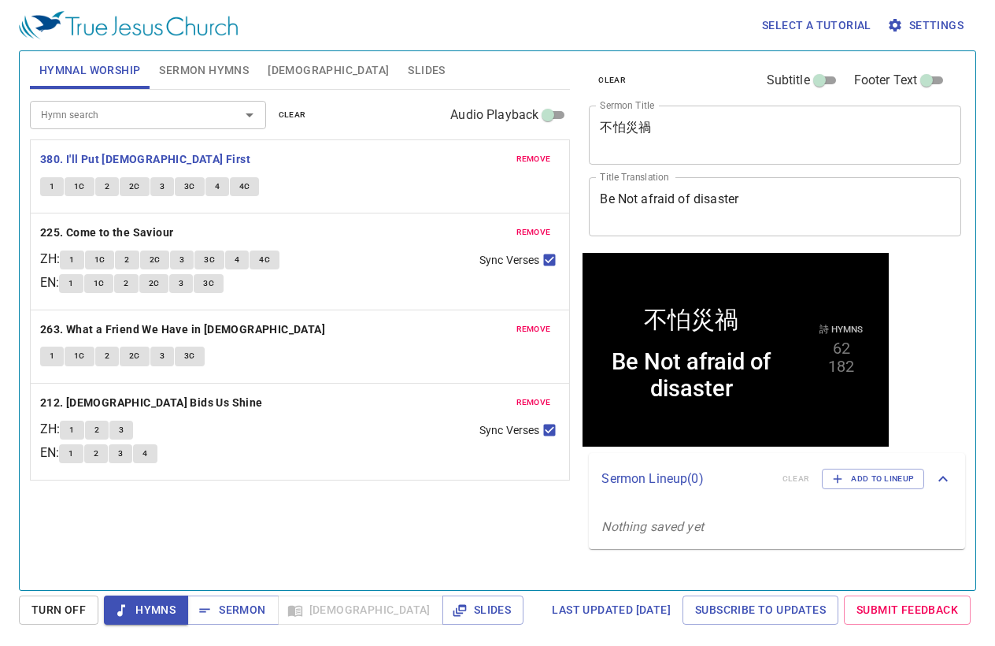
click at [397, 52] on div "Hymnal Worship Sermon Hymns Bible Slides" at bounding box center [300, 70] width 541 height 38
click at [139, 229] on b "225. Come to the Saviour" at bounding box center [107, 233] width 134 height 20
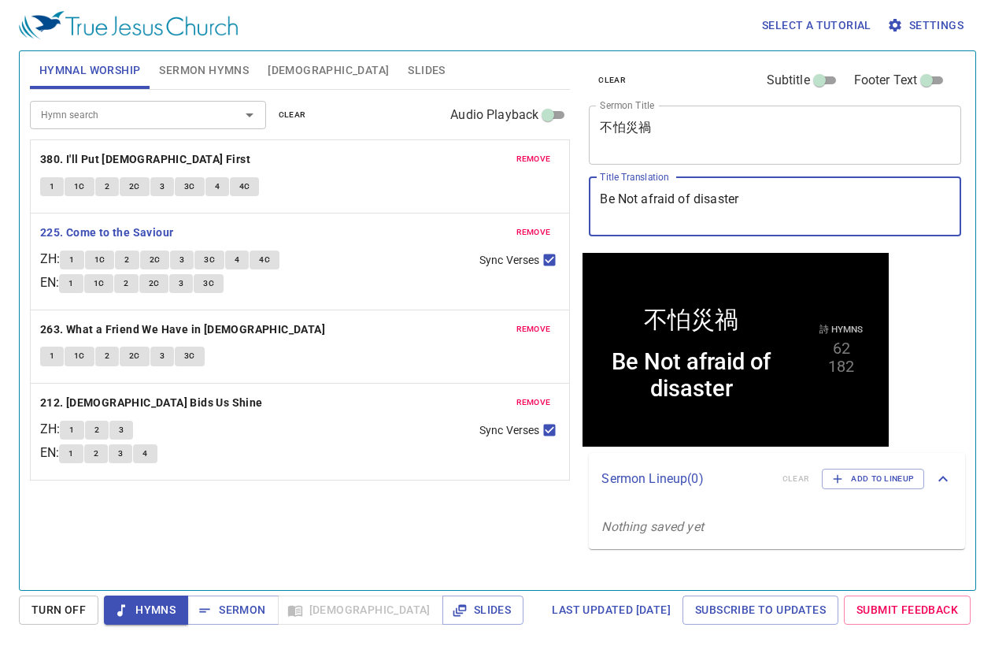
drag, startPoint x: 802, startPoint y: 206, endPoint x: 578, endPoint y: 202, distance: 223.6
click at [578, 202] on div "clear Subtitle Footer Text Sermon Title 不怕災禍 x Sermon Title Title Translation B…" at bounding box center [773, 314] width 395 height 539
paste textarea "Afraid of D"
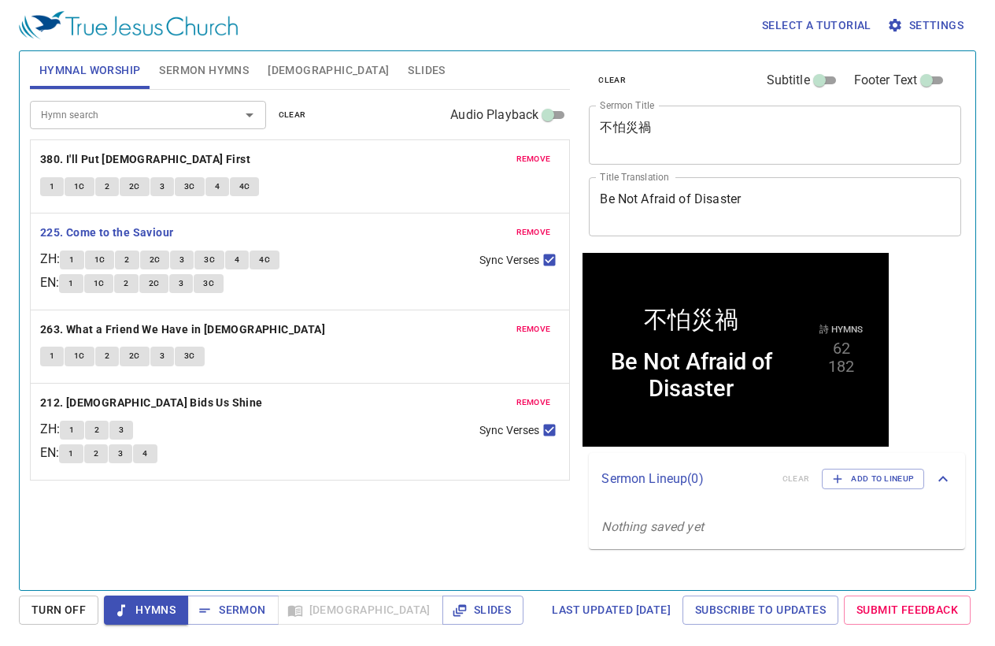
click at [496, 39] on div "Select a tutorial Settings" at bounding box center [494, 25] width 951 height 50
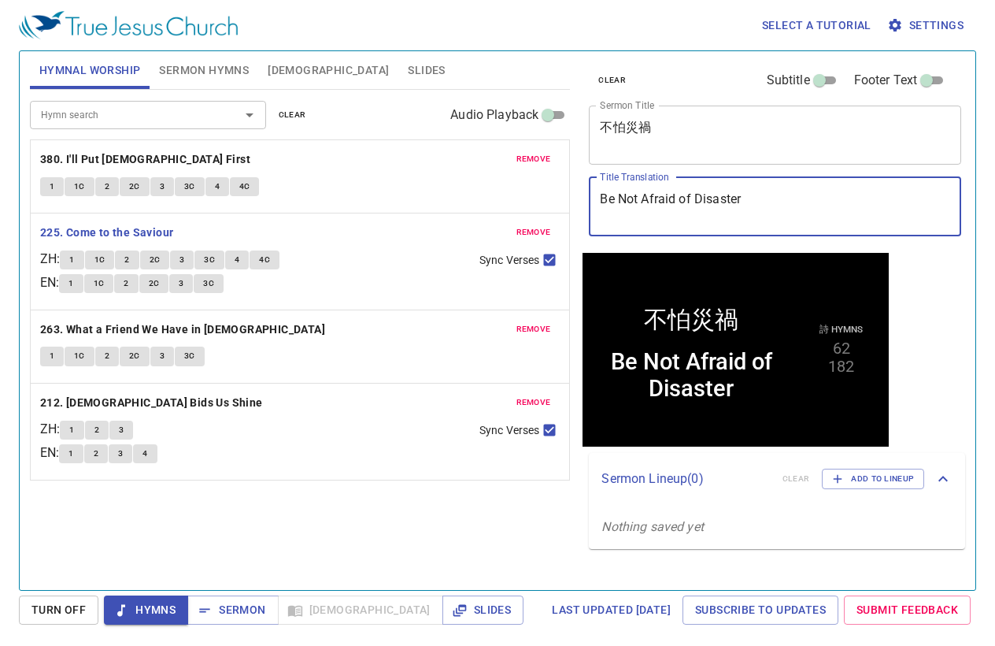
click at [761, 219] on textarea "Be Not Afraid of Disaster" at bounding box center [775, 206] width 350 height 30
drag, startPoint x: 779, startPoint y: 202, endPoint x: 436, endPoint y: 228, distance: 343.4
click at [436, 228] on div "Hymnal Worship Sermon Hymns Bible Slides Hymn search Hymn search clear Audio Pl…" at bounding box center [498, 314] width 948 height 539
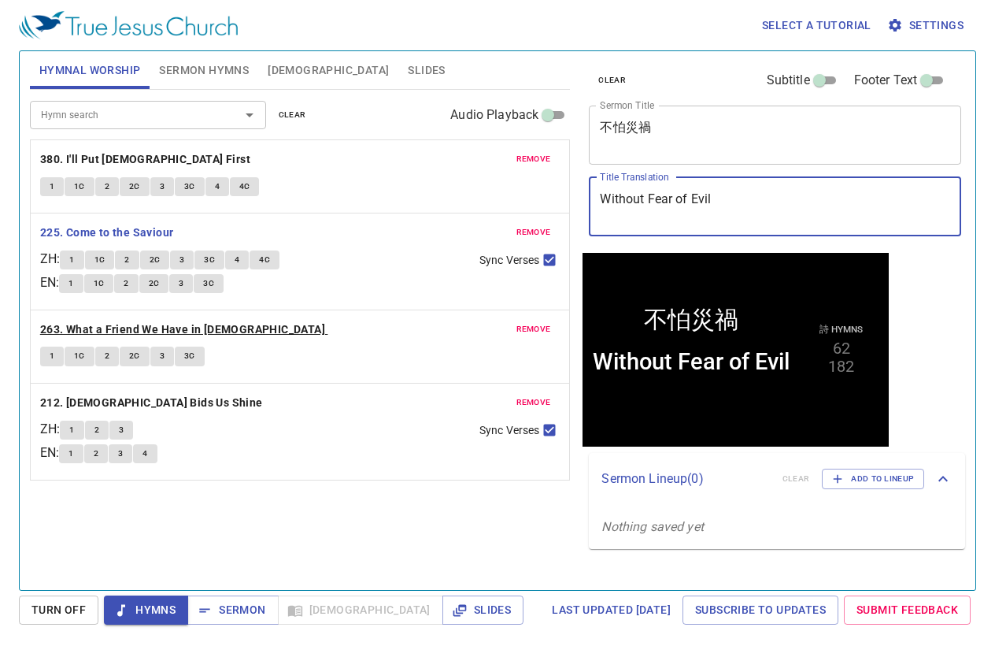
type textarea "Without Fear of Evil"
click at [191, 331] on b "263. What a Friend We Have in [DEMOGRAPHIC_DATA]" at bounding box center [182, 330] width 285 height 20
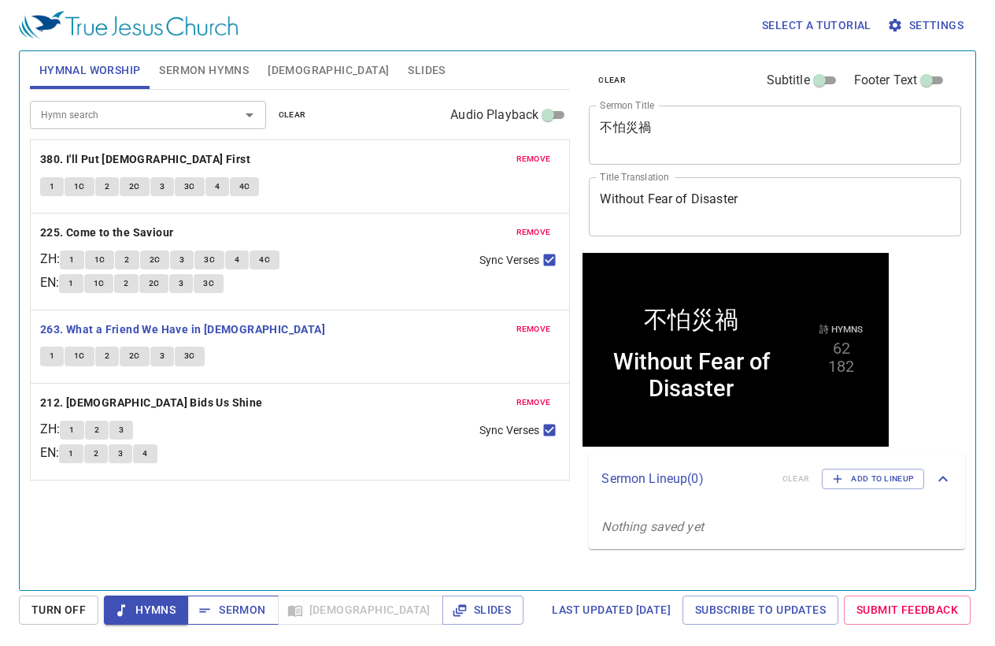
click at [235, 613] on span "Sermon" at bounding box center [232, 610] width 65 height 20
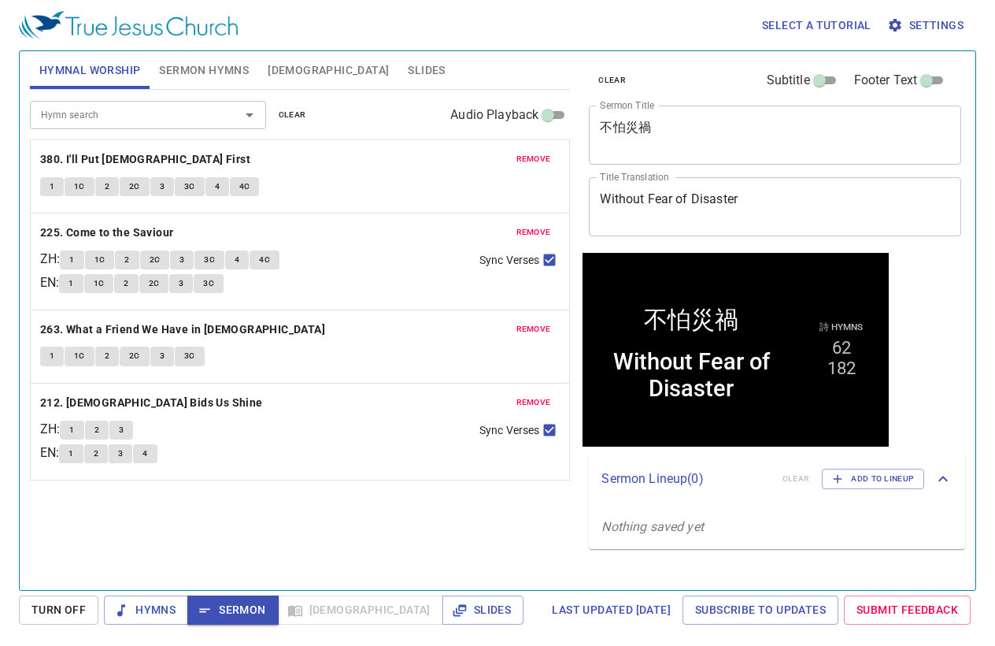
click at [191, 59] on button "Sermon Hymns" at bounding box center [204, 70] width 109 height 38
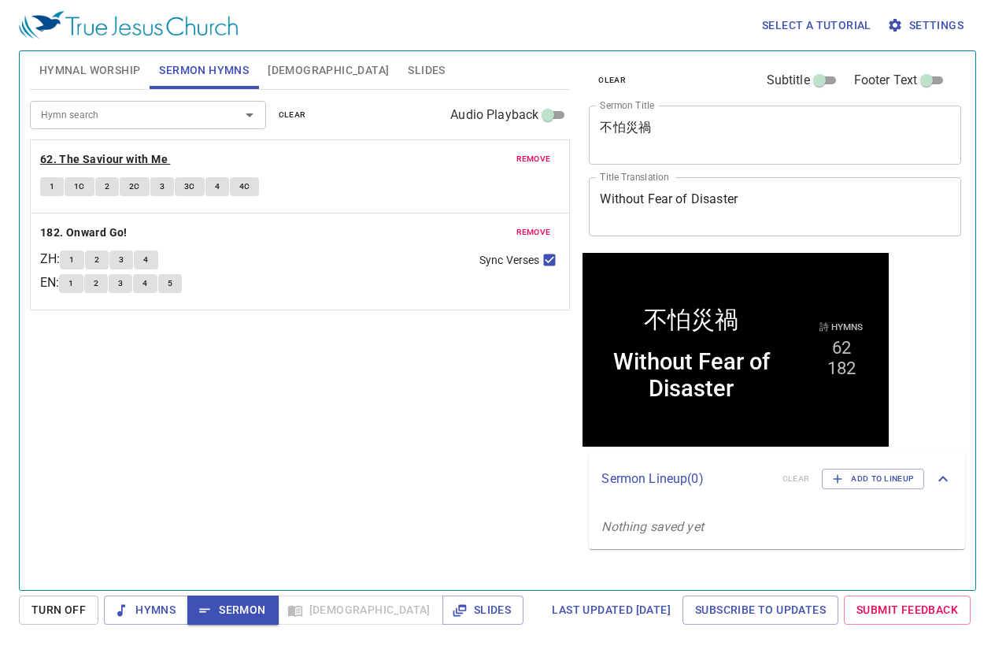
click at [72, 161] on b "62. The Saviour with Me" at bounding box center [104, 160] width 128 height 20
click at [236, 613] on span "Sermon" at bounding box center [232, 610] width 65 height 20
click at [398, 70] on button "Slides" at bounding box center [426, 70] width 56 height 38
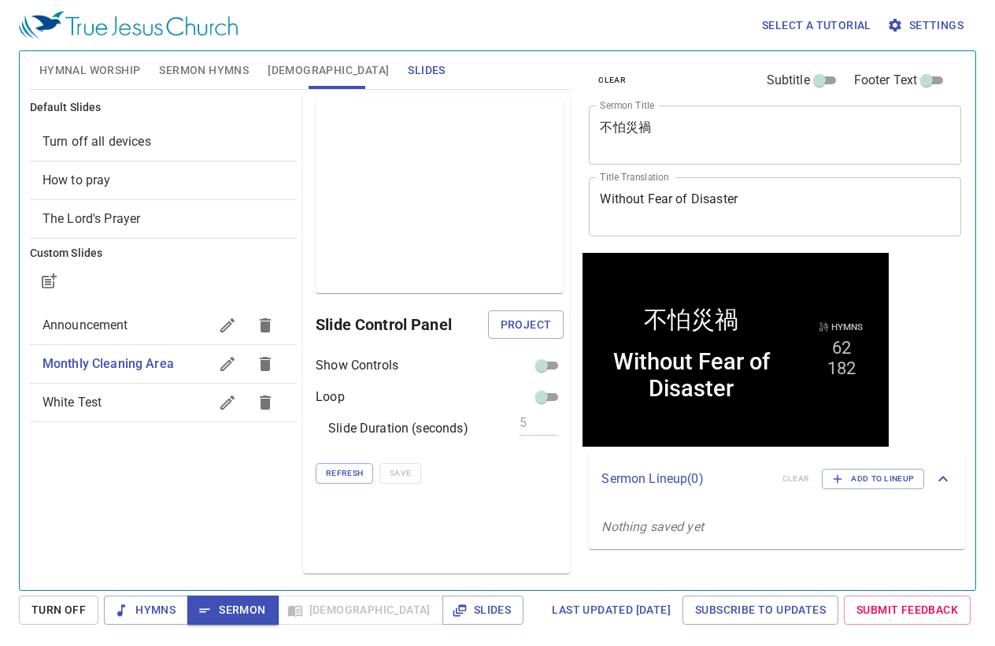
click at [143, 184] on span "How to pray" at bounding box center [164, 180] width 242 height 19
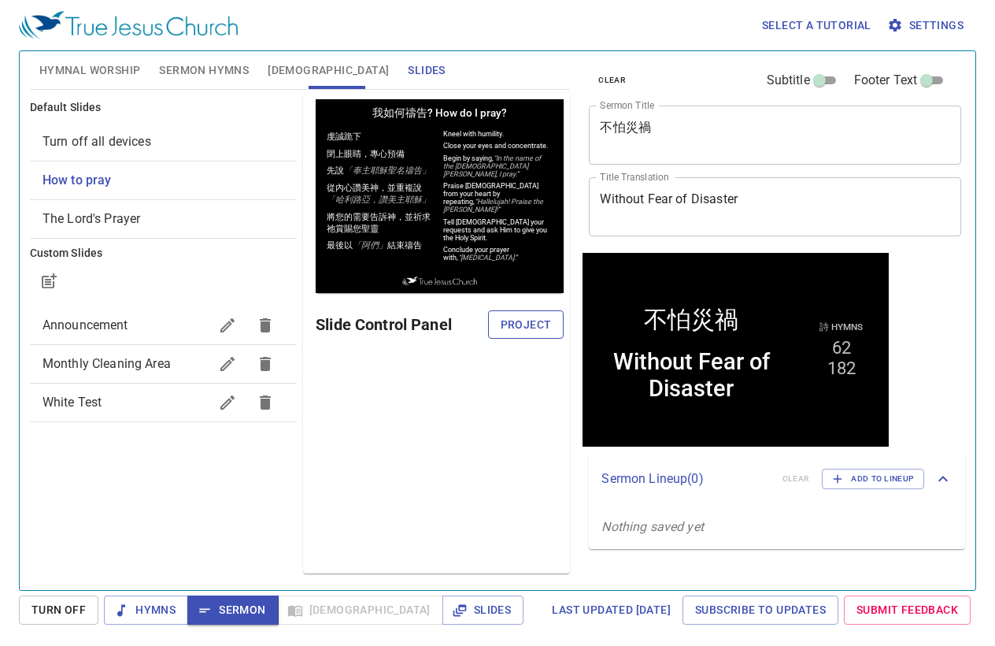
click at [524, 315] on span "Project" at bounding box center [526, 325] width 51 height 20
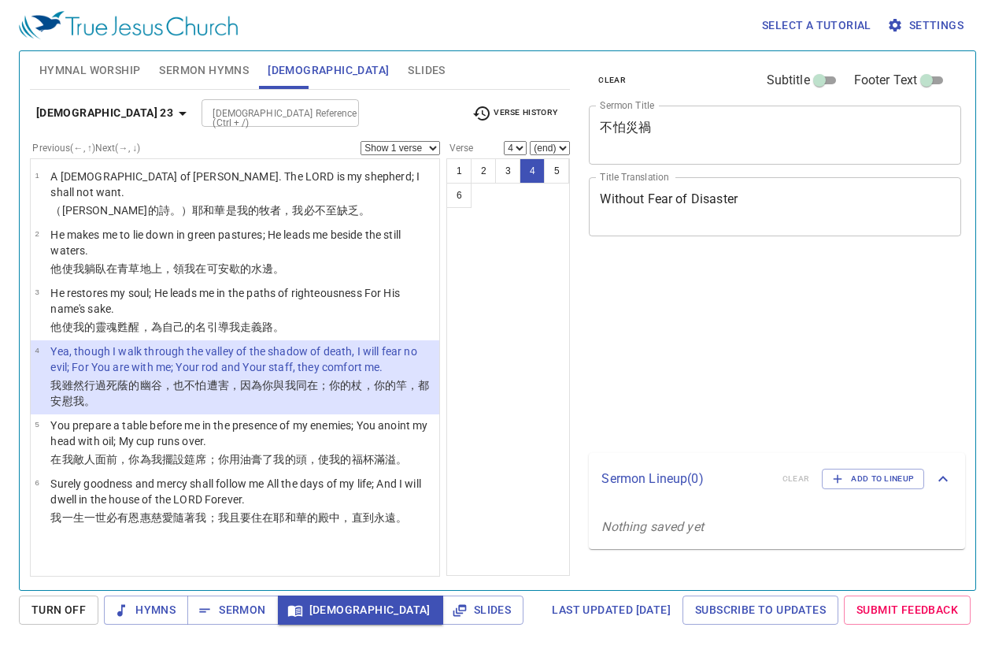
select select "4"
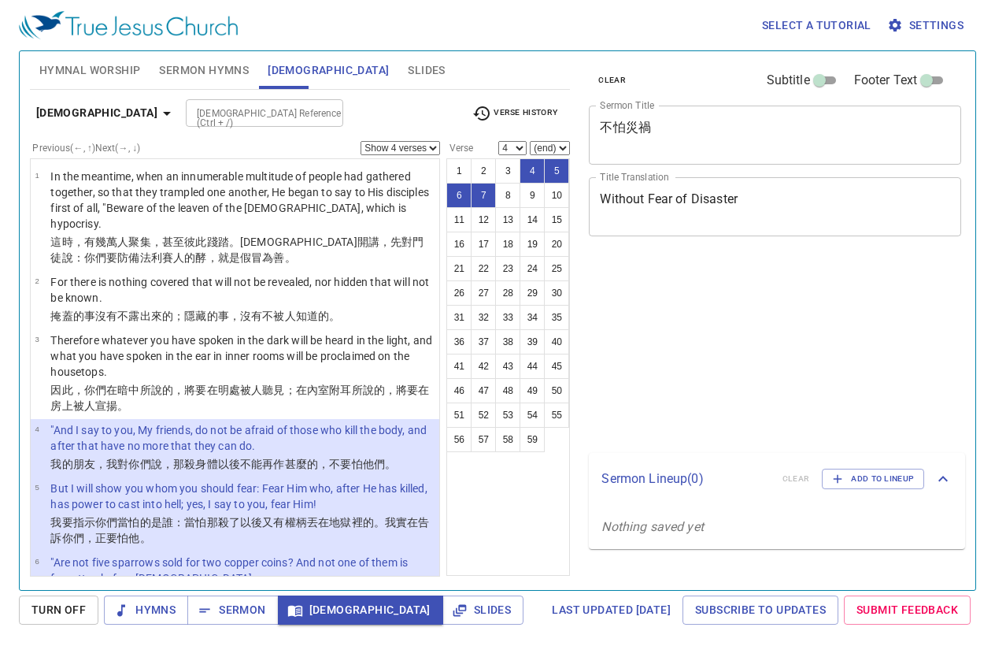
select select "4"
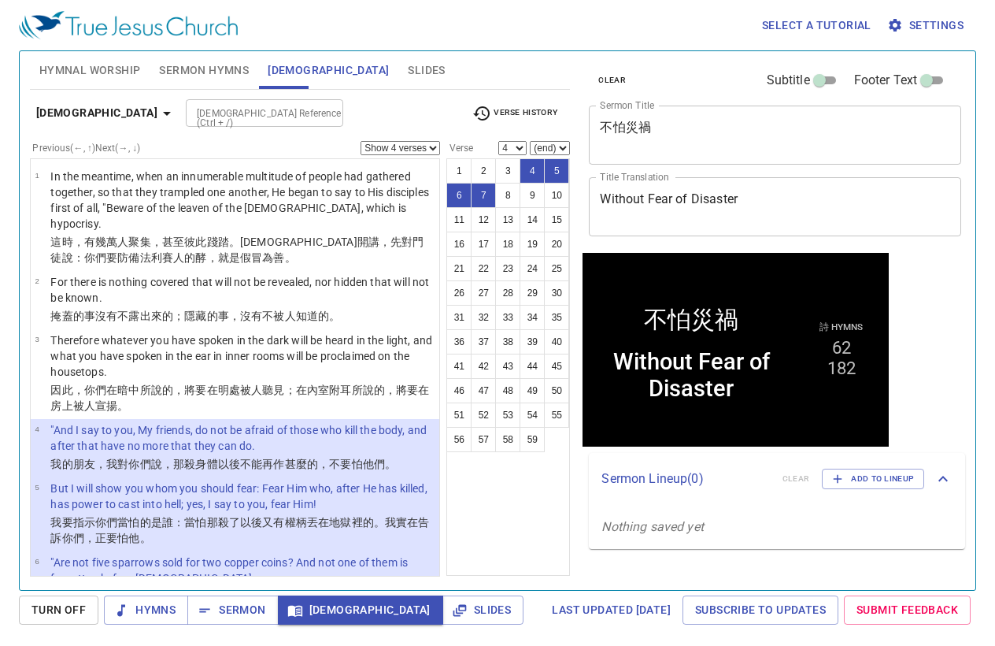
scroll to position [213, 0]
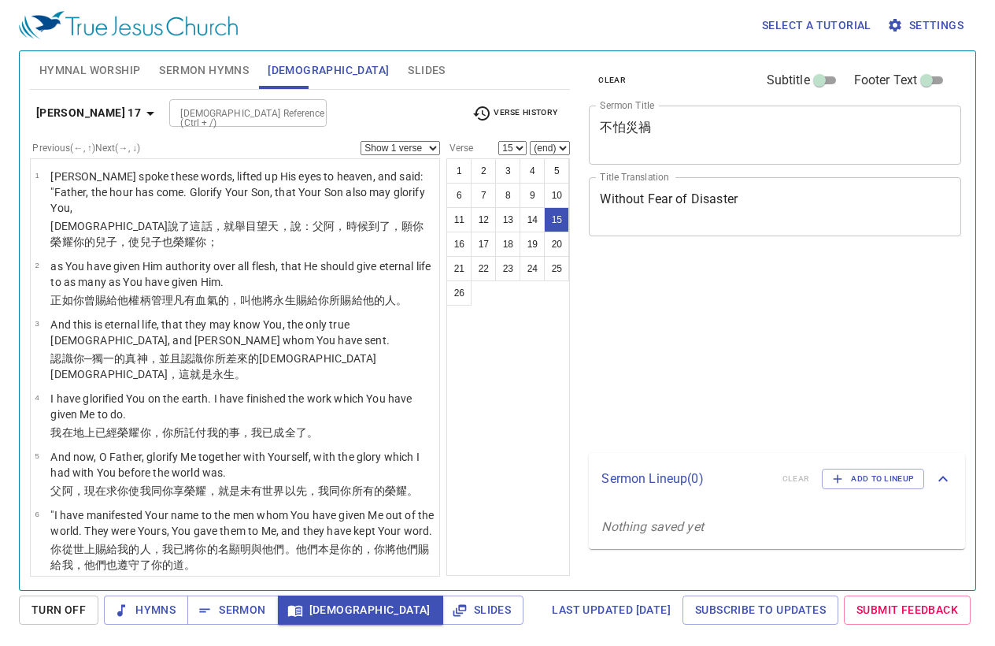
select select "15"
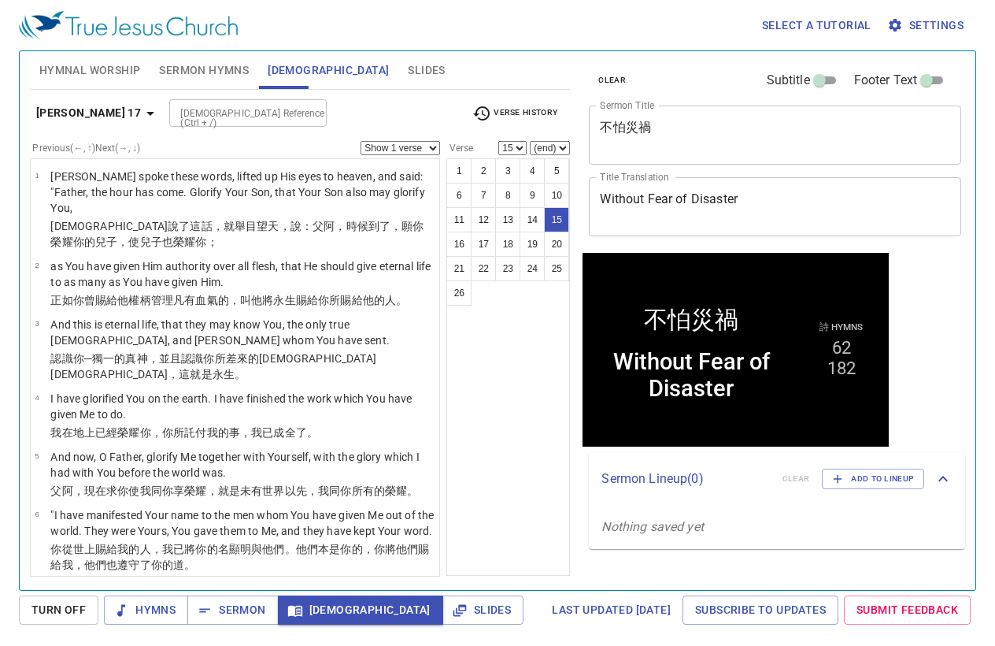
scroll to position [808, 0]
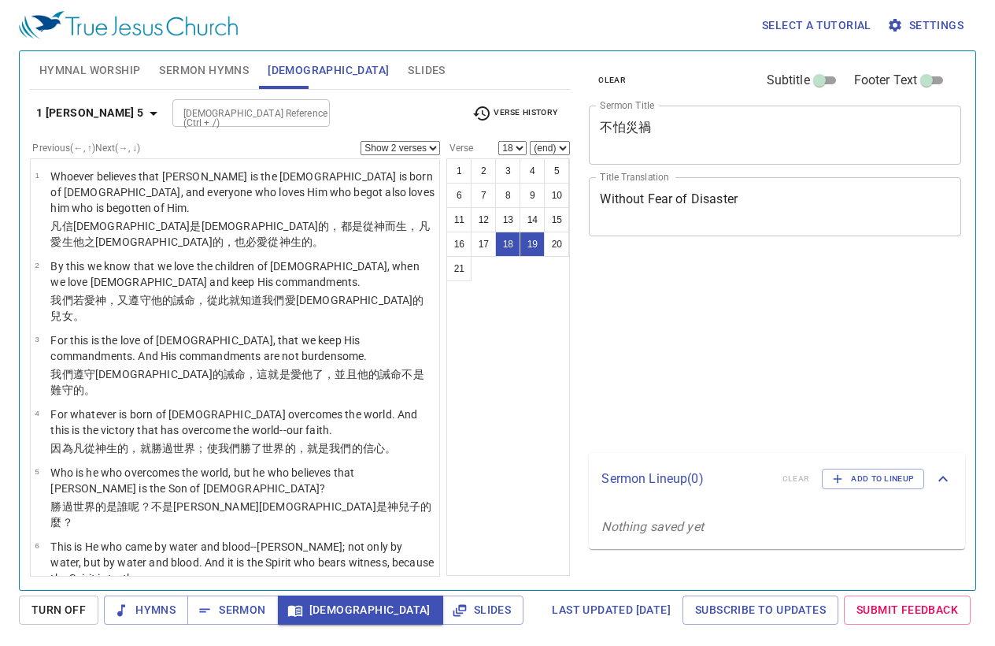
select select "2"
select select "18"
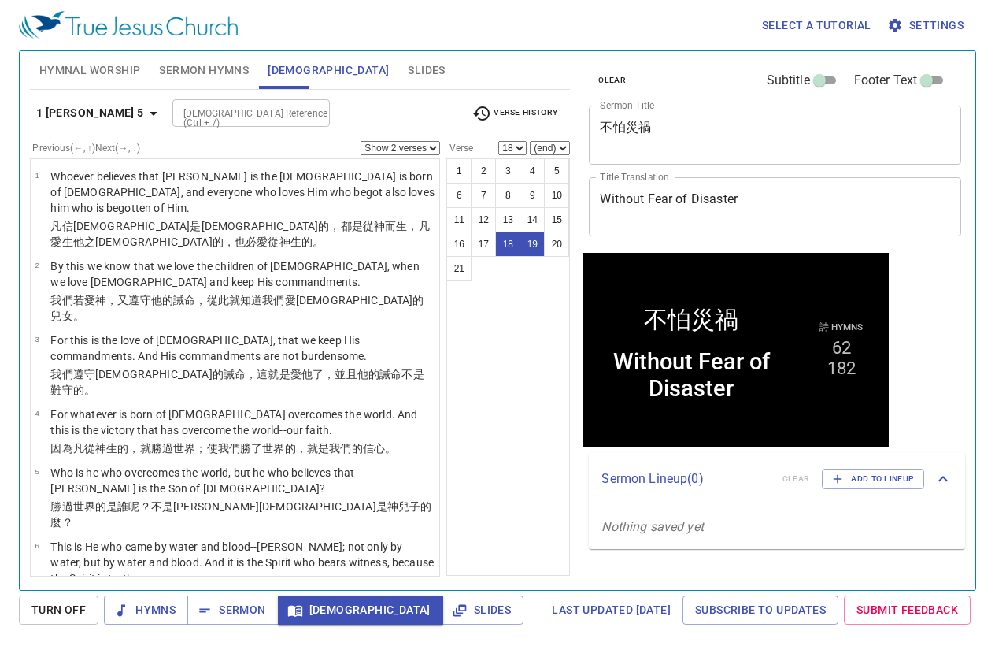
scroll to position [935, 0]
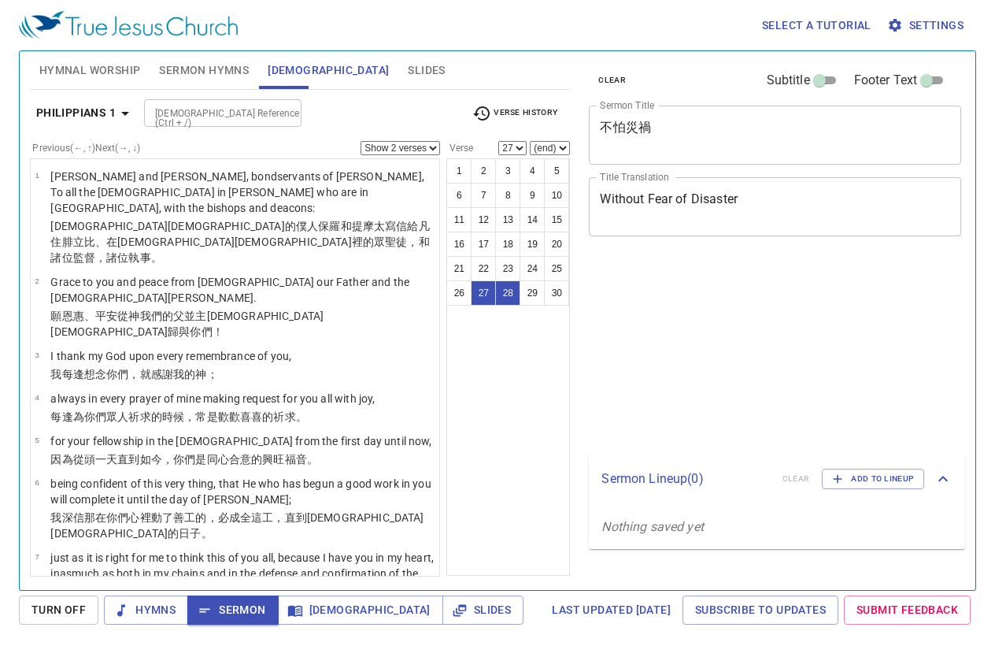
select select "2"
select select "27"
select select "2"
select select "27"
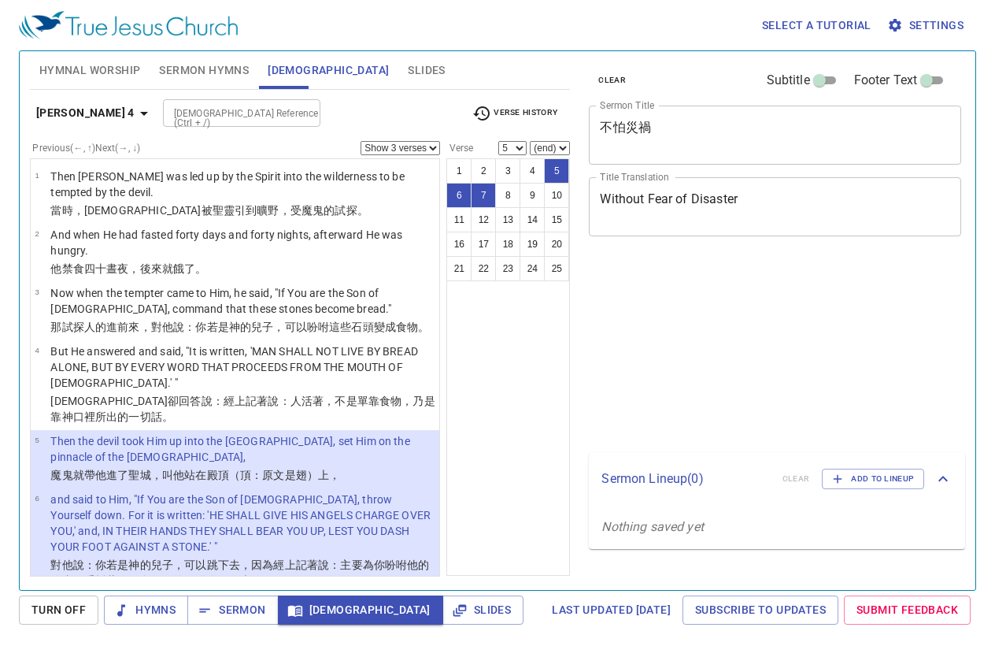
select select "3"
select select "5"
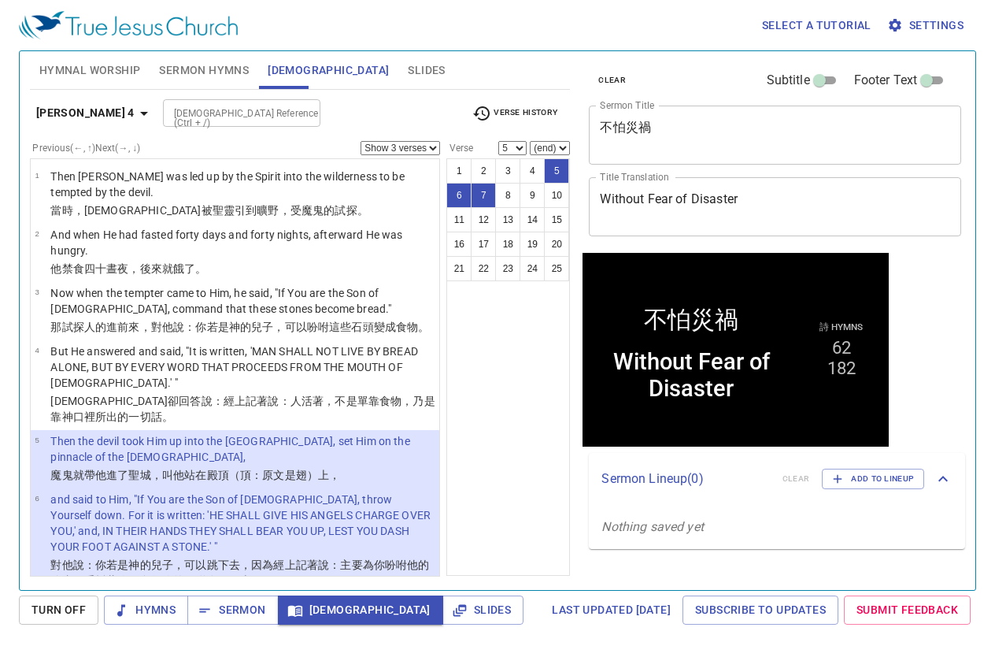
scroll to position [189, 0]
